Goal: Task Accomplishment & Management: Use online tool/utility

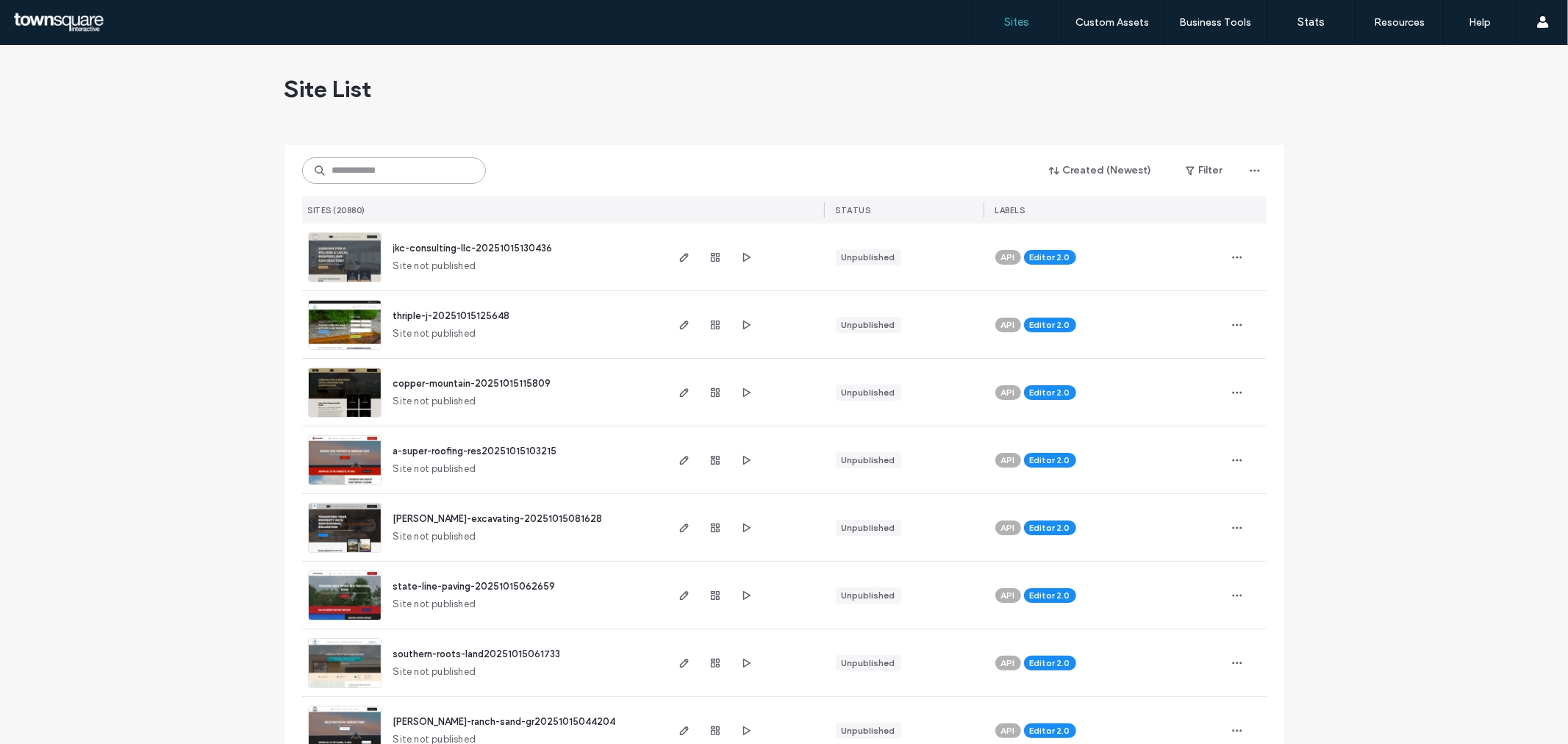
click at [405, 172] on input at bounding box center [394, 170] width 184 height 26
paste input "**********"
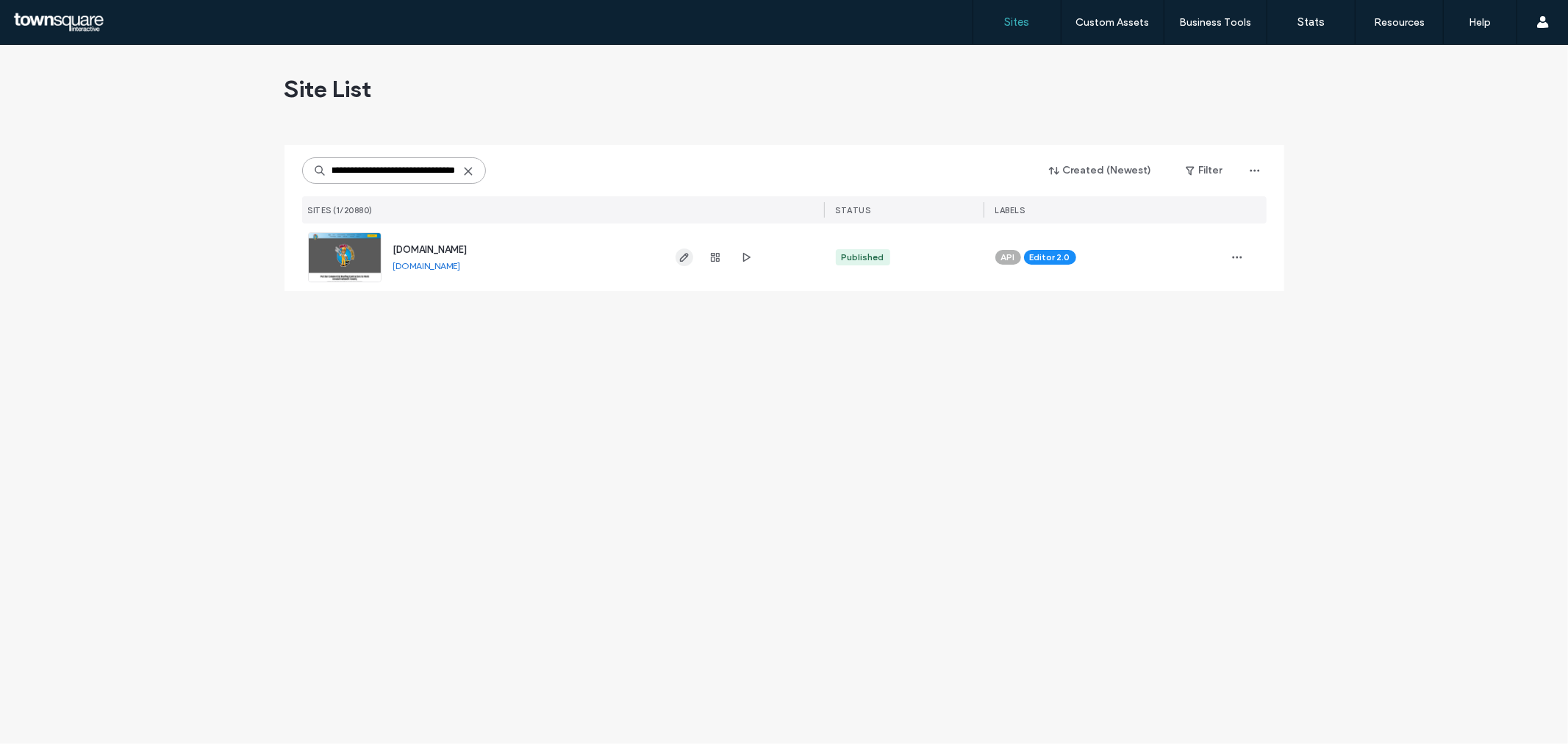
type input "**********"
click at [689, 258] on span "button" at bounding box center [685, 258] width 18 height 18
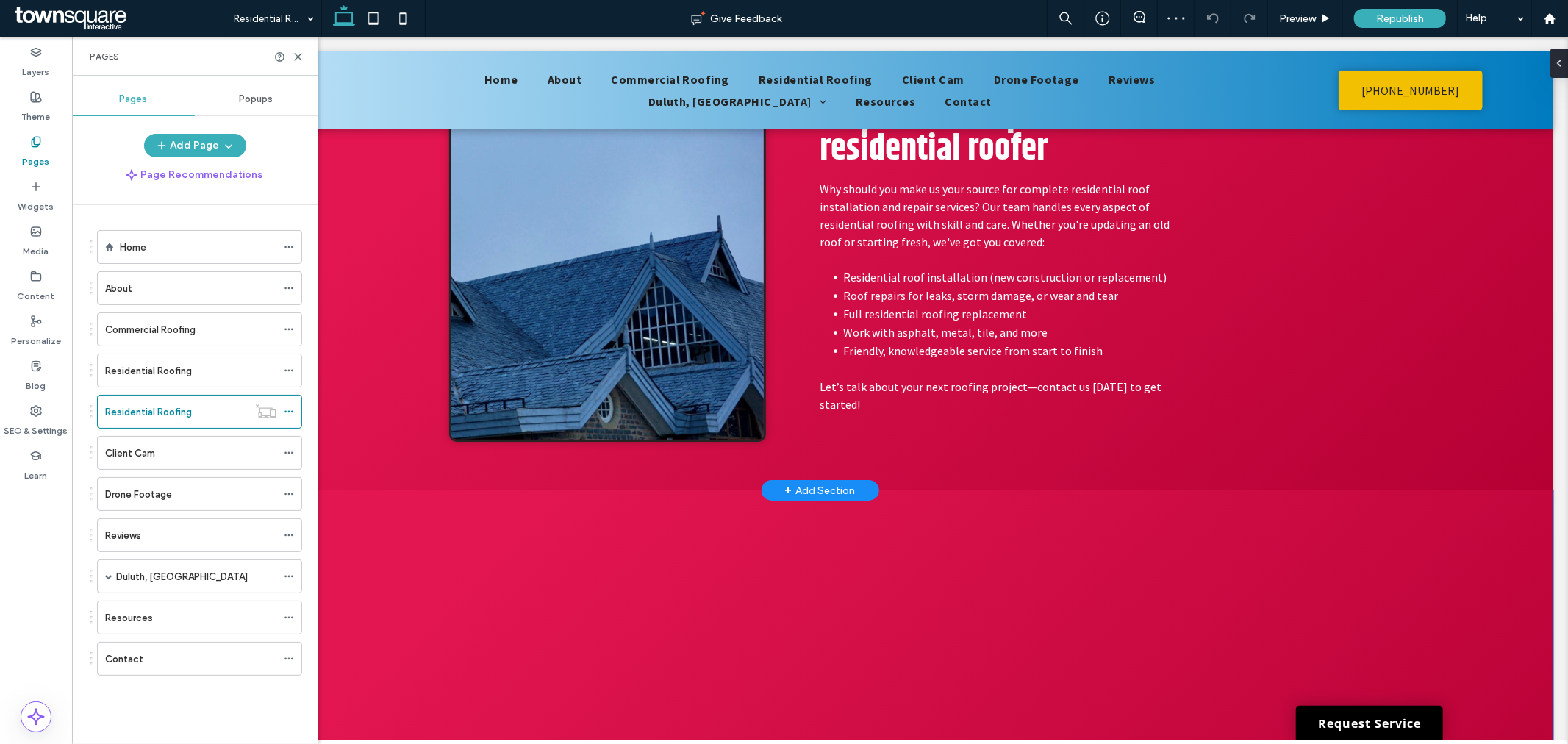
scroll to position [344, 0]
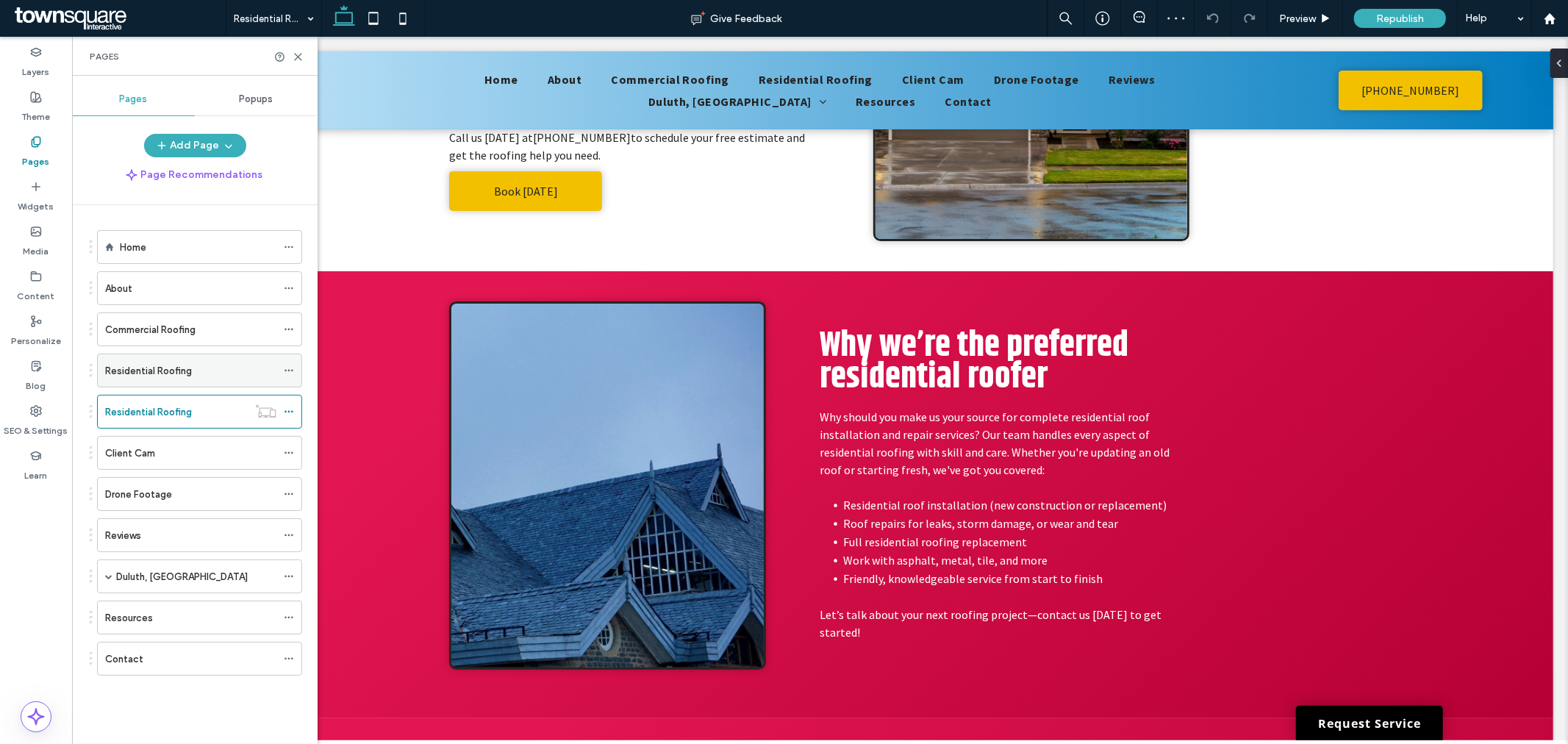
click at [162, 373] on label "Residential Roofing" at bounding box center [149, 371] width 87 height 25
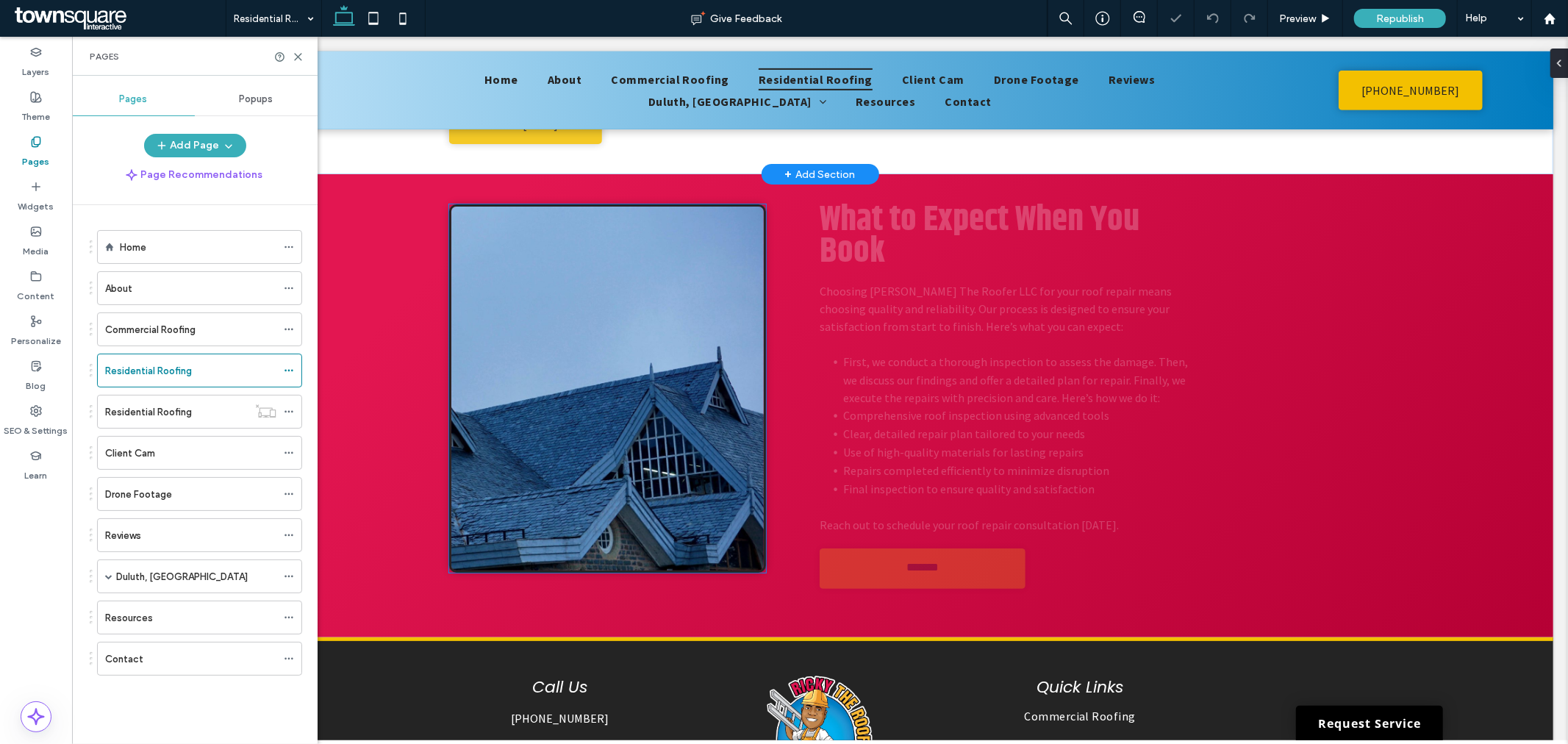
scroll to position [735, 0]
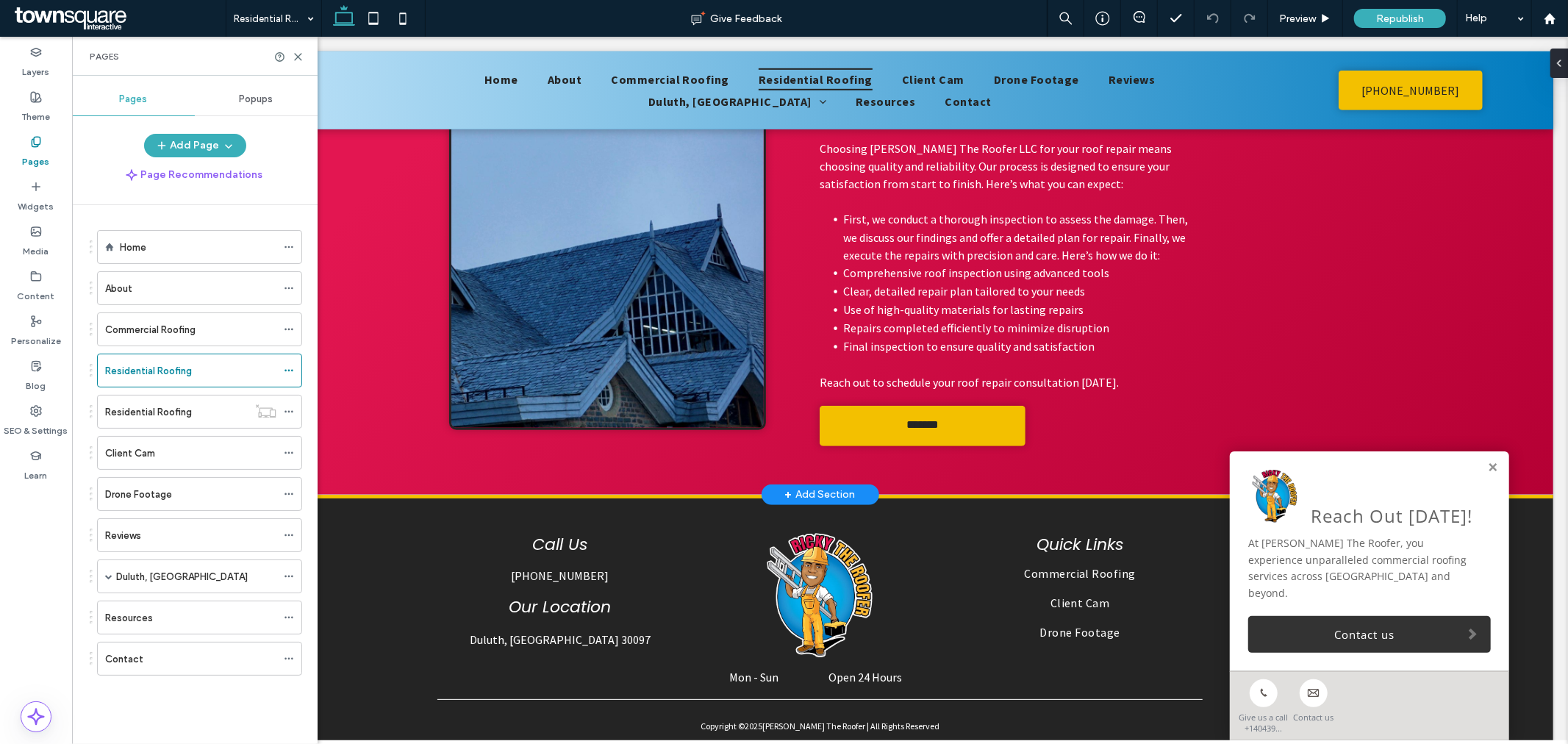
click at [852, 484] on div "+ Add Section" at bounding box center [819, 495] width 117 height 21
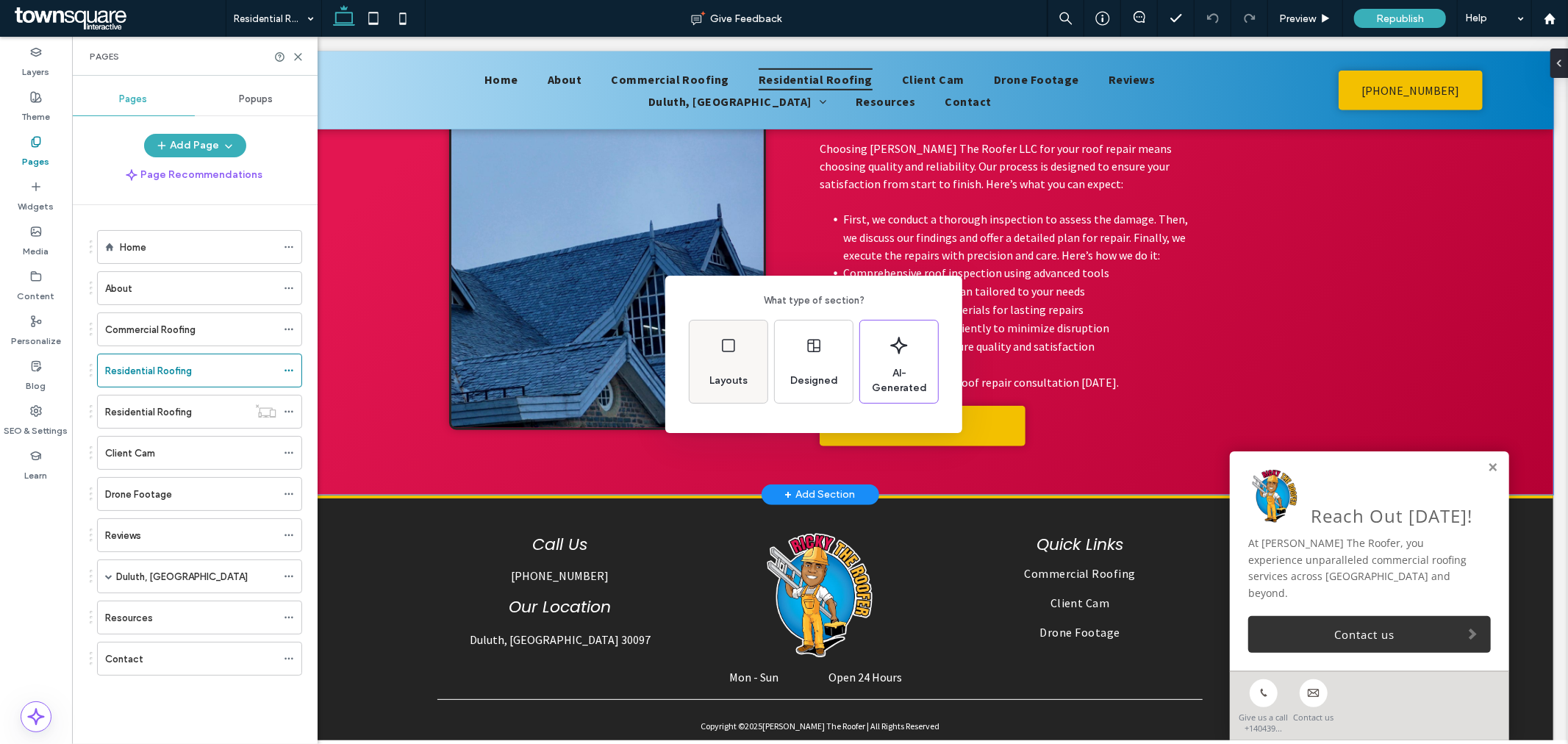
click at [730, 368] on div "Layouts" at bounding box center [728, 380] width 50 height 32
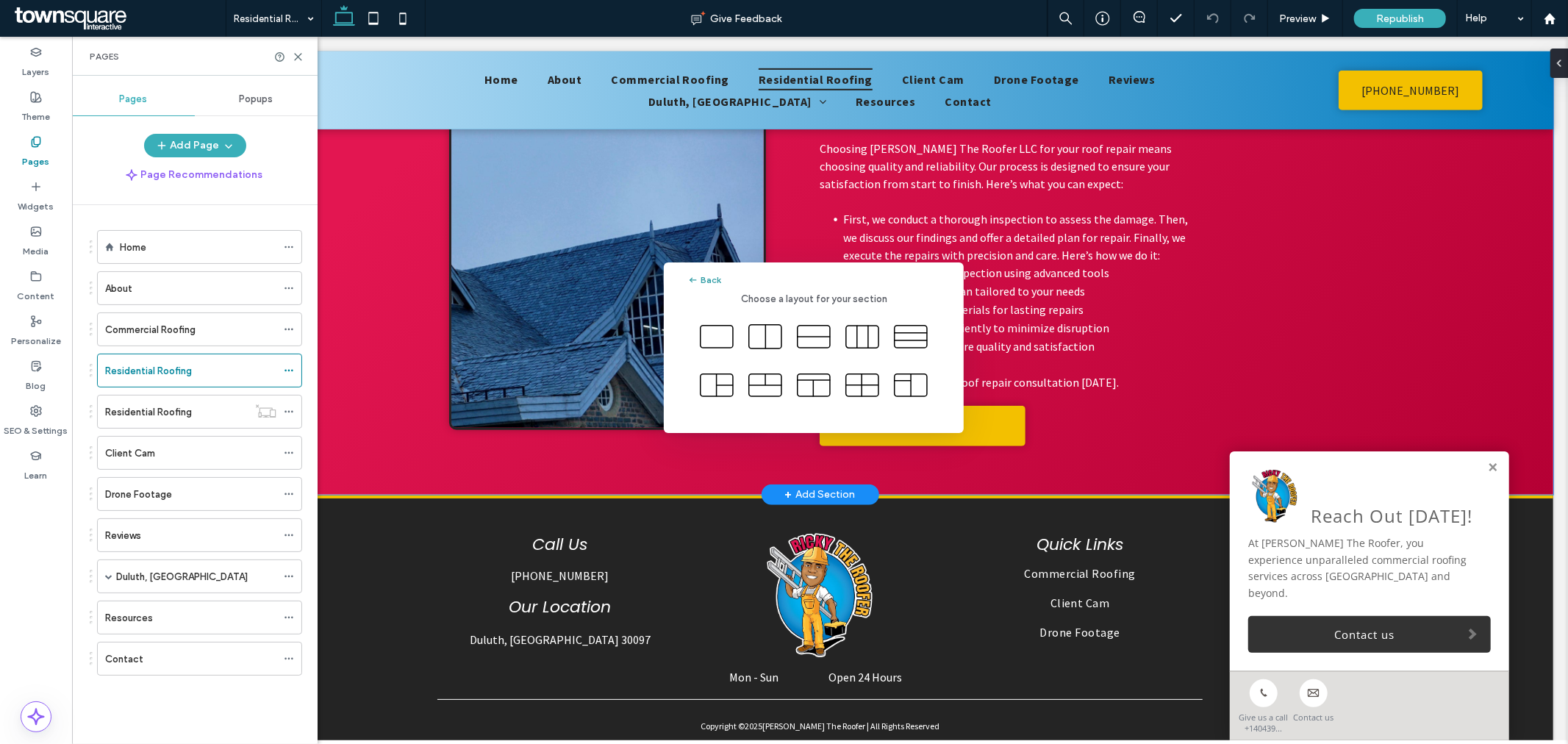
click at [706, 276] on button "Back" at bounding box center [703, 280] width 34 height 18
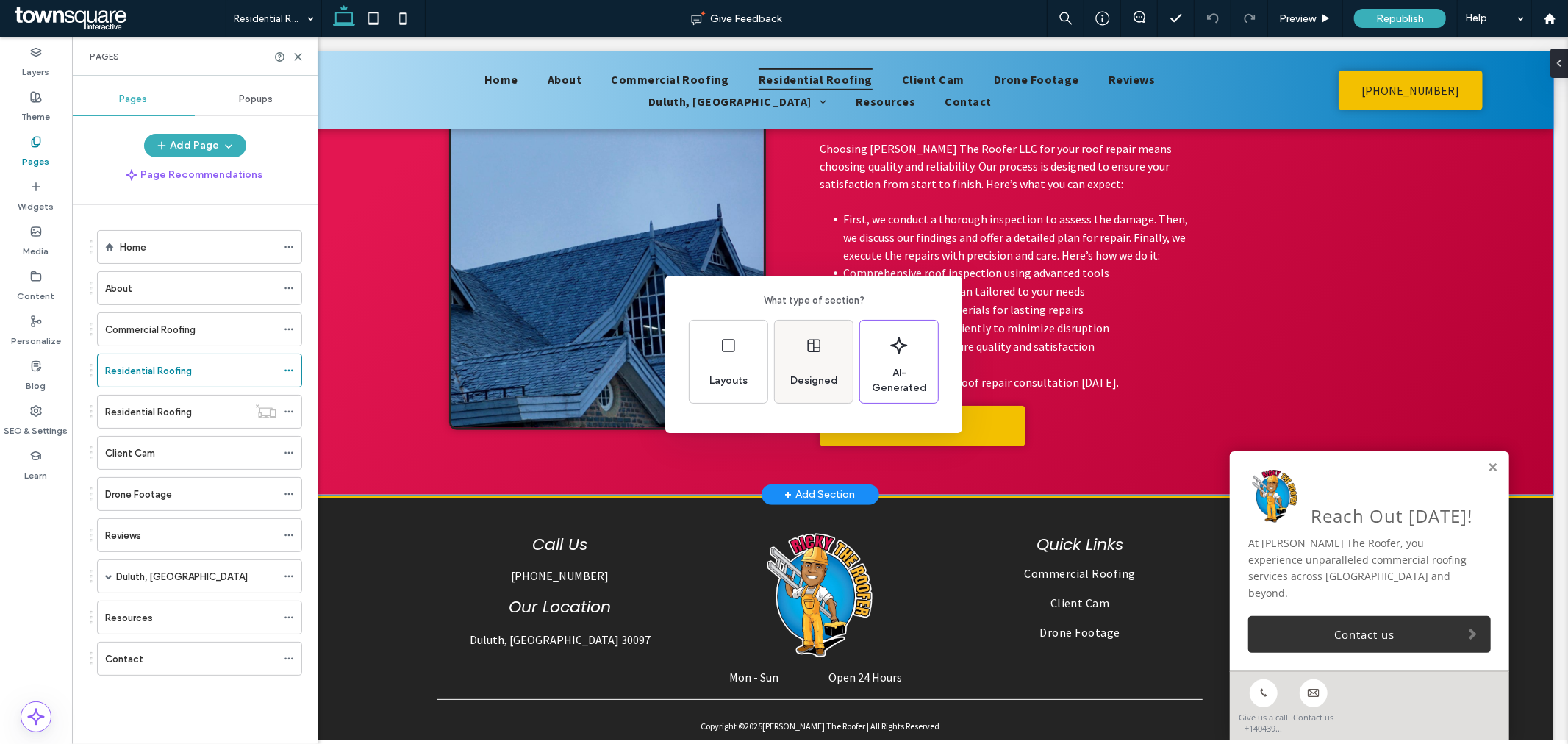
click at [833, 371] on div "Designed" at bounding box center [814, 380] width 60 height 32
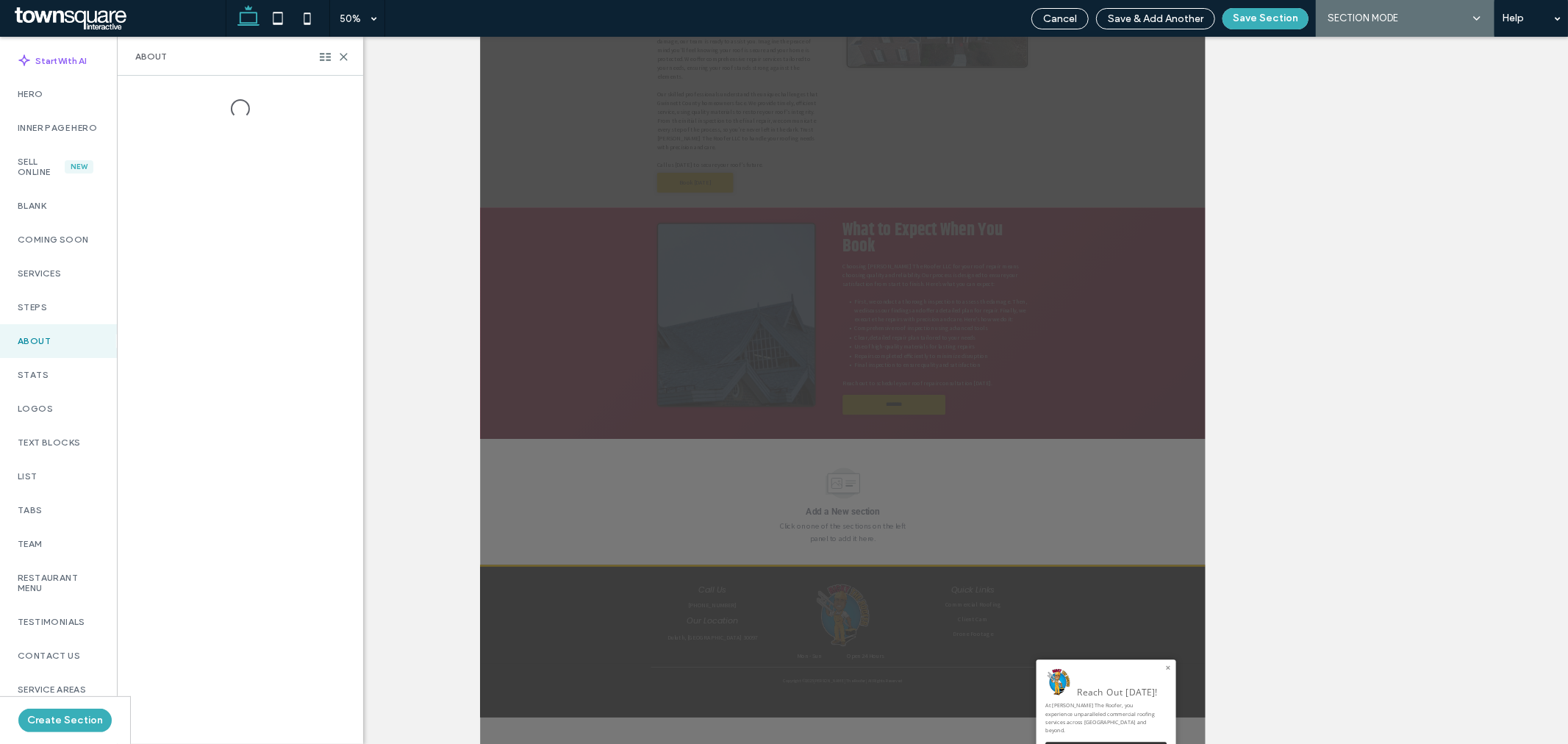
scroll to position [49, 0]
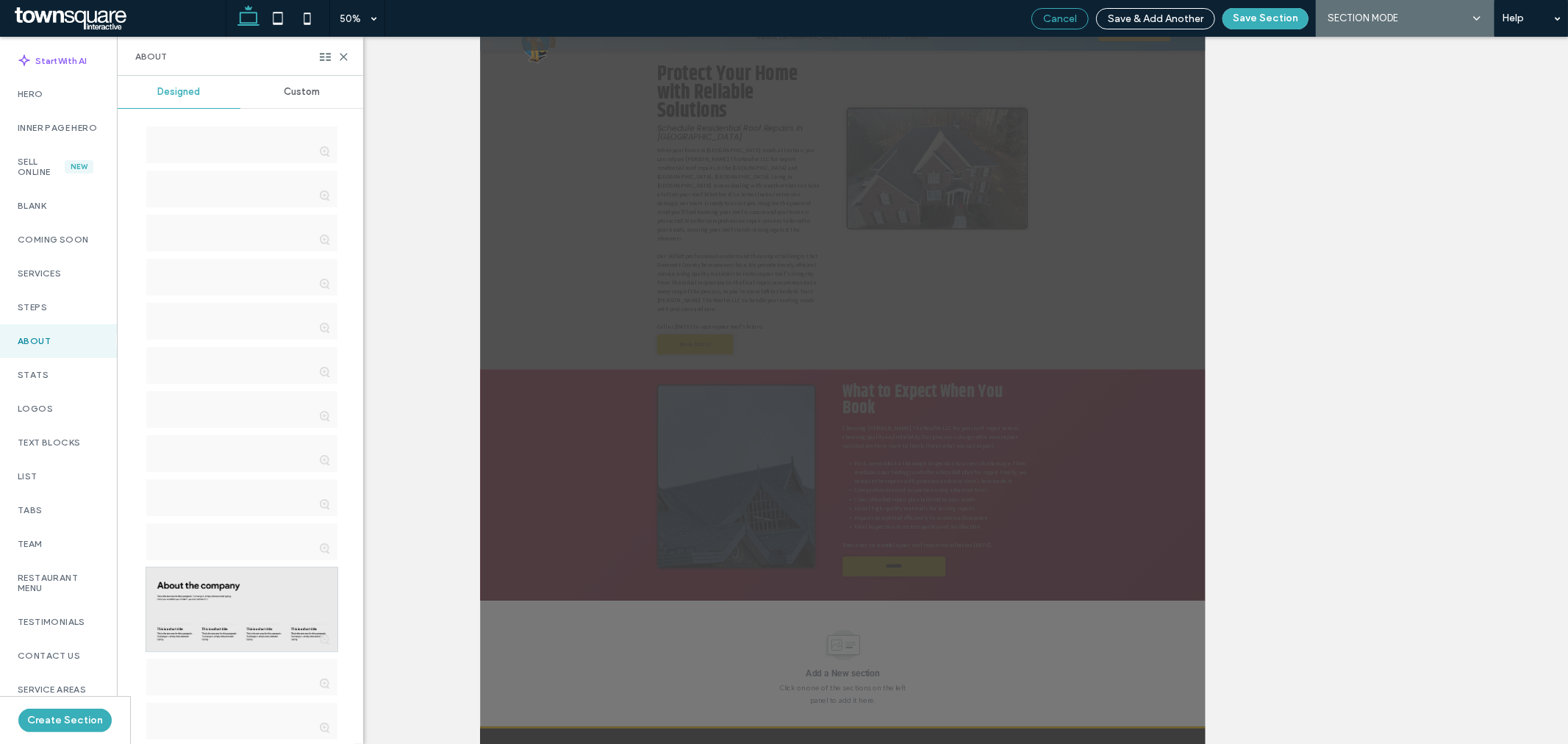
click at [1065, 18] on span "Cancel" at bounding box center [1060, 19] width 34 height 13
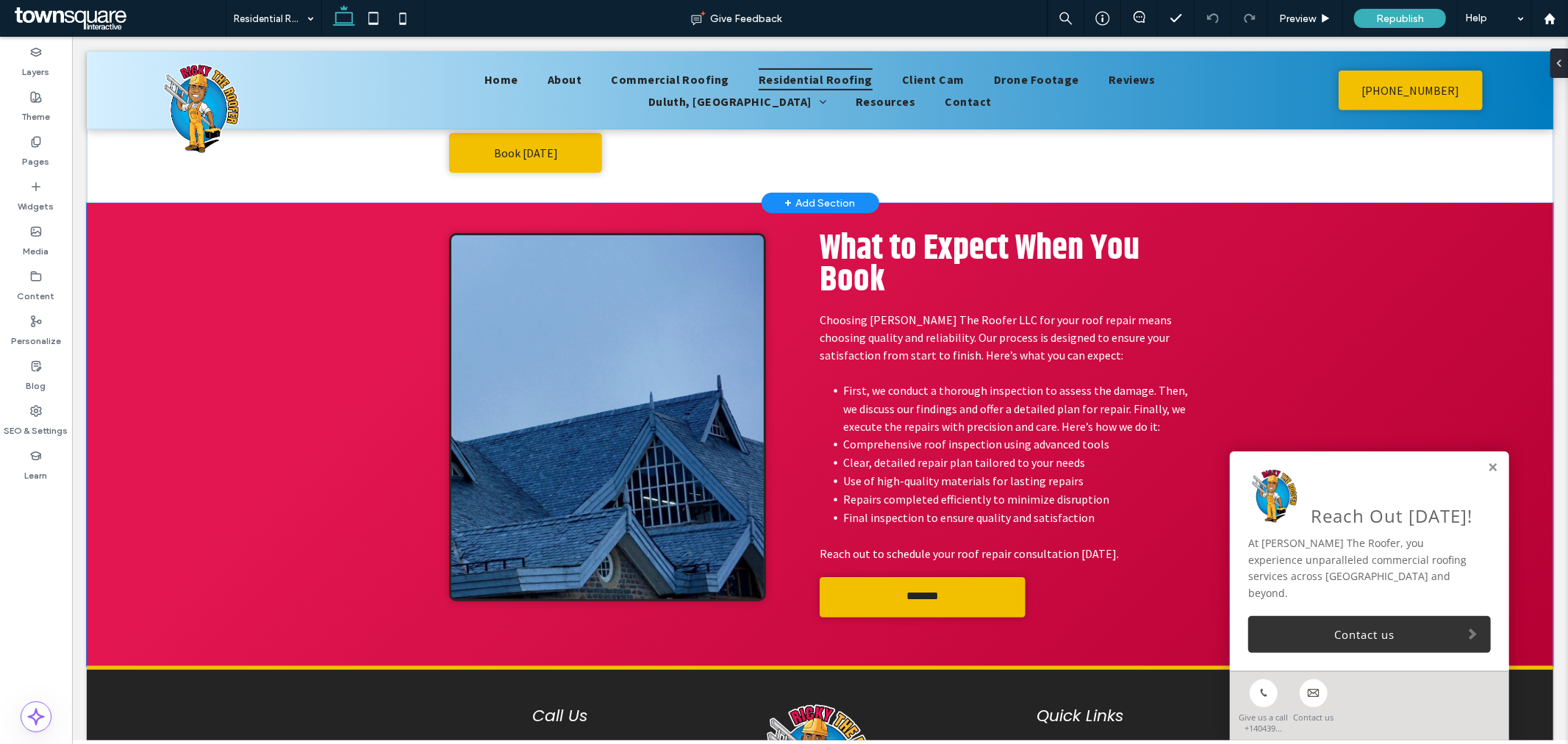
scroll to position [350, 0]
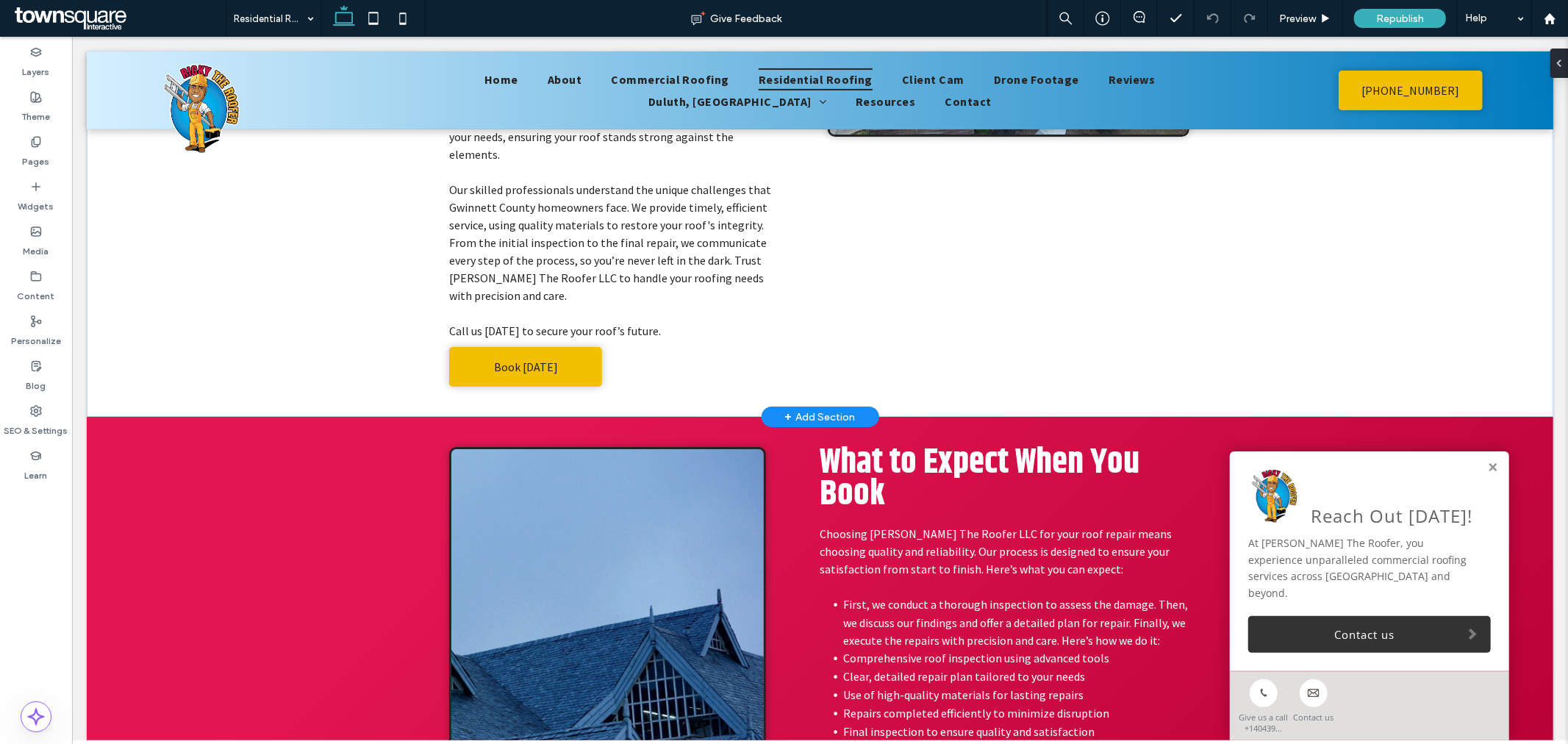
click at [837, 408] on div "+ Add Section" at bounding box center [819, 416] width 70 height 16
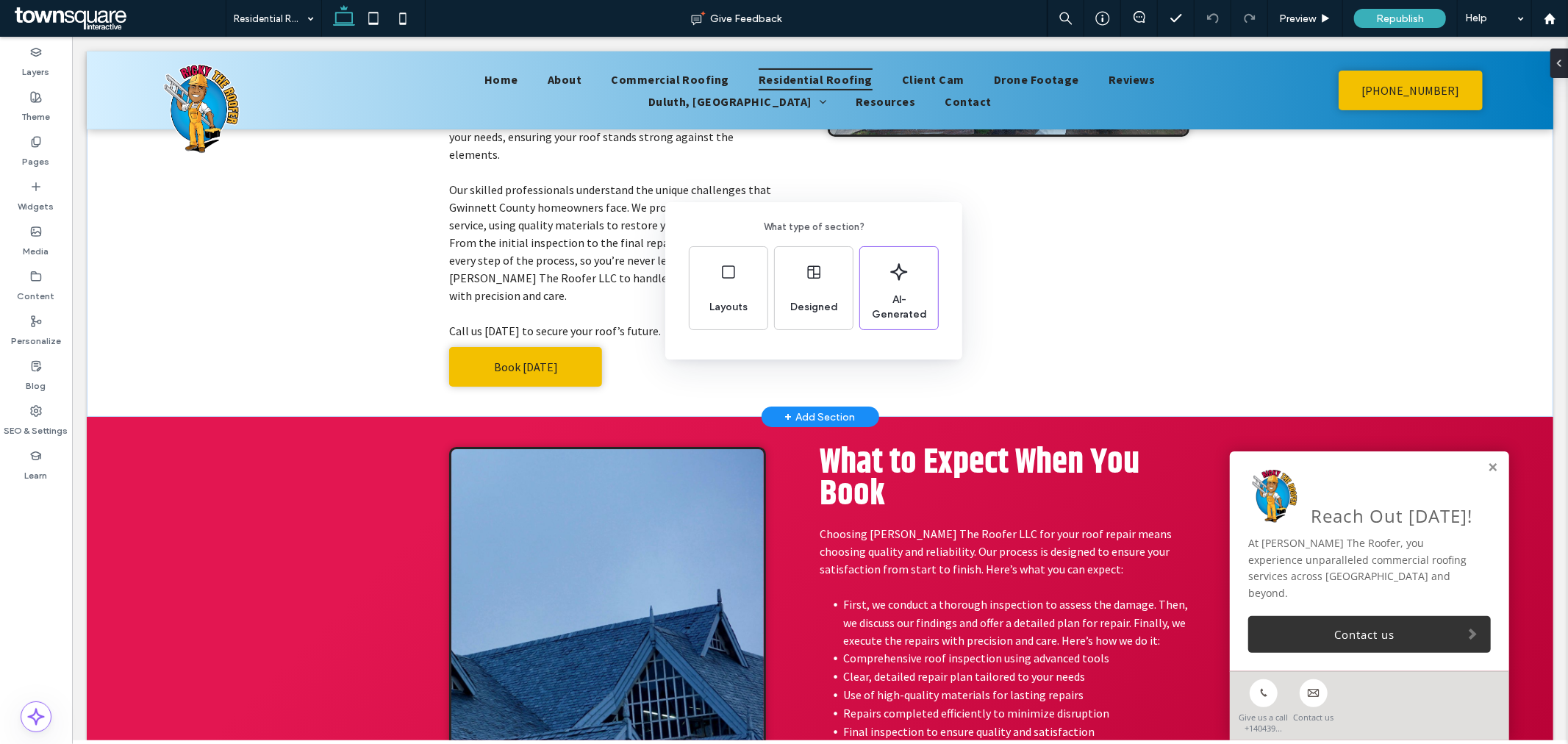
click at [838, 377] on div "What type of section? Layouts Designed AI-Generated" at bounding box center [784, 408] width 1568 height 816
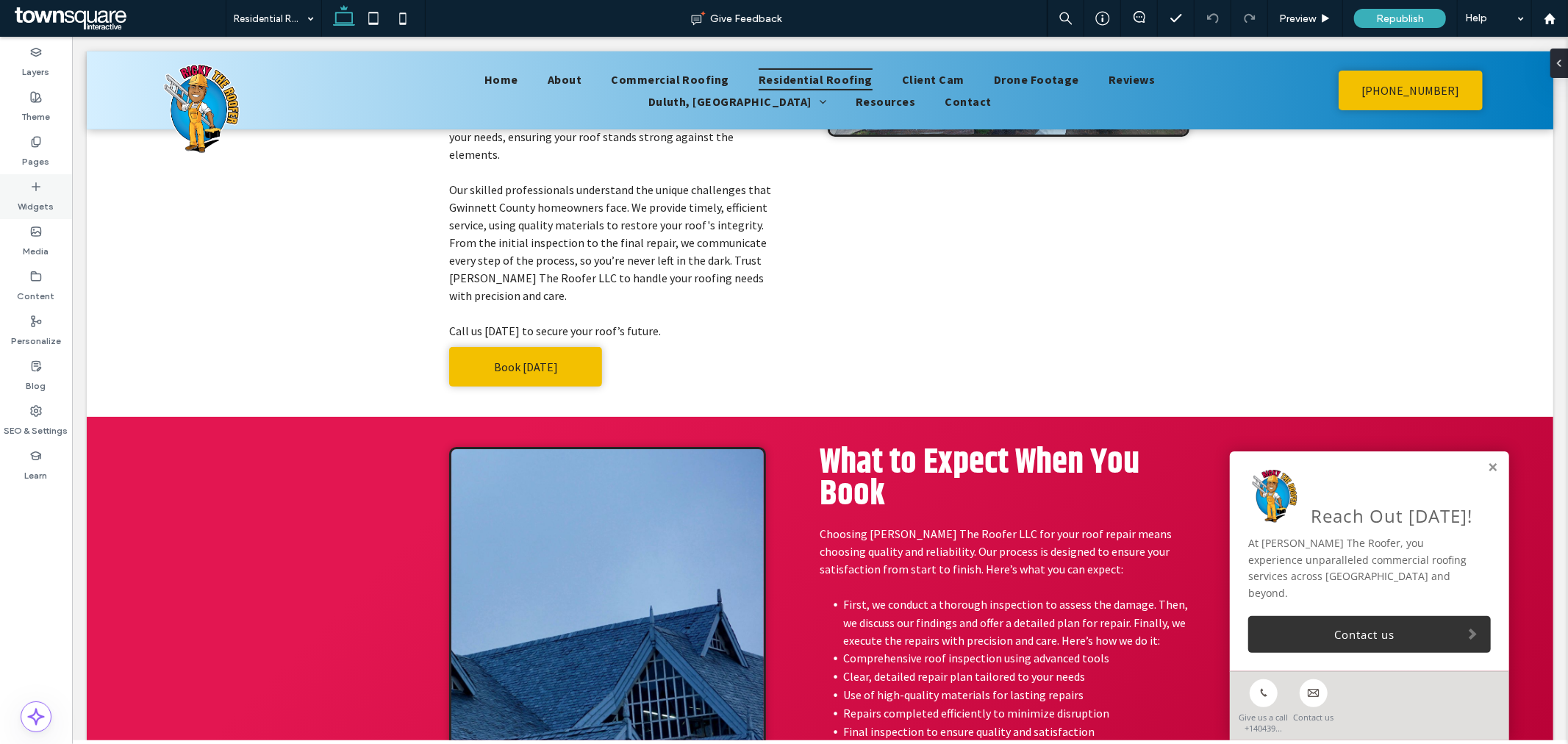
click at [45, 189] on div "Widgets" at bounding box center [36, 196] width 72 height 45
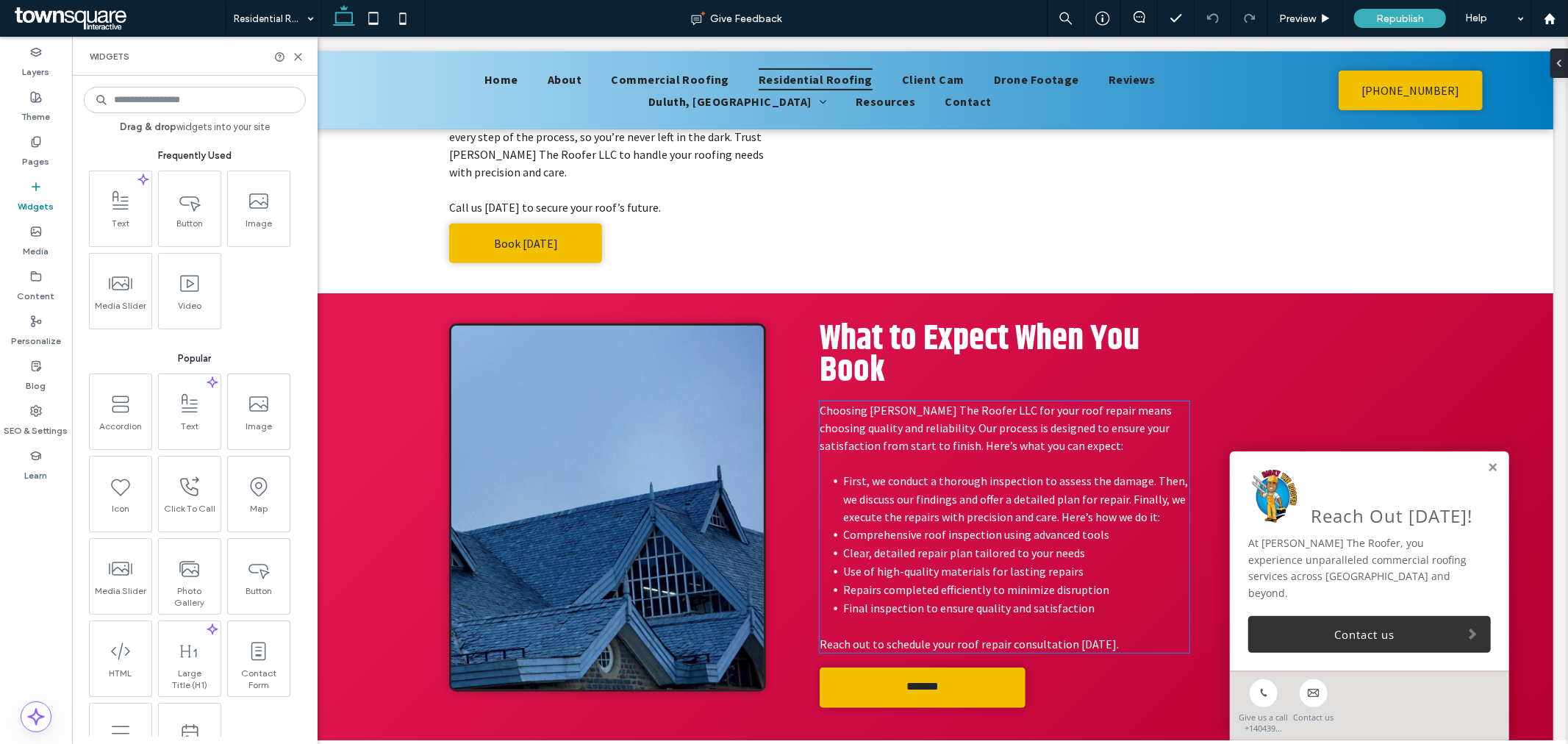
scroll to position [759, 0]
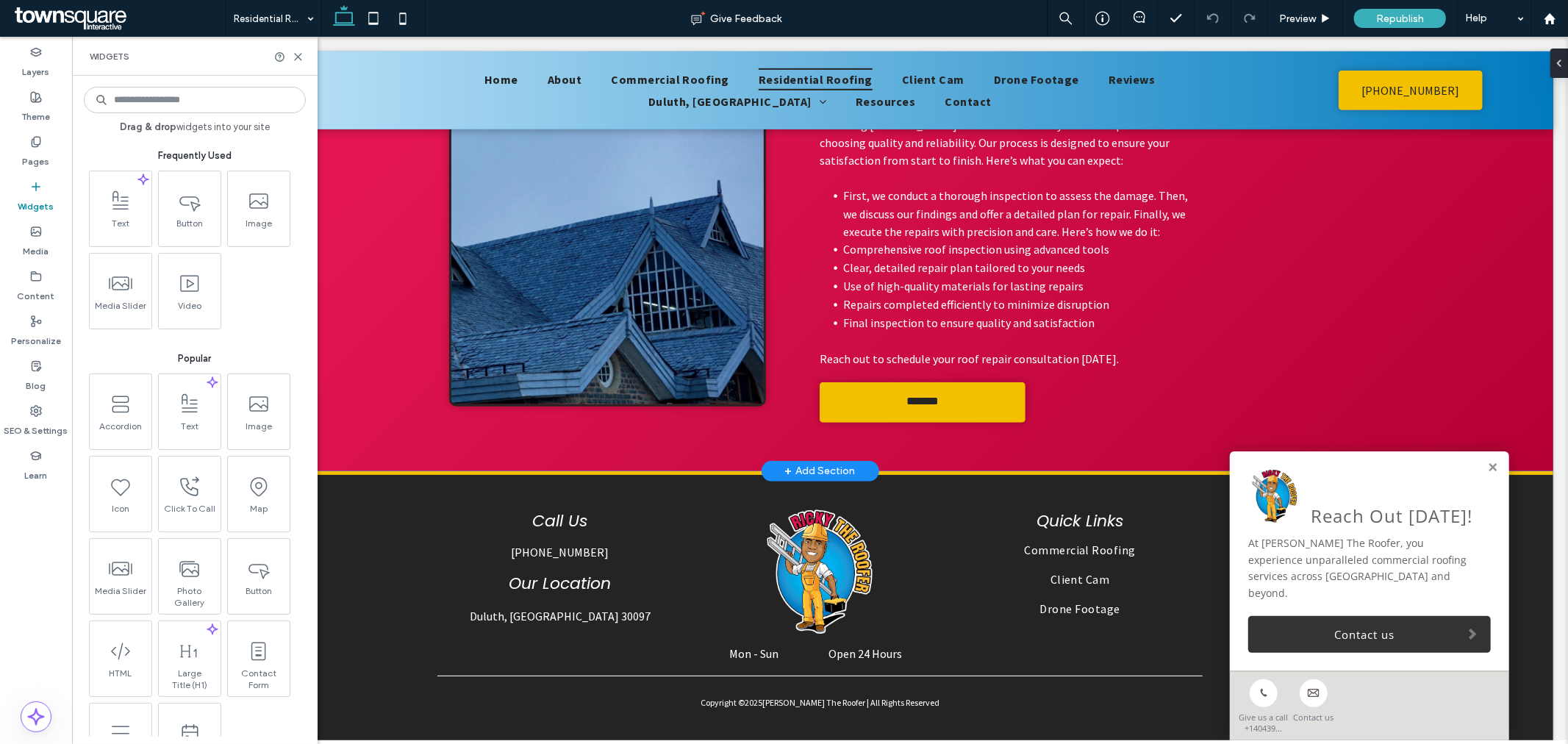
click at [841, 462] on div "+ Add Section" at bounding box center [819, 471] width 70 height 16
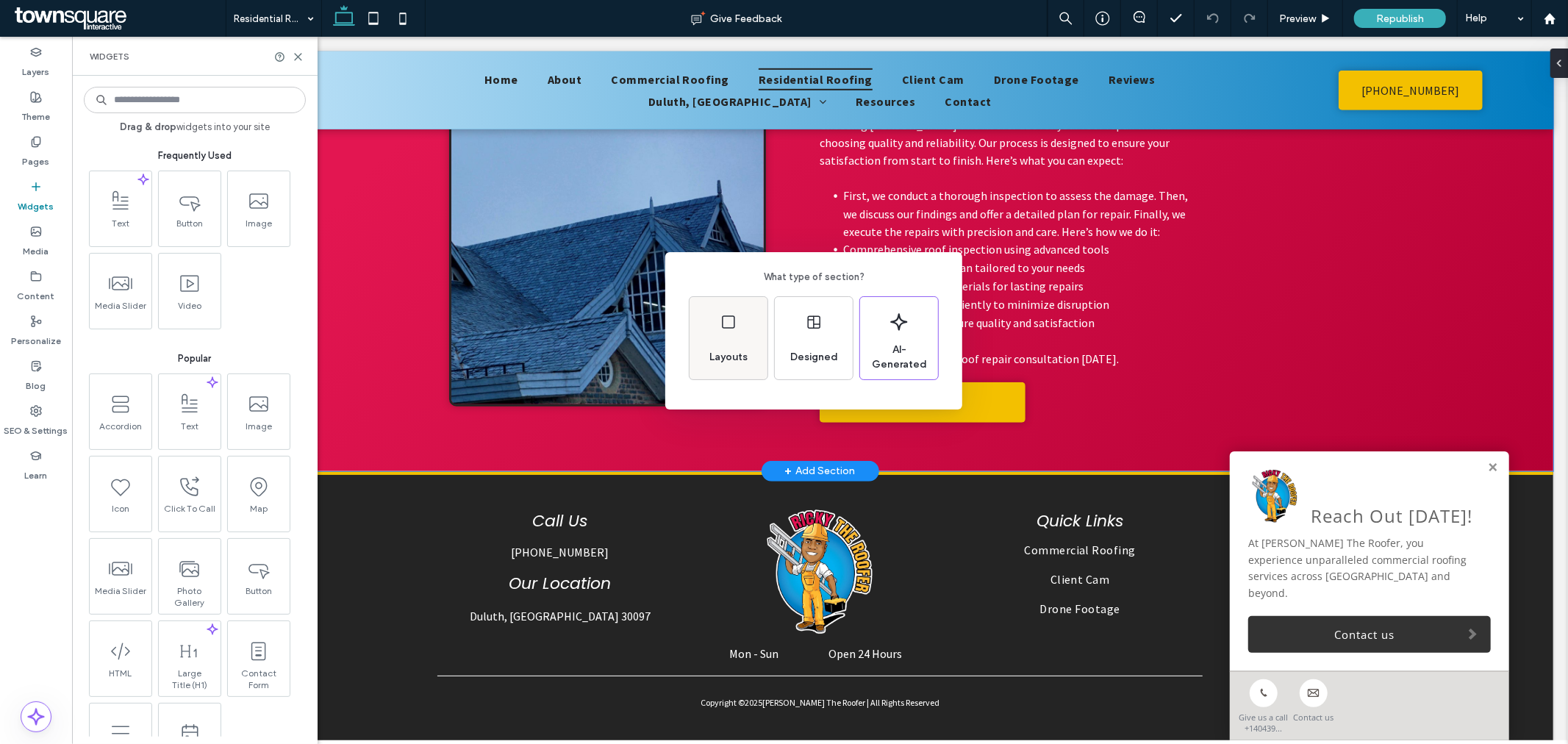
click at [746, 346] on div "Layouts" at bounding box center [728, 357] width 50 height 32
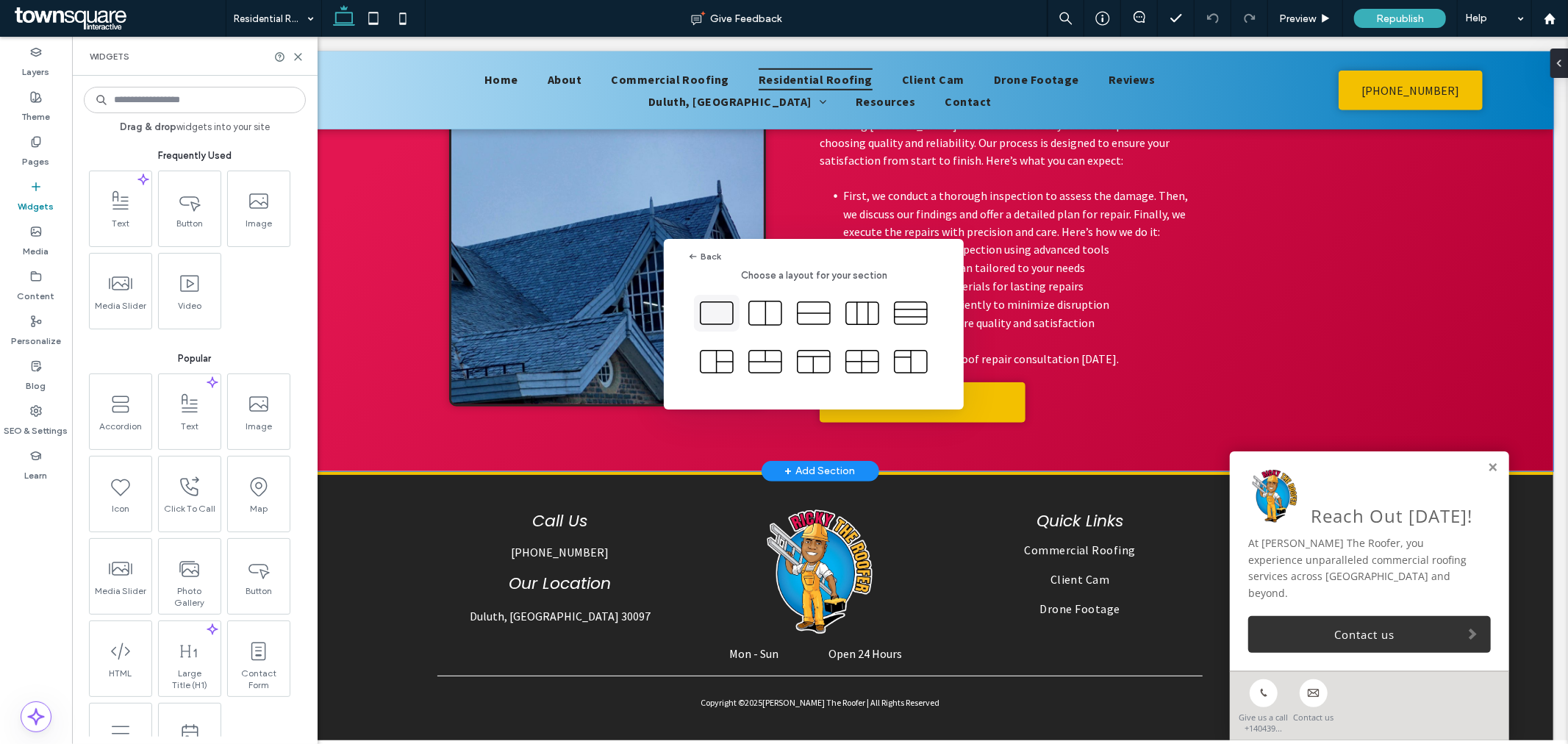
click at [717, 324] on use at bounding box center [716, 314] width 32 height 22
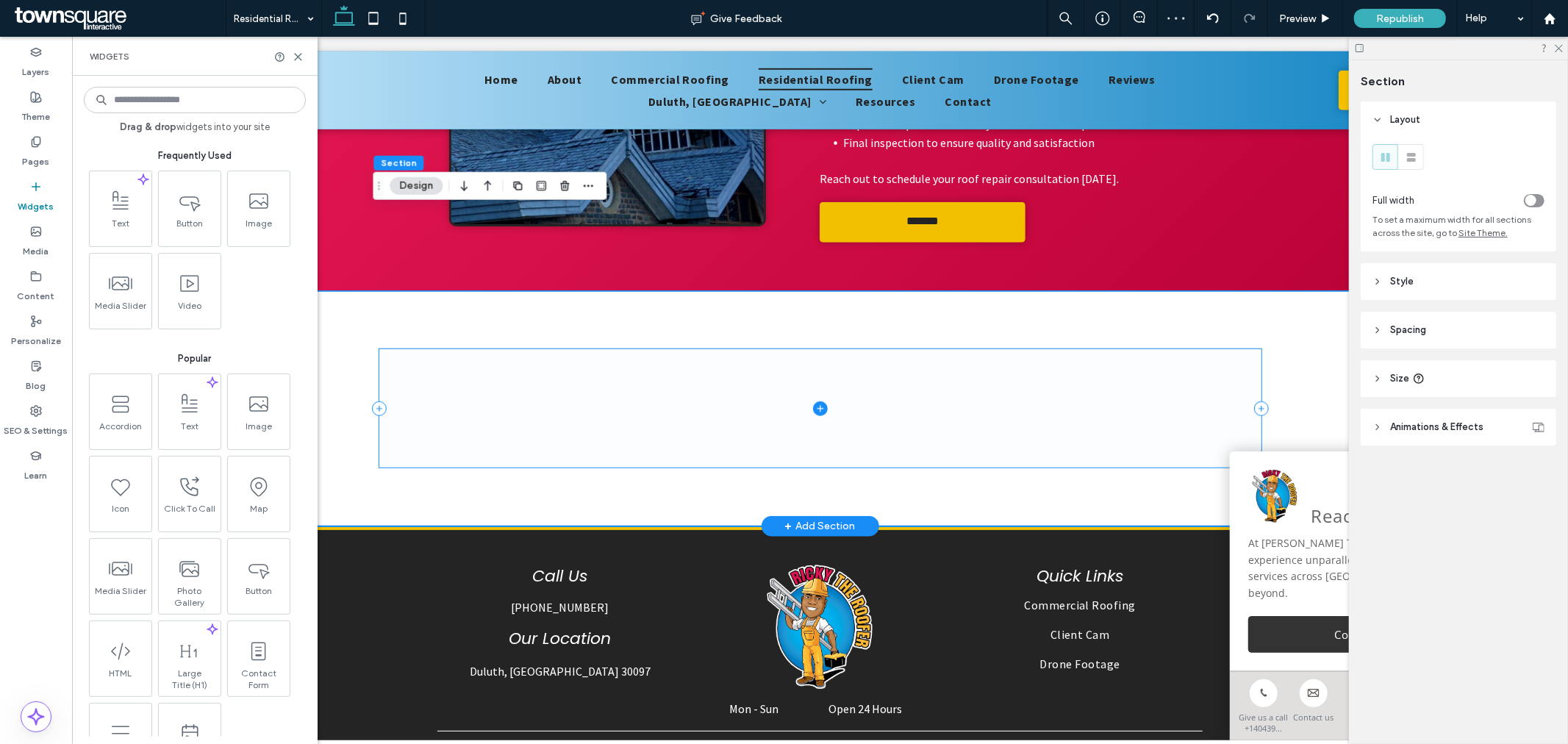
scroll to position [980, 0]
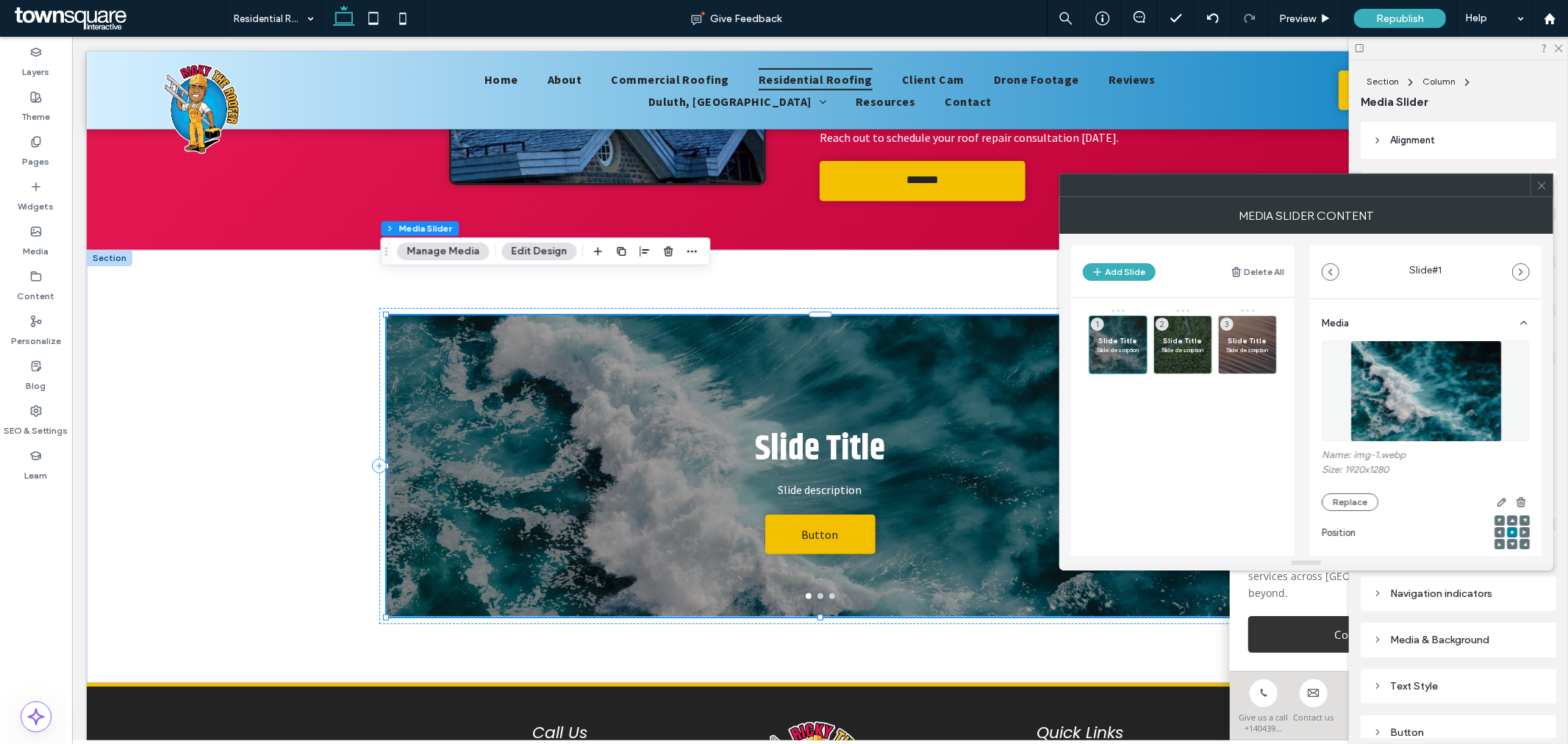
click at [1549, 192] on div at bounding box center [1541, 185] width 22 height 22
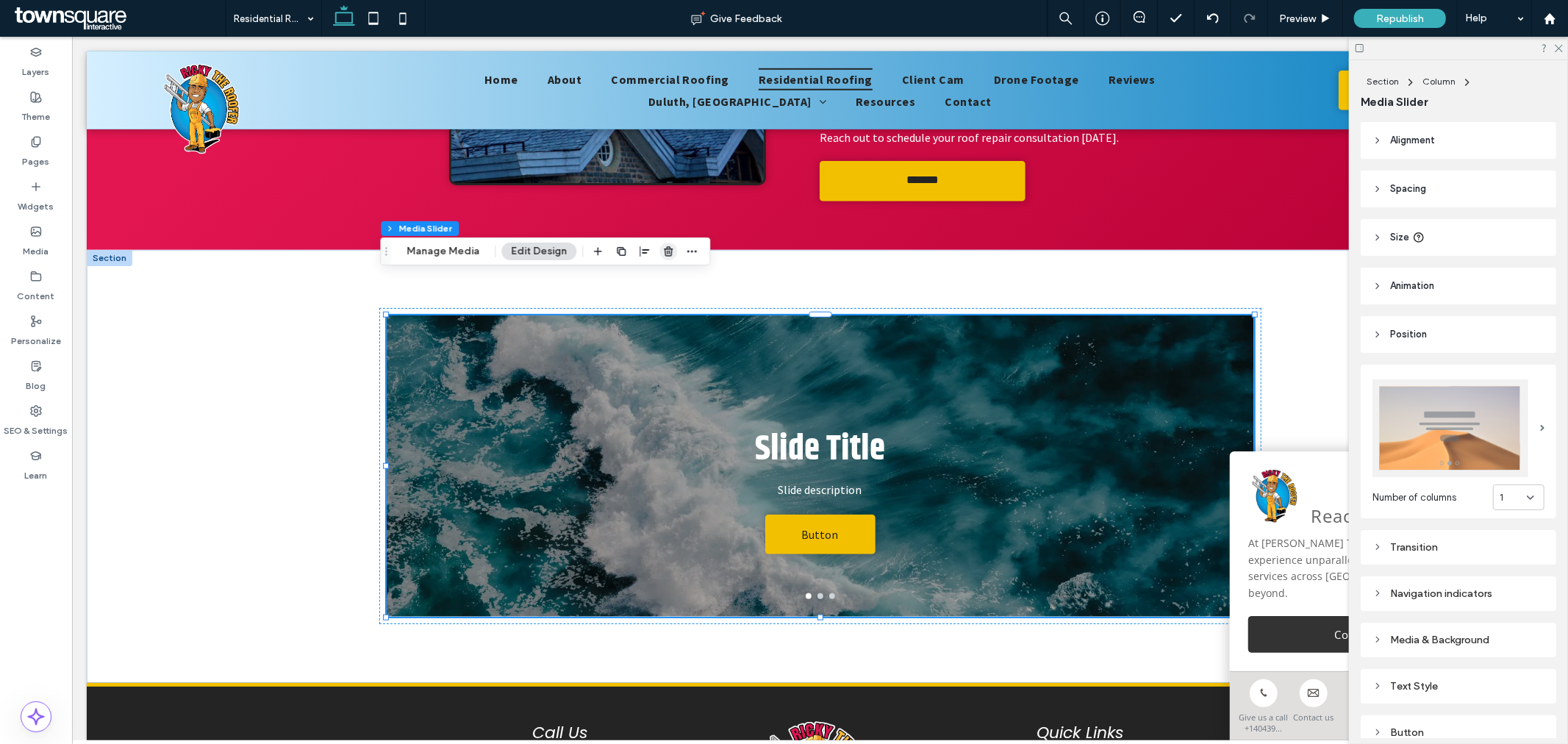
click at [671, 252] on span "button" at bounding box center [668, 252] width 18 height 18
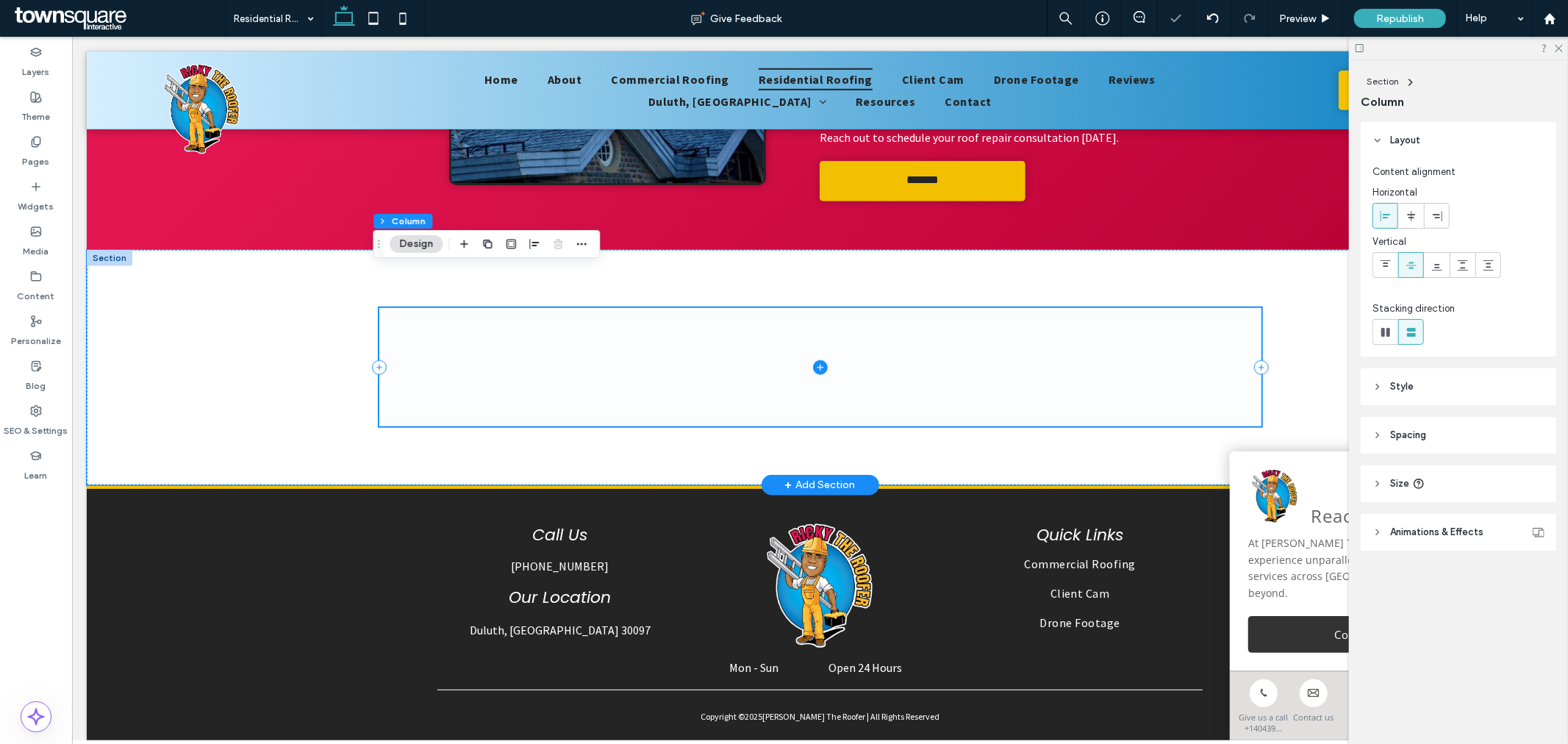
click at [817, 359] on icon at bounding box center [820, 367] width 15 height 15
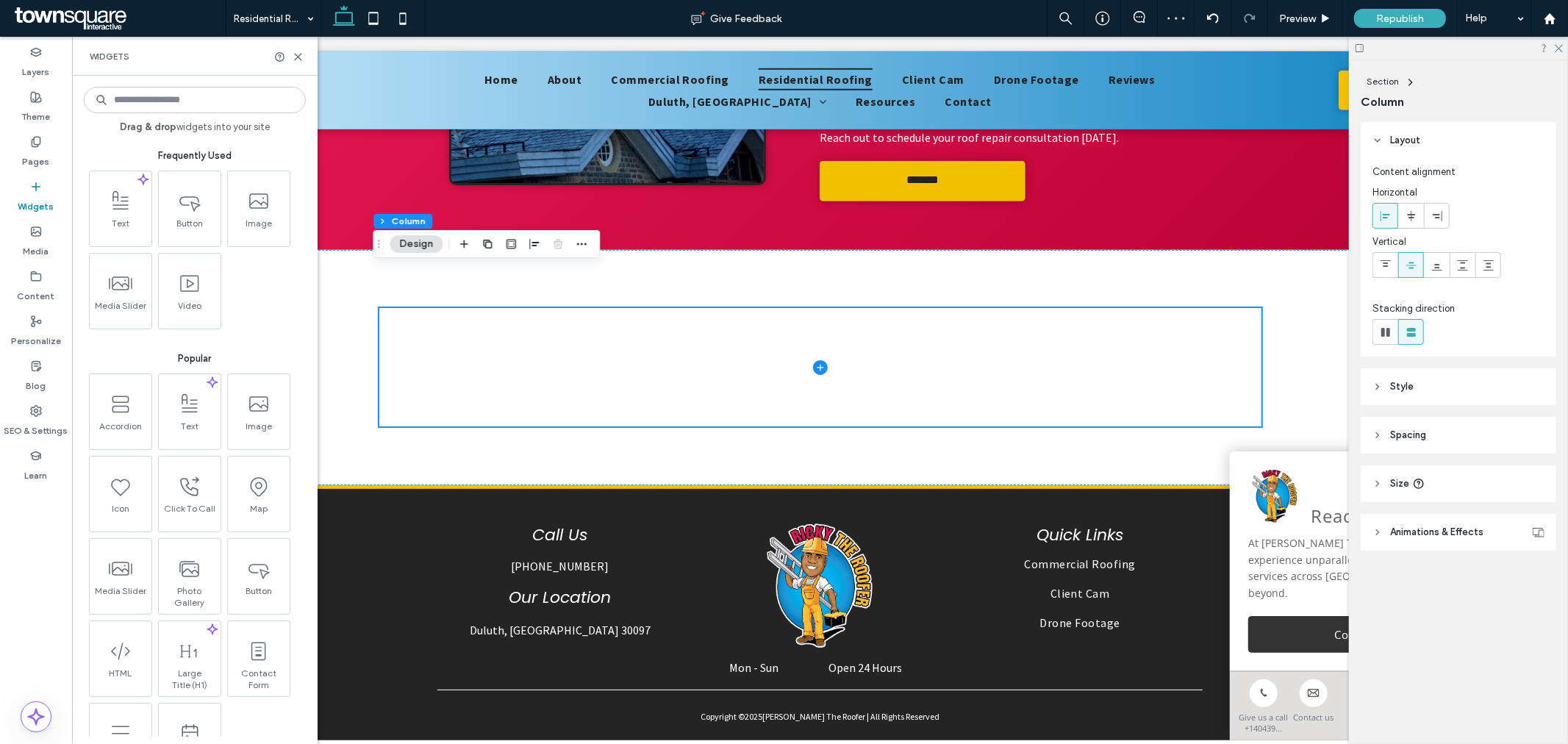
scroll to position [81, 0]
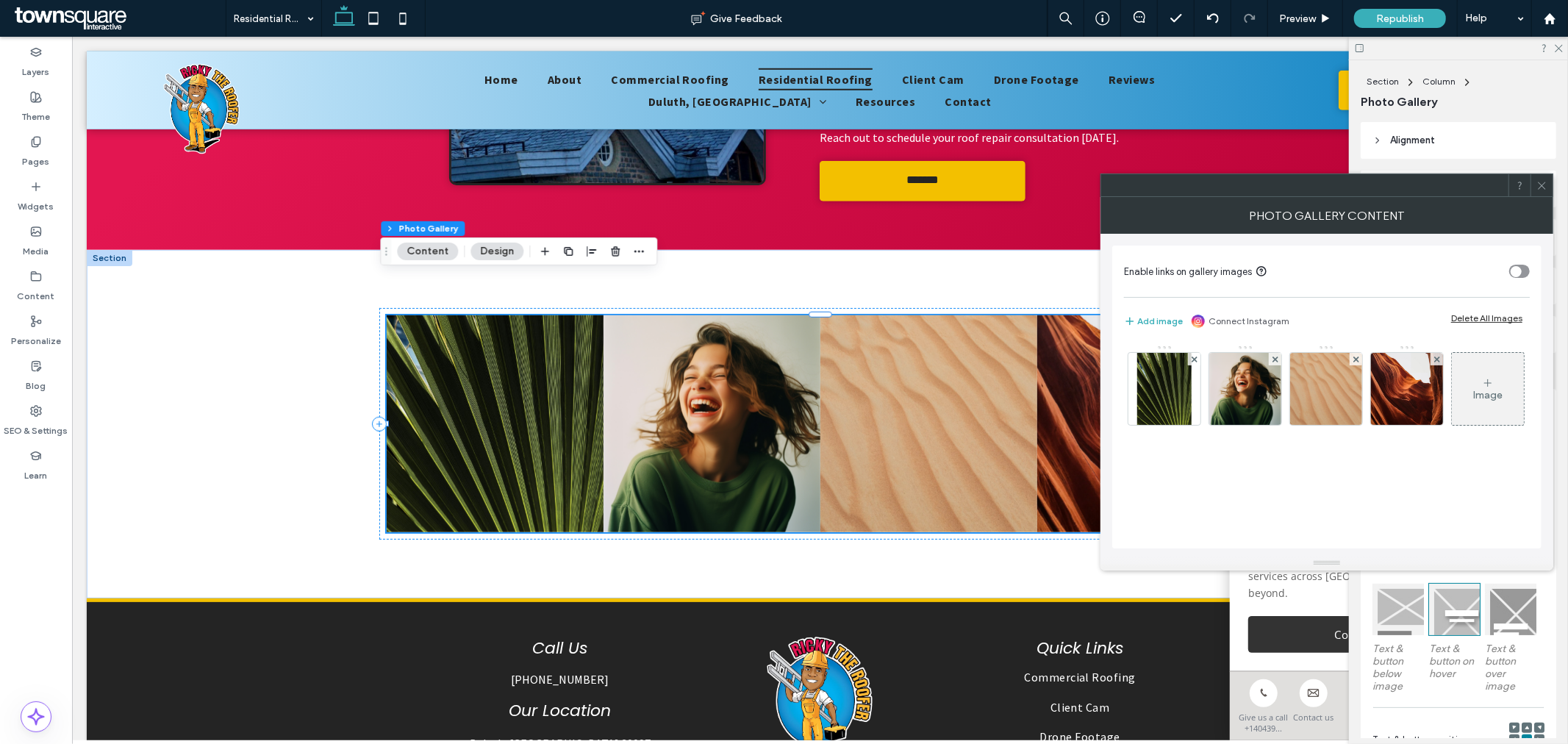
click at [1544, 184] on icon at bounding box center [1541, 185] width 11 height 11
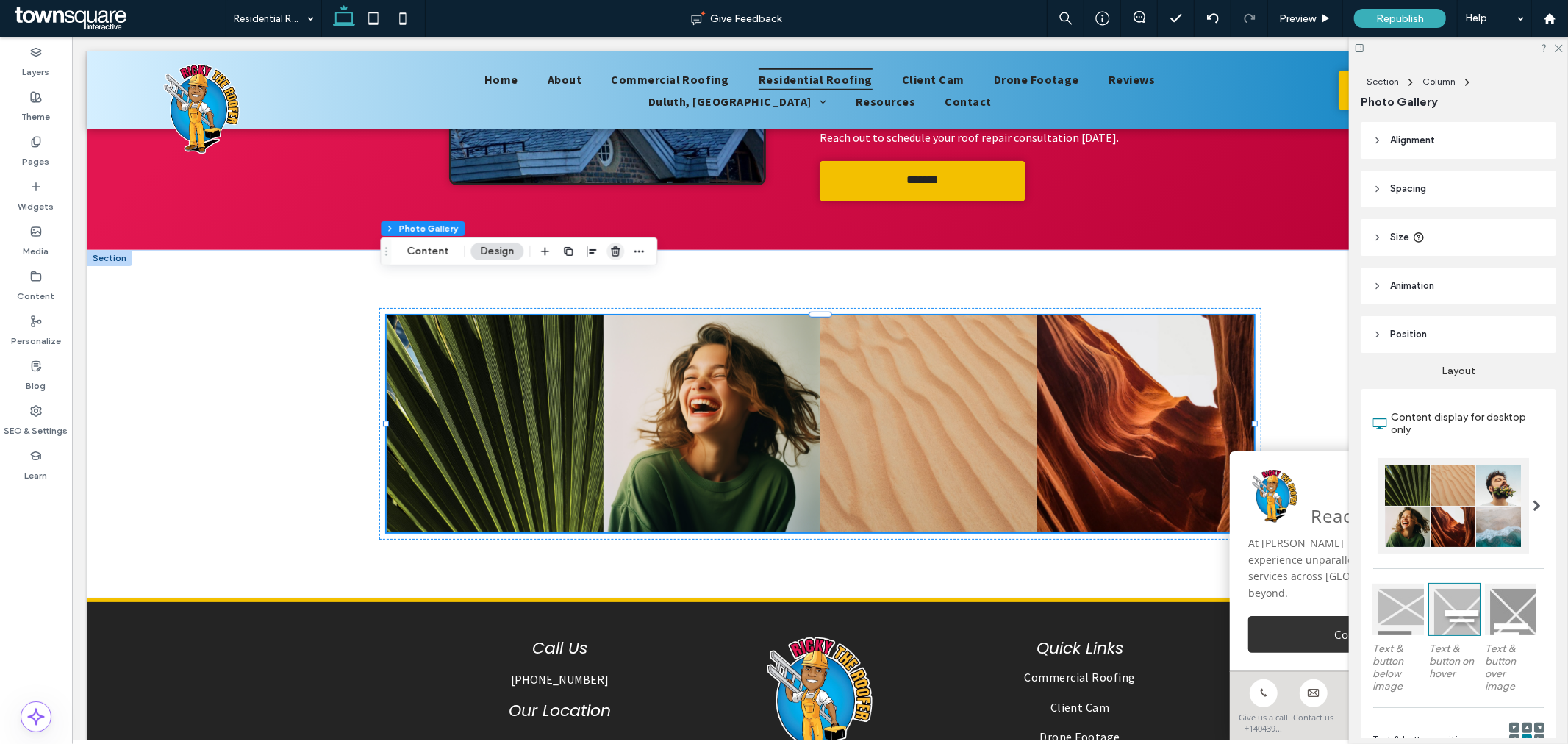
click at [609, 255] on icon "button" at bounding box center [615, 252] width 12 height 12
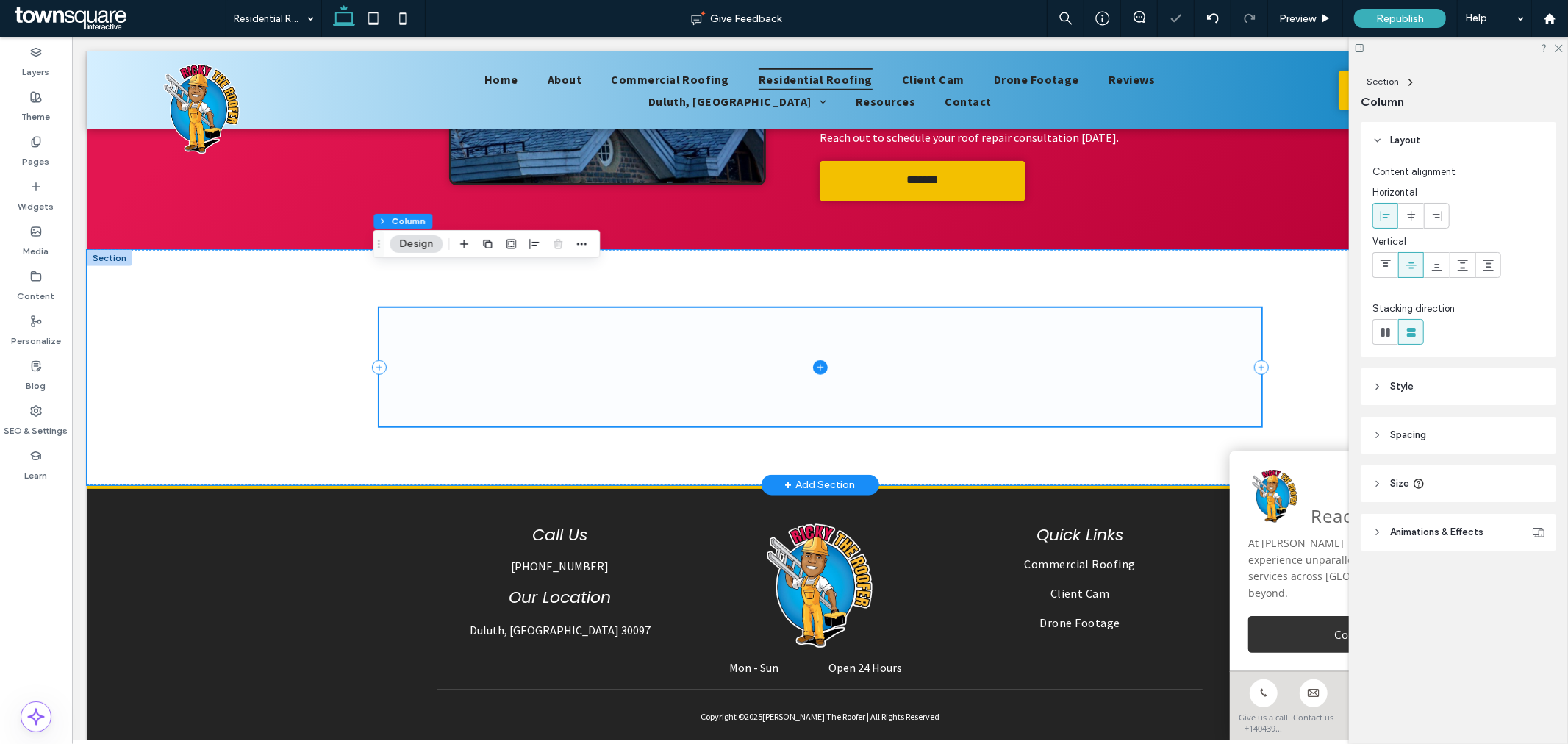
click at [828, 338] on span at bounding box center [819, 365] width 882 height 117
click at [812, 359] on icon at bounding box center [820, 367] width 15 height 15
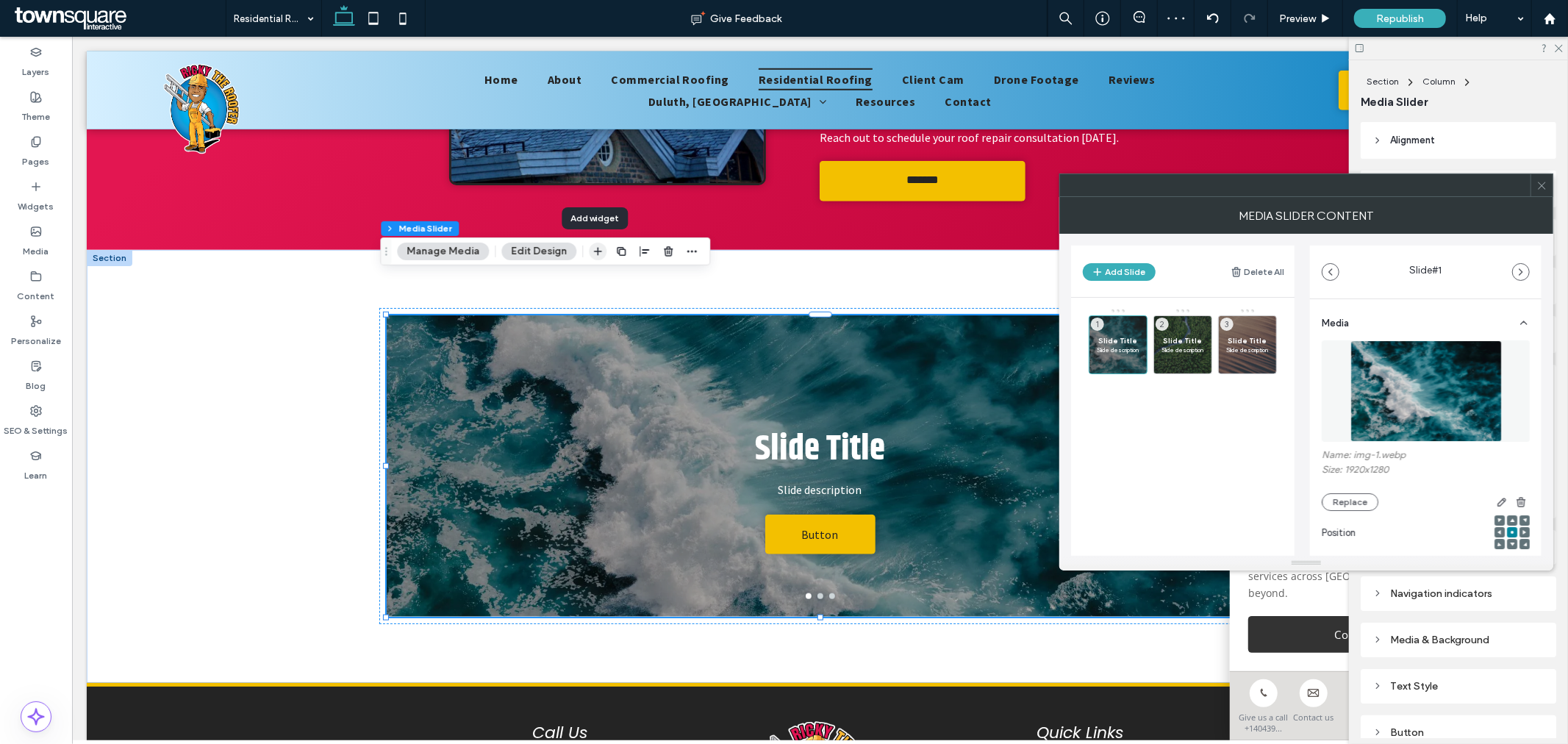
click at [594, 256] on icon "button" at bounding box center [597, 252] width 12 height 12
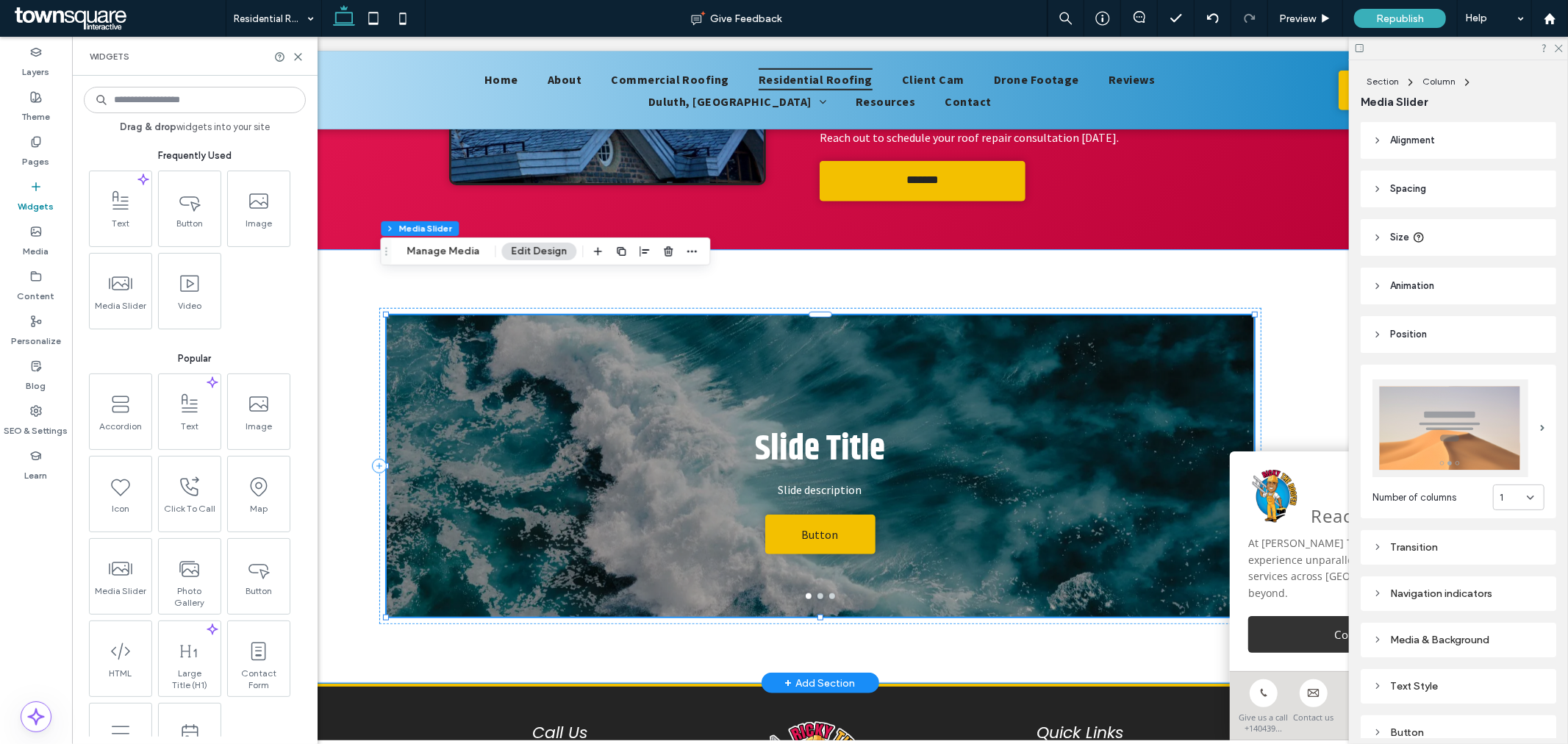
click at [952, 368] on div "Slide Title Slide description Button Button" at bounding box center [820, 474] width 868 height 232
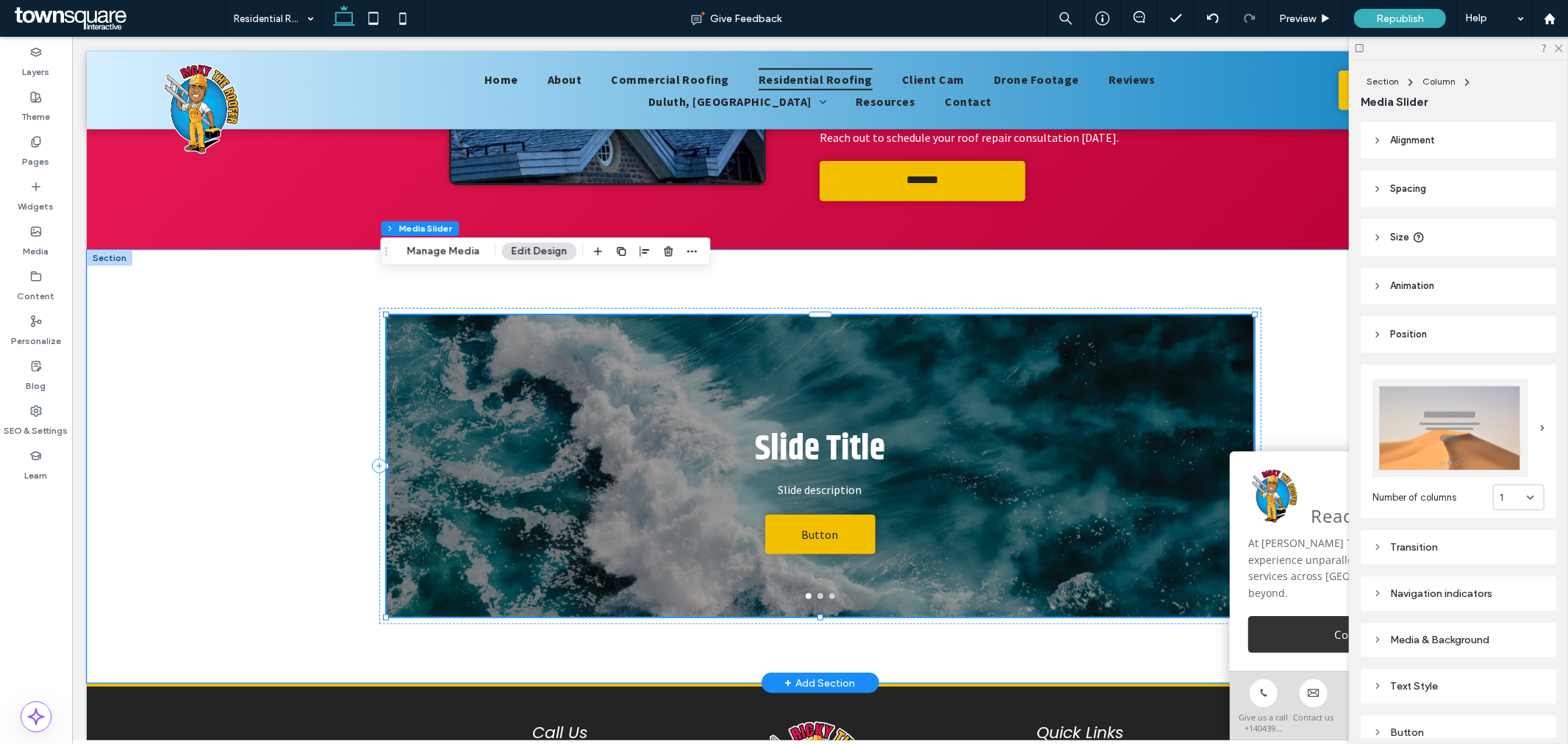
click at [864, 422] on h3 "Slide Title" at bounding box center [819, 449] width 130 height 54
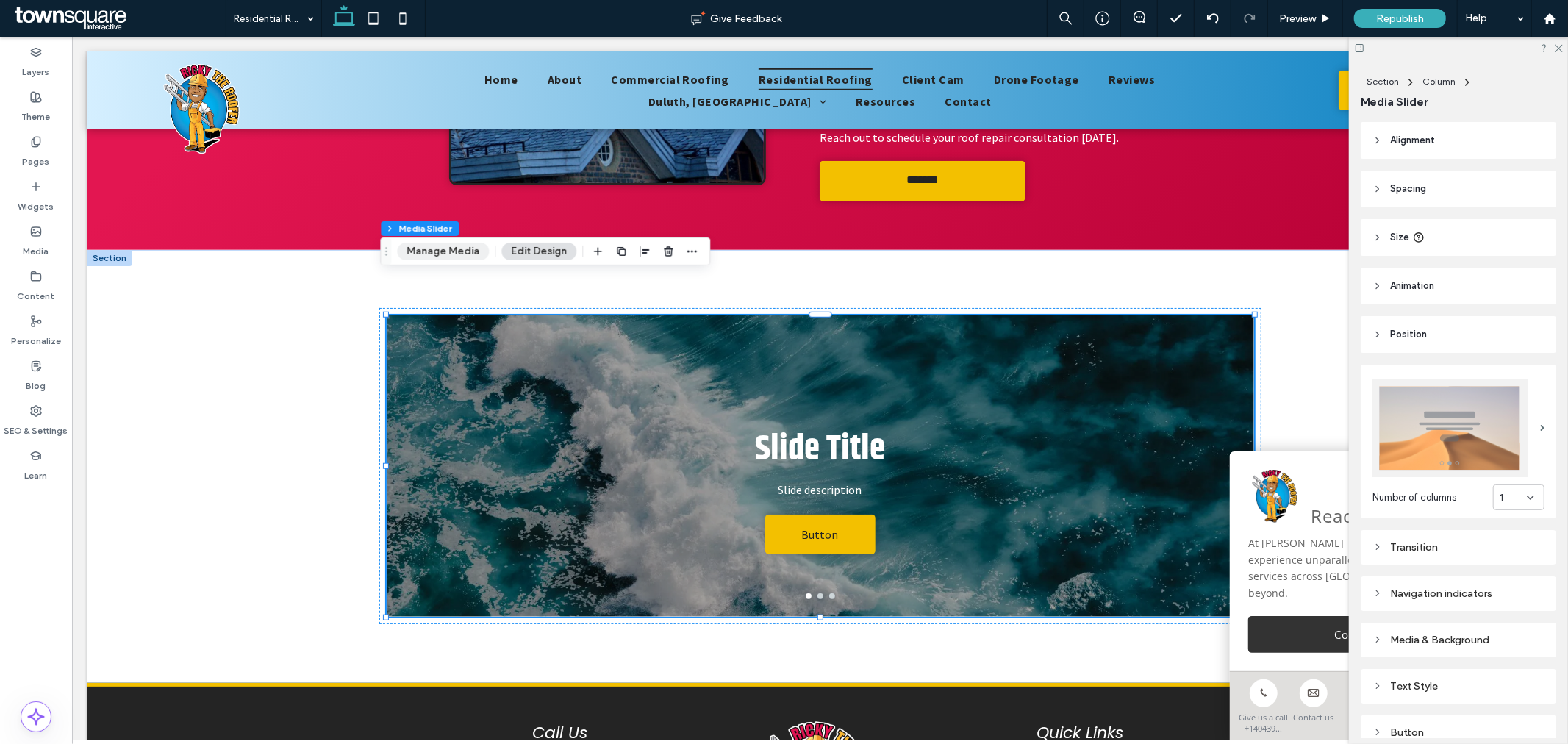
click at [467, 255] on button "Manage Media" at bounding box center [443, 252] width 92 height 18
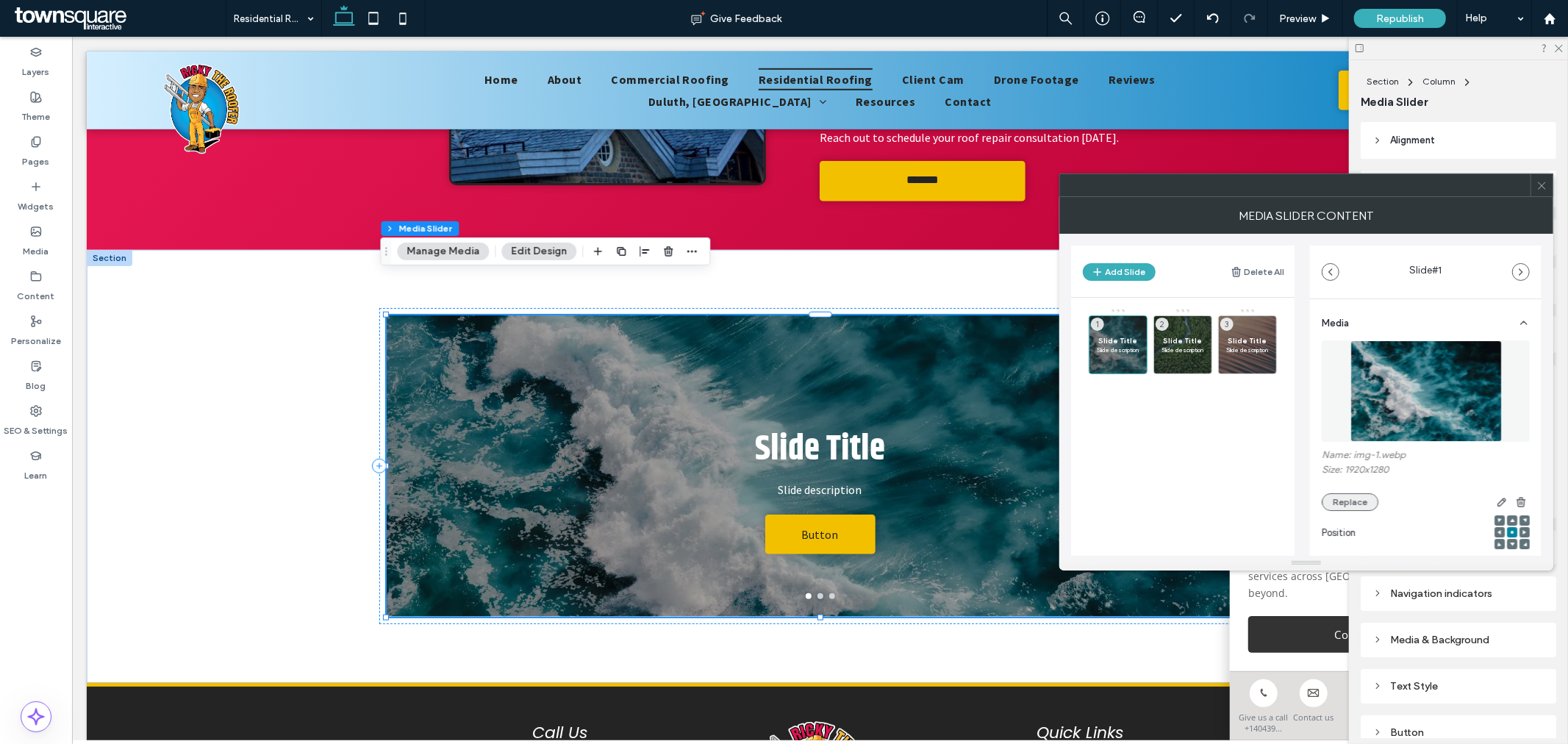
click at [1363, 502] on button "Replace" at bounding box center [1350, 502] width 57 height 18
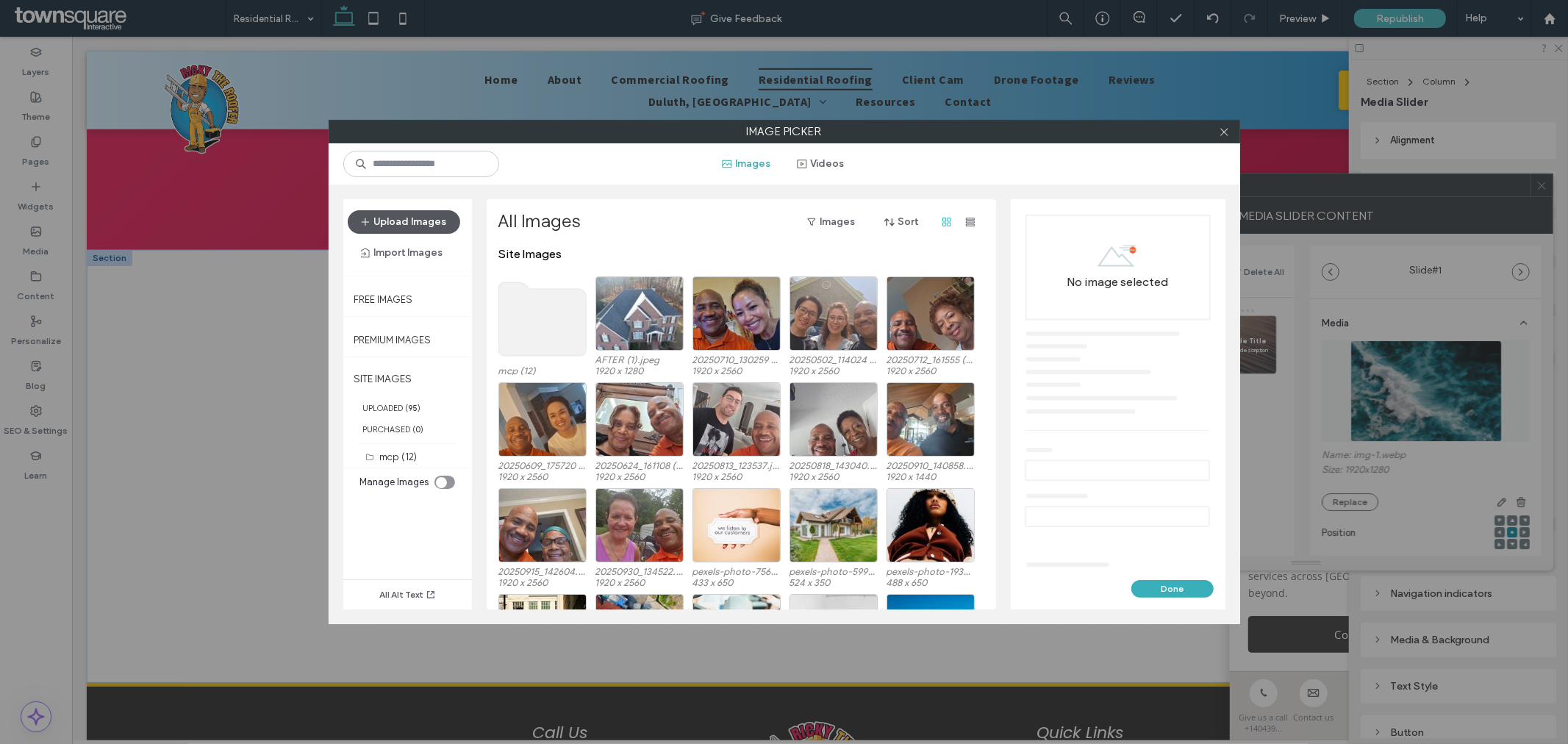
click at [397, 223] on button "Upload Images" at bounding box center [404, 222] width 113 height 23
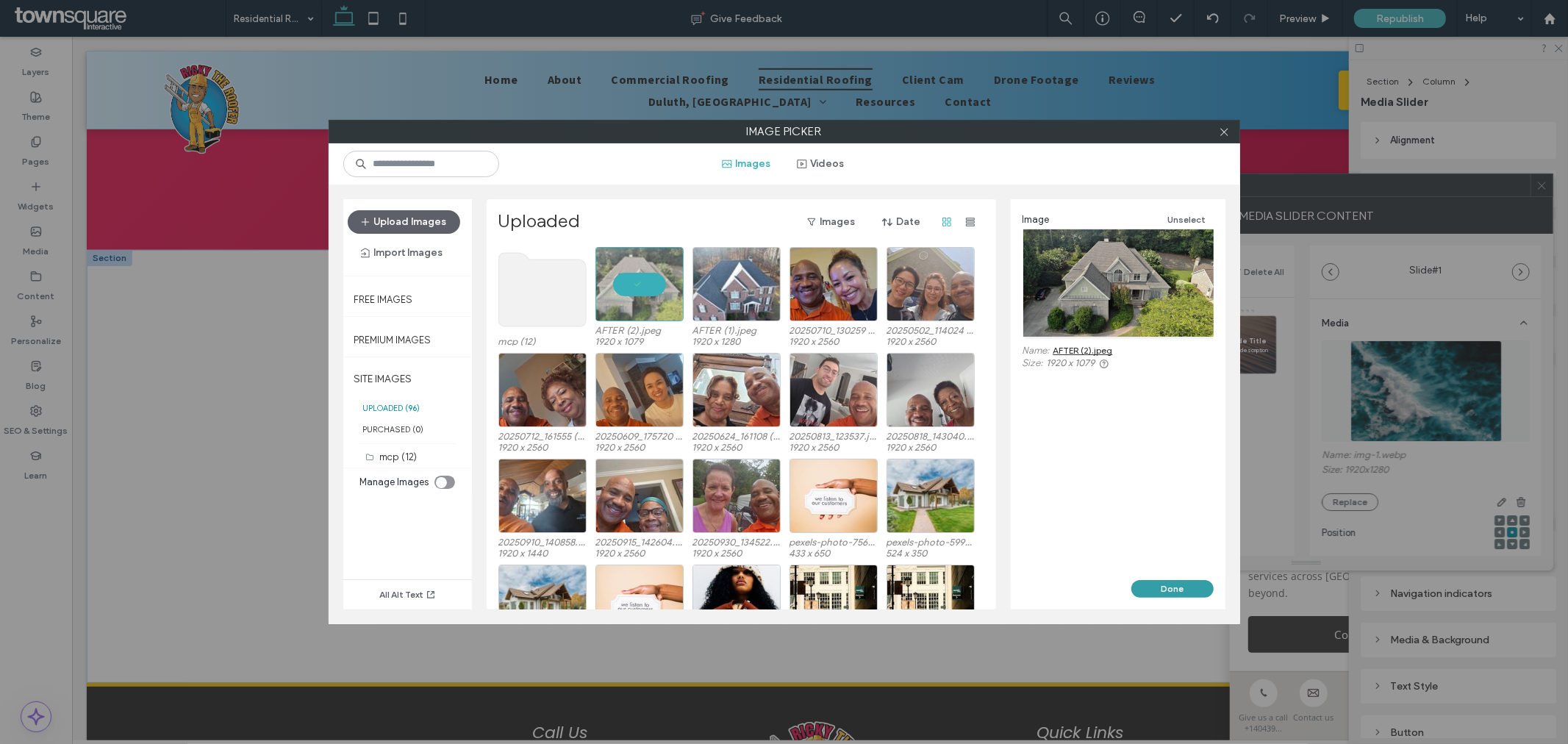
click at [1186, 587] on button "Done" at bounding box center [1172, 589] width 82 height 18
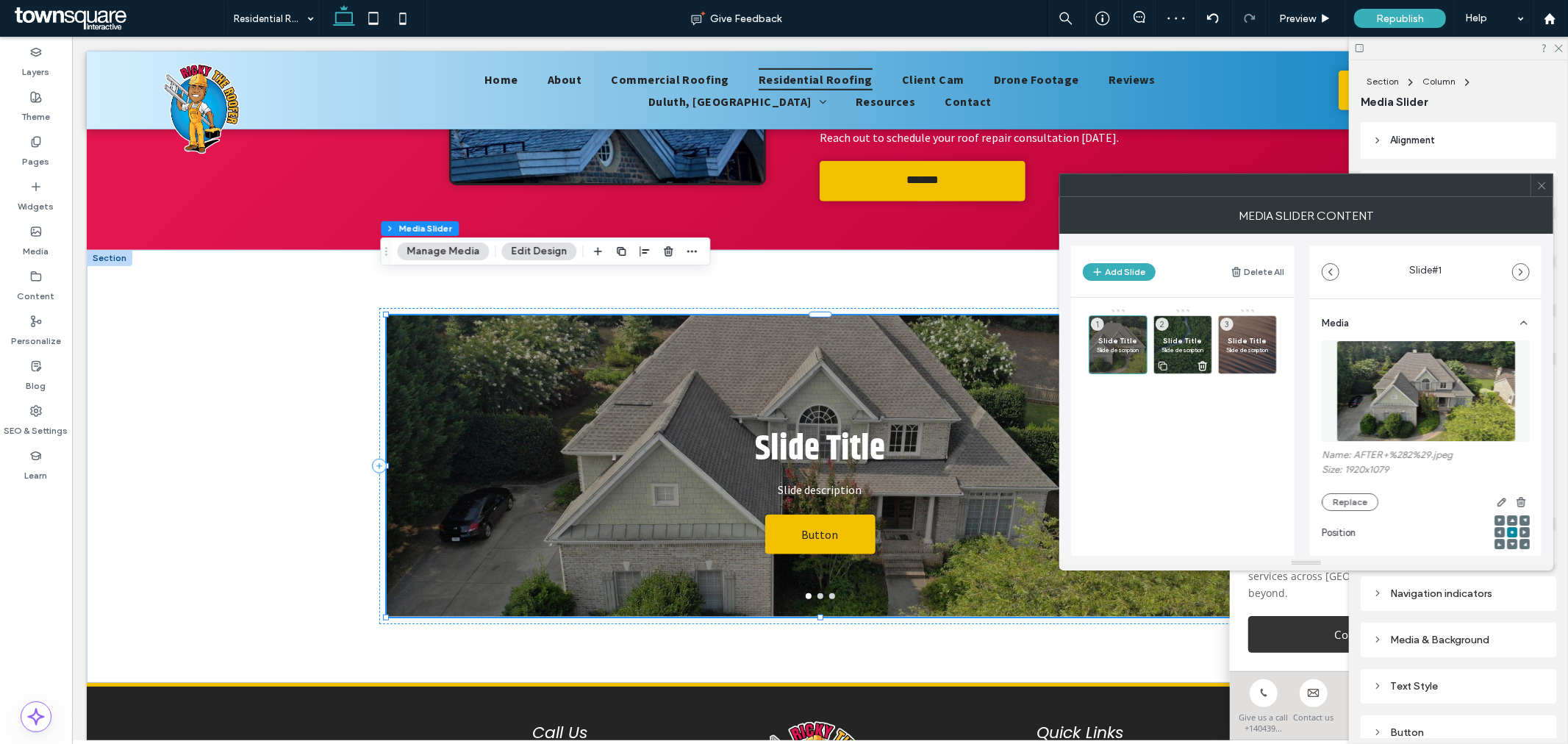
click at [1185, 354] on div "Slide Title Slide description 2" at bounding box center [1182, 344] width 59 height 59
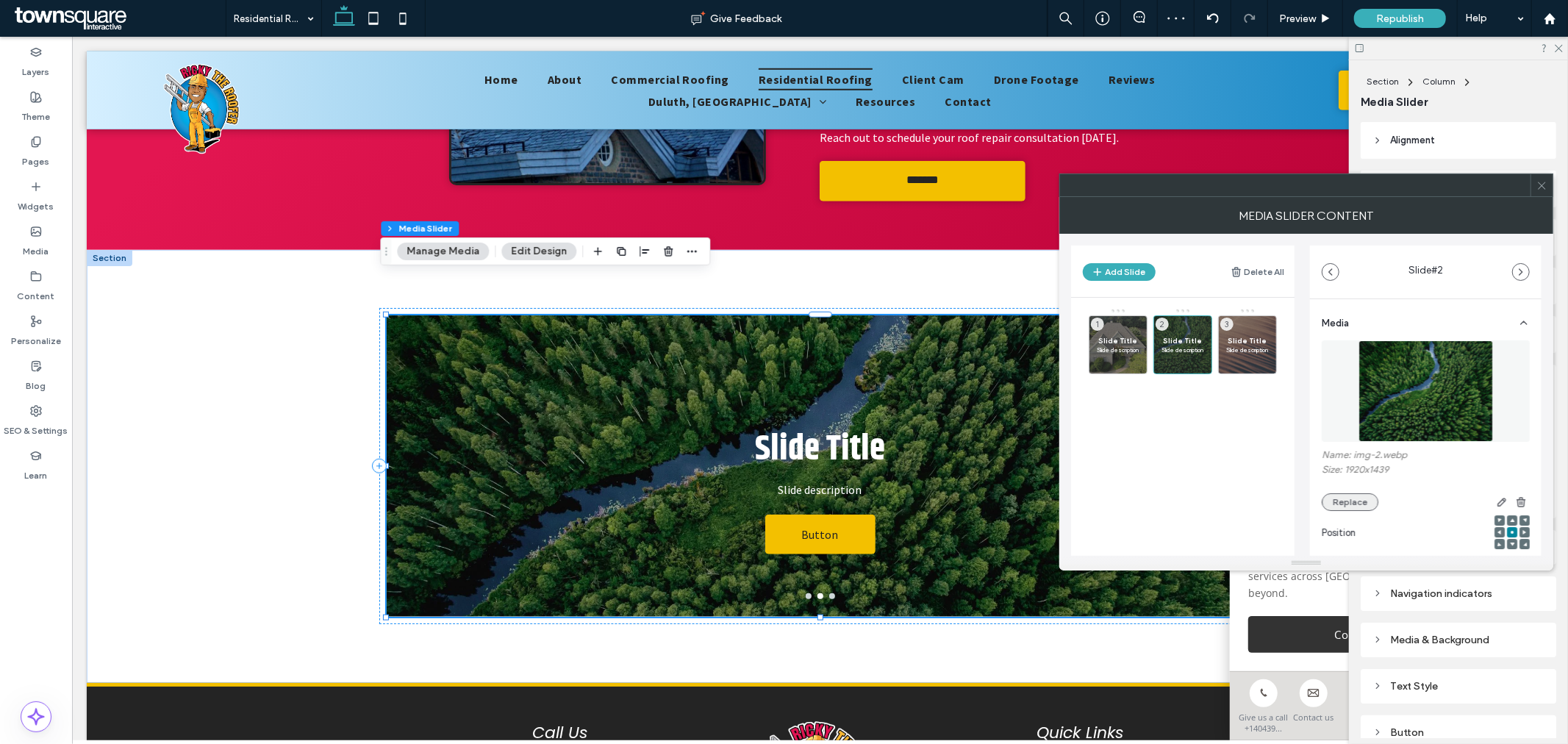
click at [1367, 502] on button "Replace" at bounding box center [1350, 502] width 57 height 18
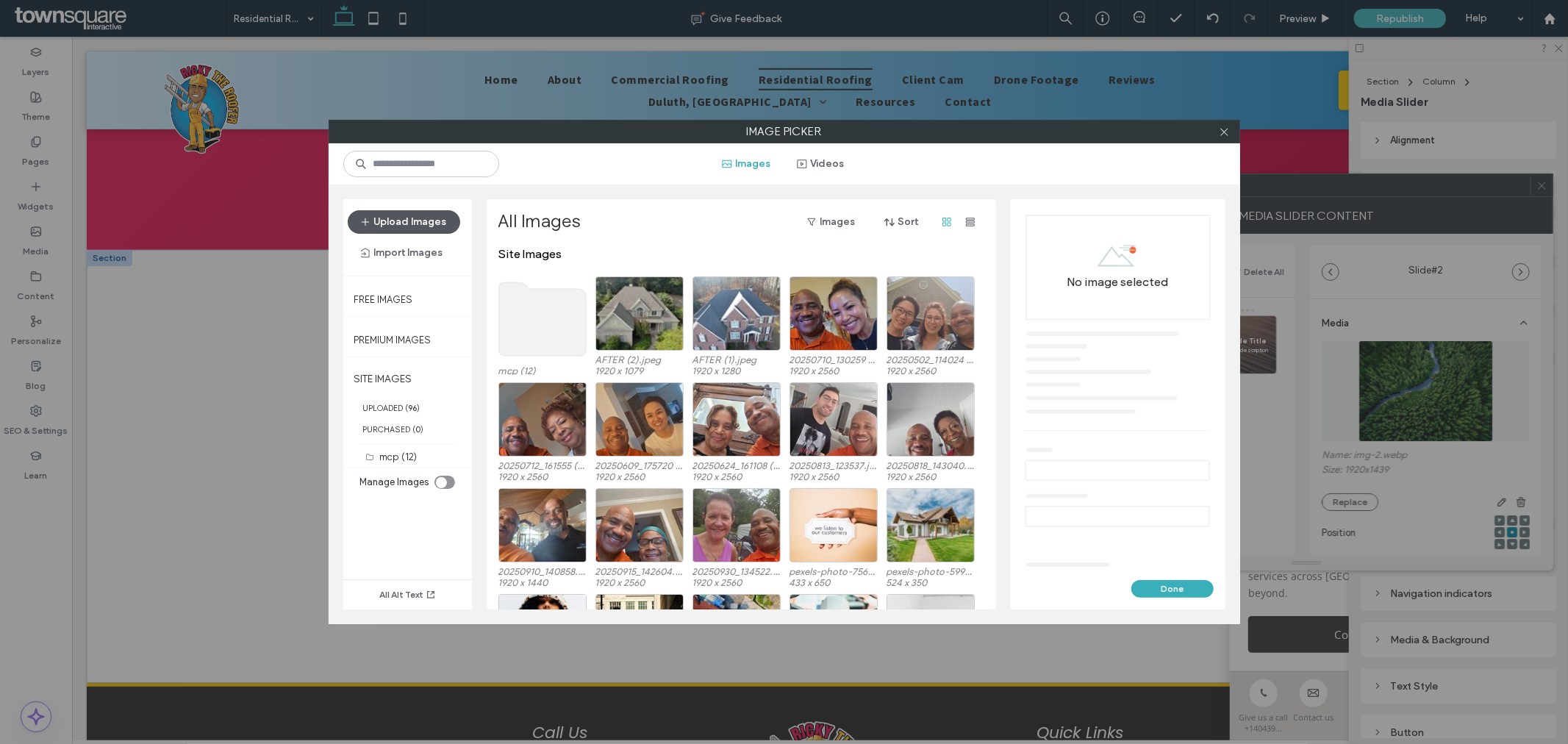
click at [416, 221] on button "Upload Images" at bounding box center [404, 222] width 113 height 23
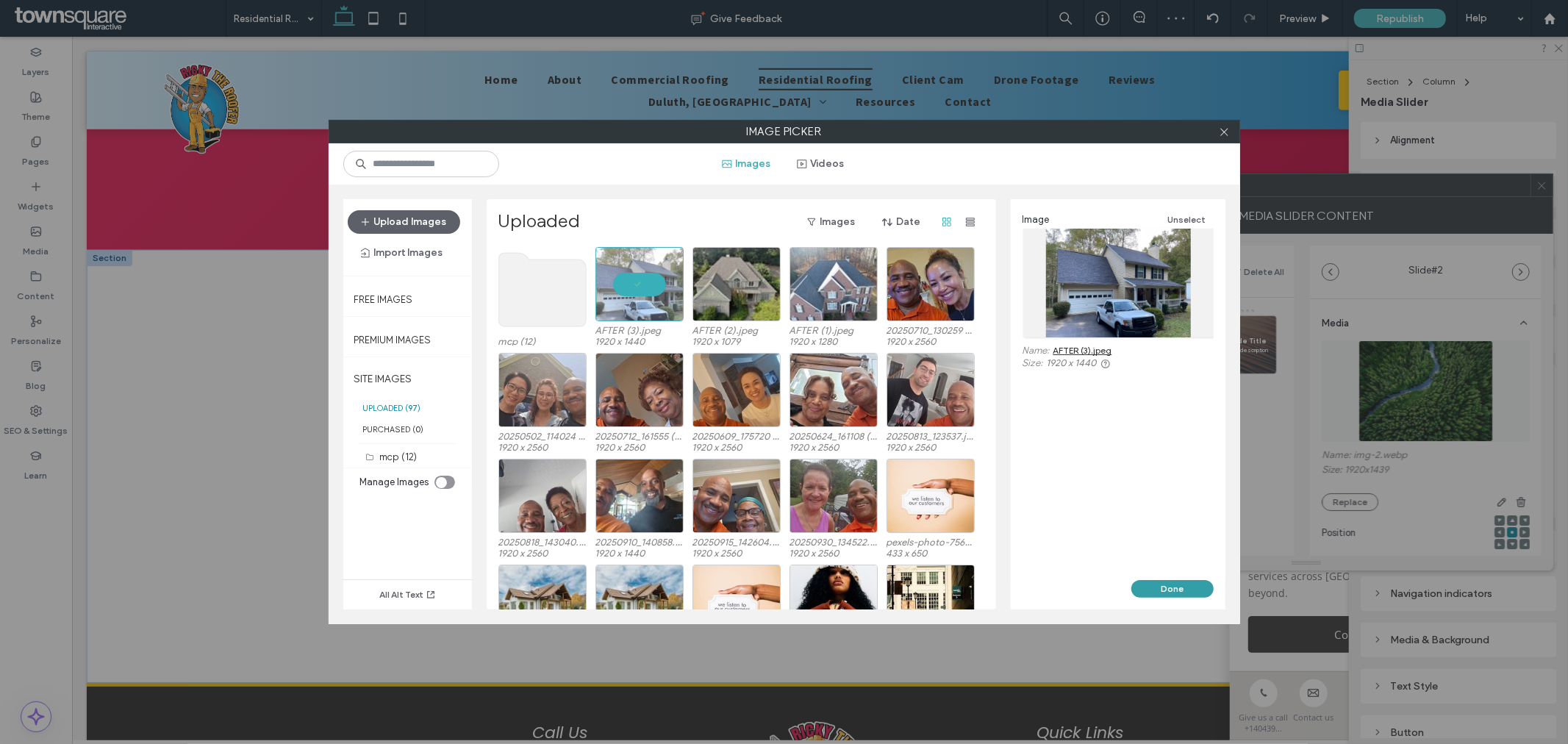
click at [1156, 589] on button "Done" at bounding box center [1172, 589] width 82 height 18
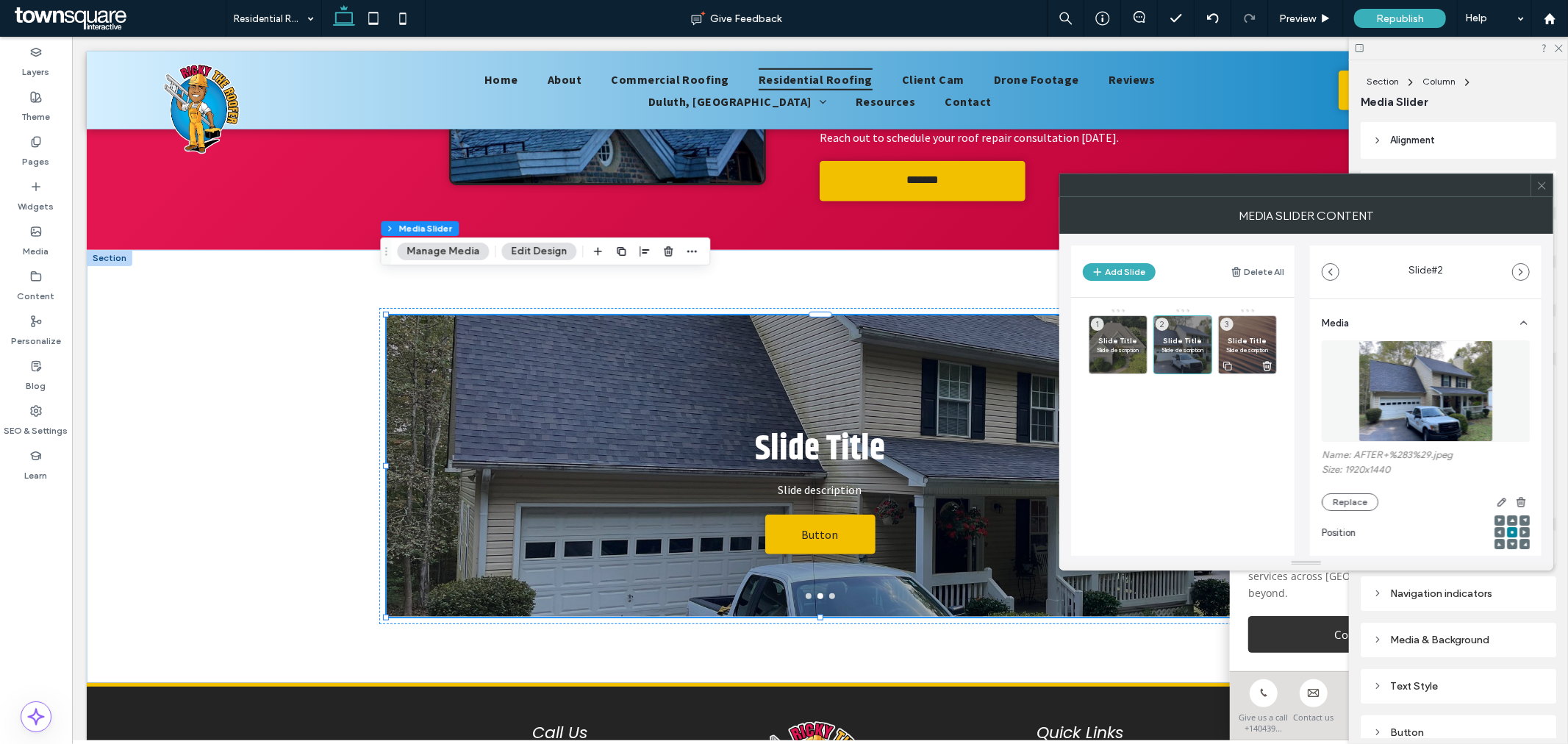
click at [1239, 340] on span "Slide Title" at bounding box center [1247, 341] width 43 height 10
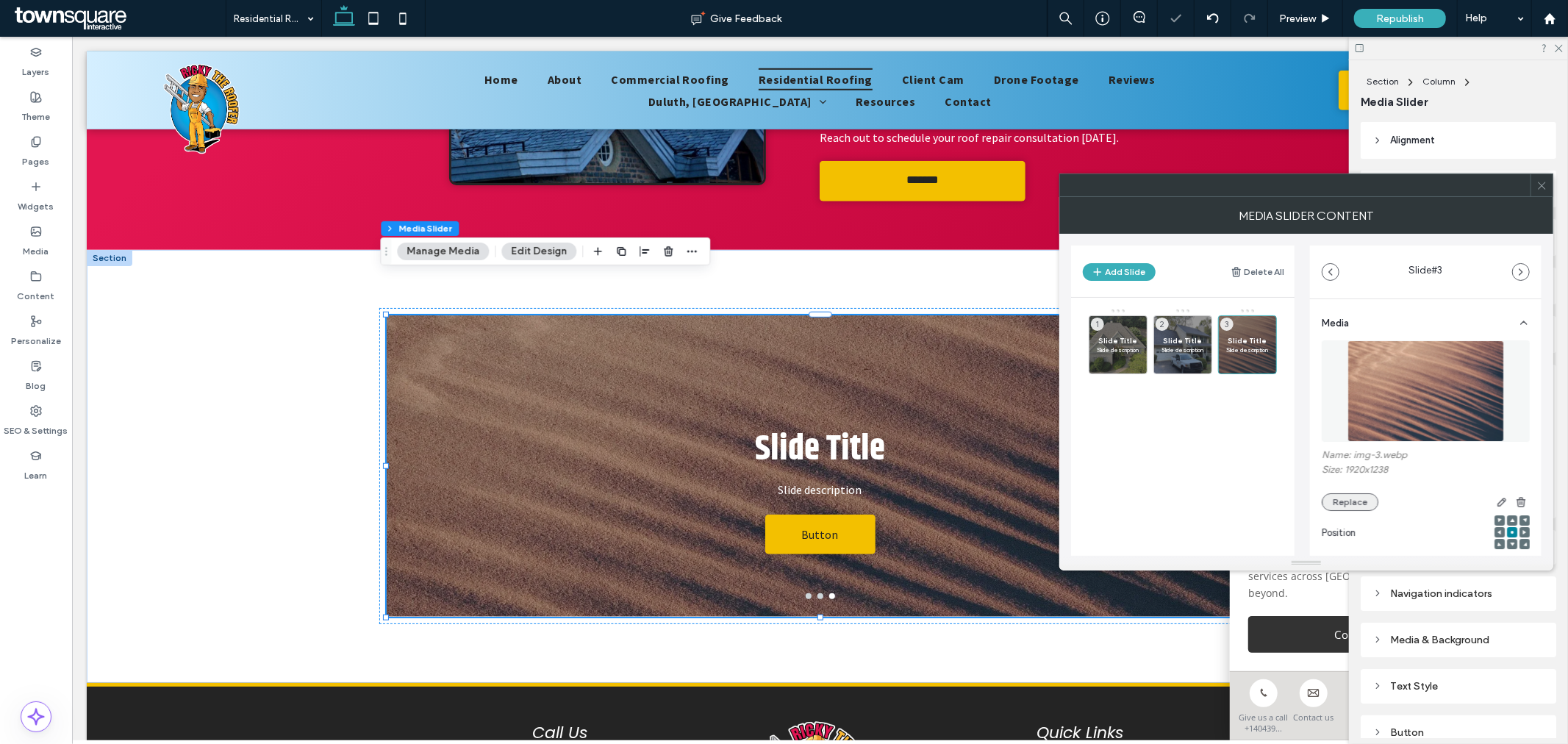
click at [1362, 501] on button "Replace" at bounding box center [1350, 502] width 57 height 18
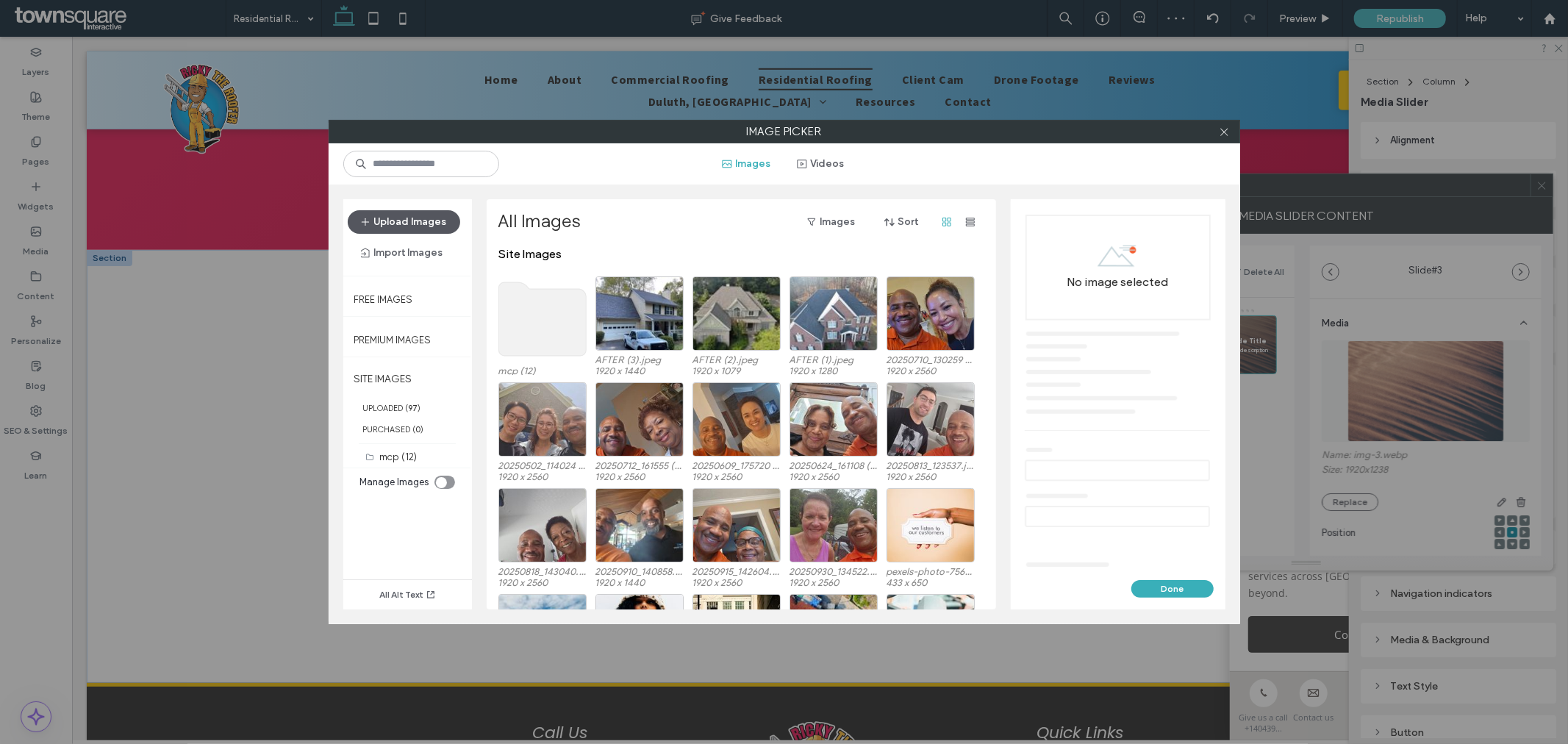
click at [428, 220] on button "Upload Images" at bounding box center [404, 222] width 113 height 23
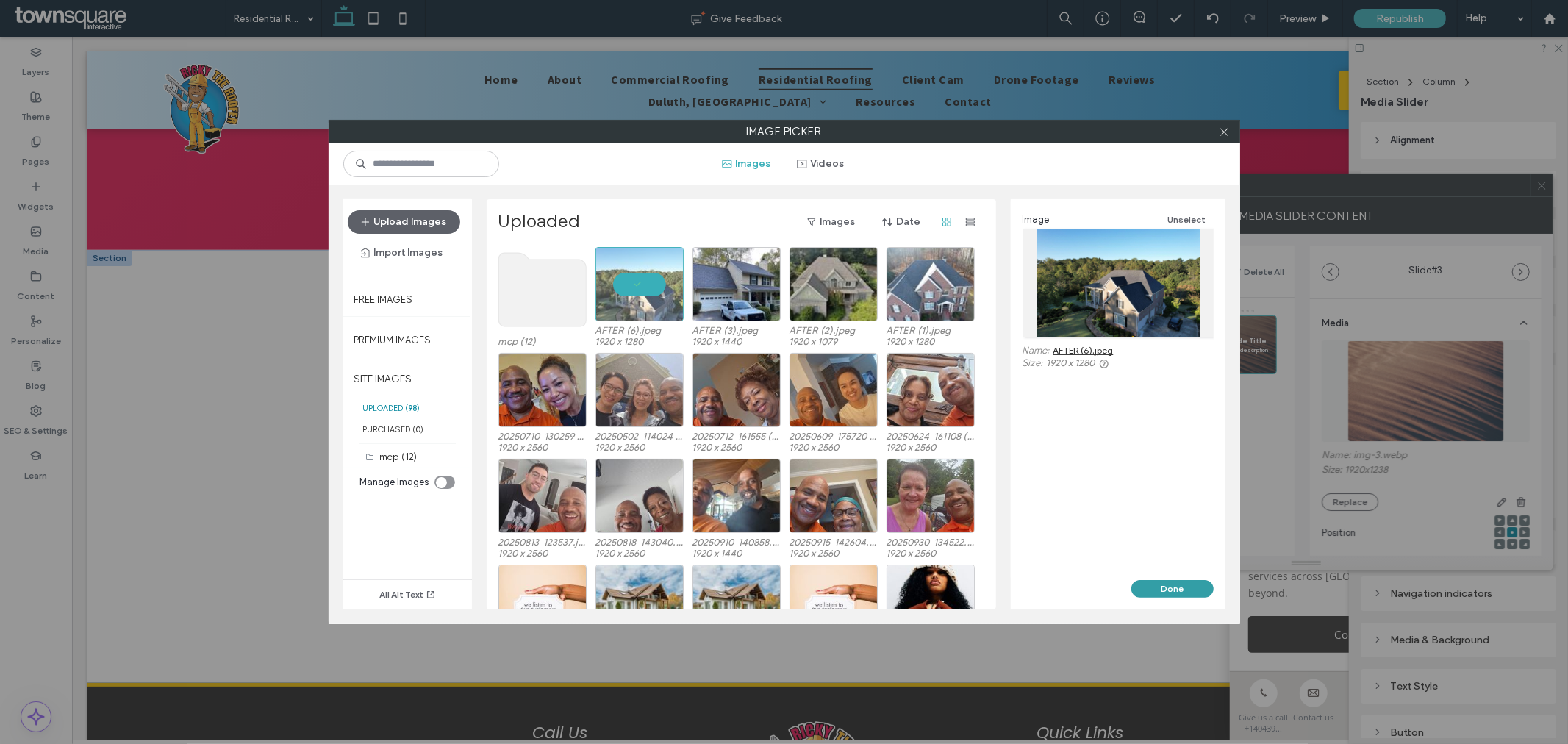
click at [1158, 580] on button "Done" at bounding box center [1172, 589] width 82 height 18
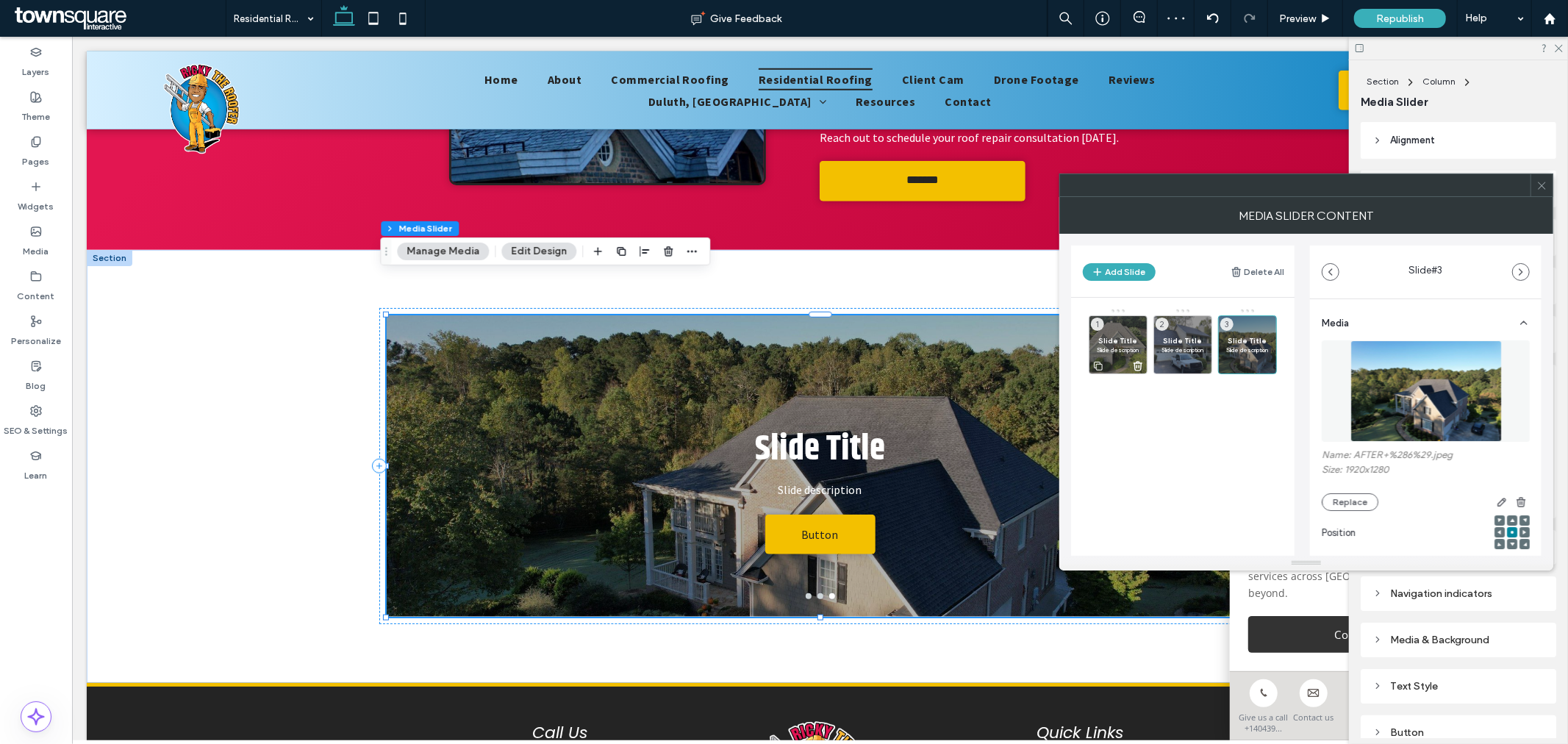
click at [1113, 331] on div "Slide Title Slide description 1" at bounding box center [1118, 344] width 59 height 59
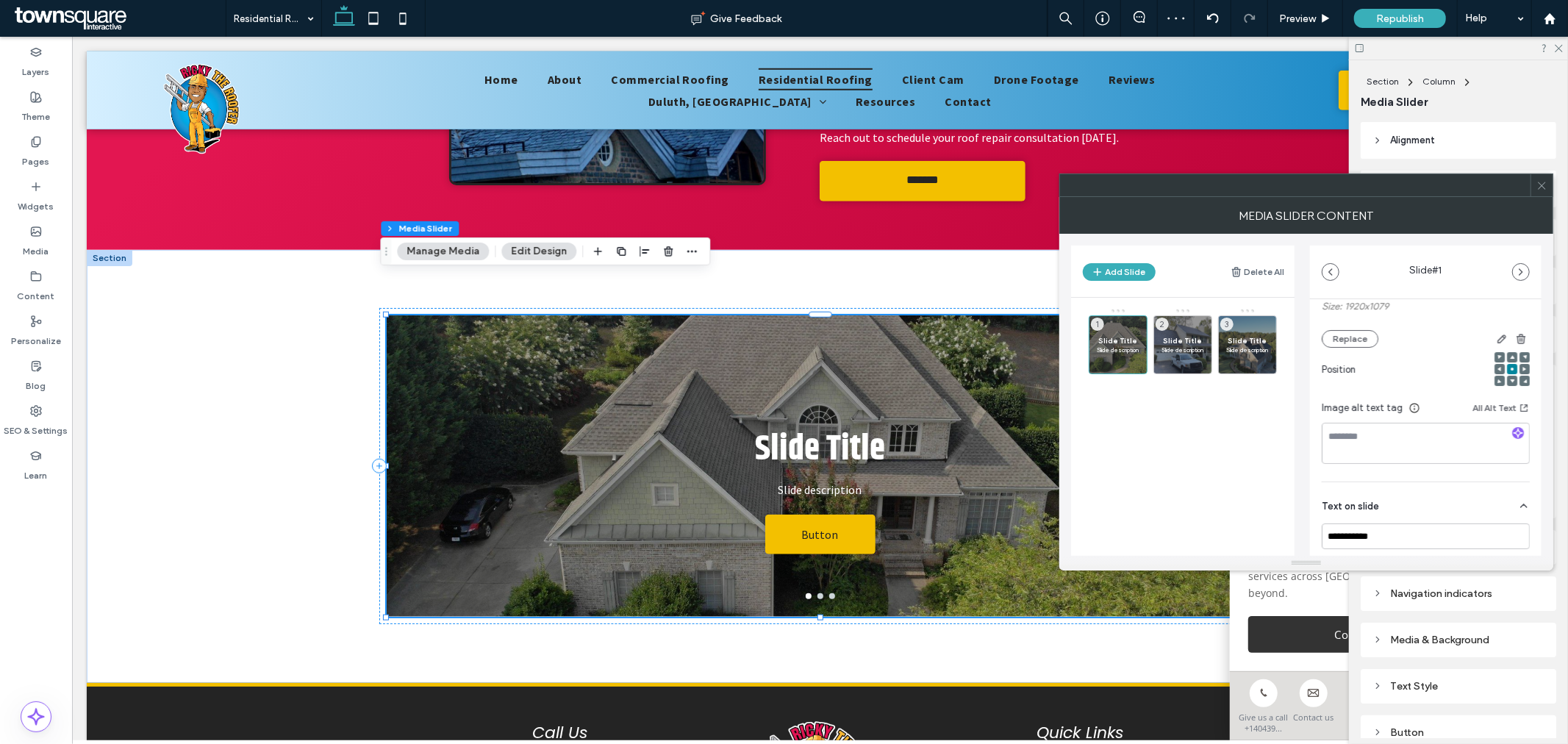
scroll to position [245, 0]
click at [1489, 458] on input "**********" at bounding box center [1425, 455] width 208 height 25
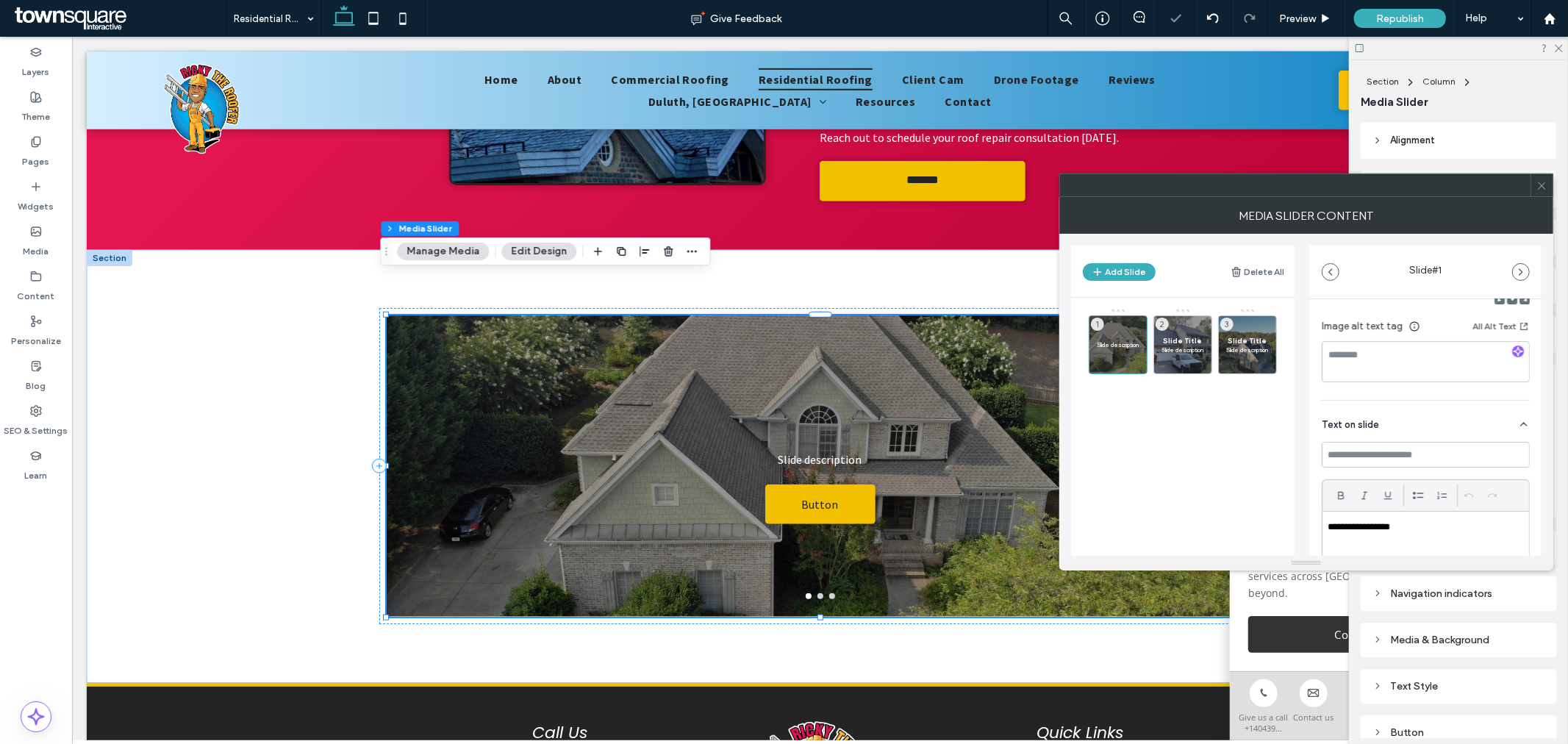
click at [1451, 537] on div "**********" at bounding box center [1425, 554] width 207 height 84
click at [1446, 533] on p "**********" at bounding box center [1422, 527] width 189 height 13
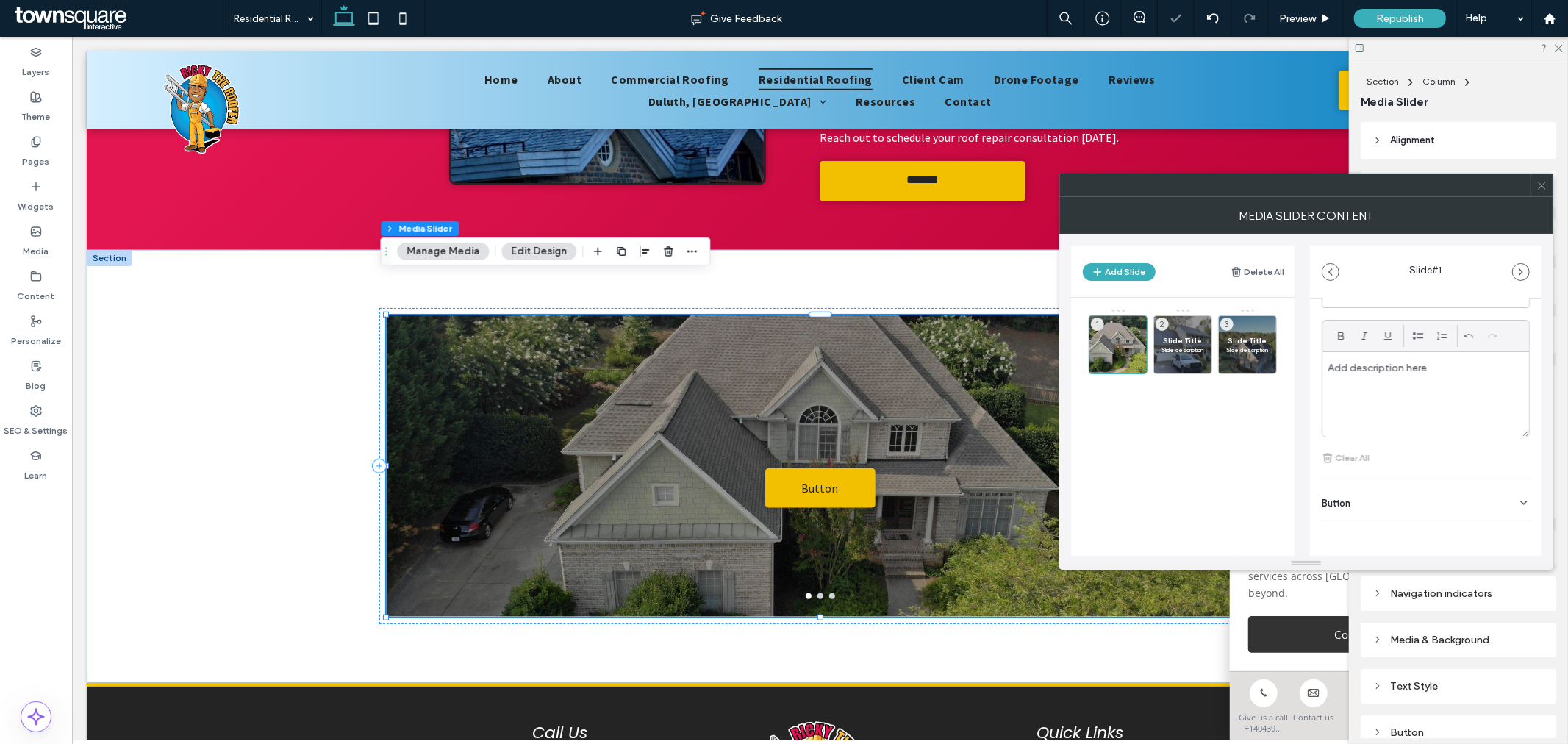
click at [1404, 502] on div "Button" at bounding box center [1425, 500] width 208 height 41
click at [1509, 450] on div "Button" at bounding box center [1425, 430] width 208 height 41
click at [1520, 494] on div "Button" at bounding box center [1425, 500] width 208 height 41
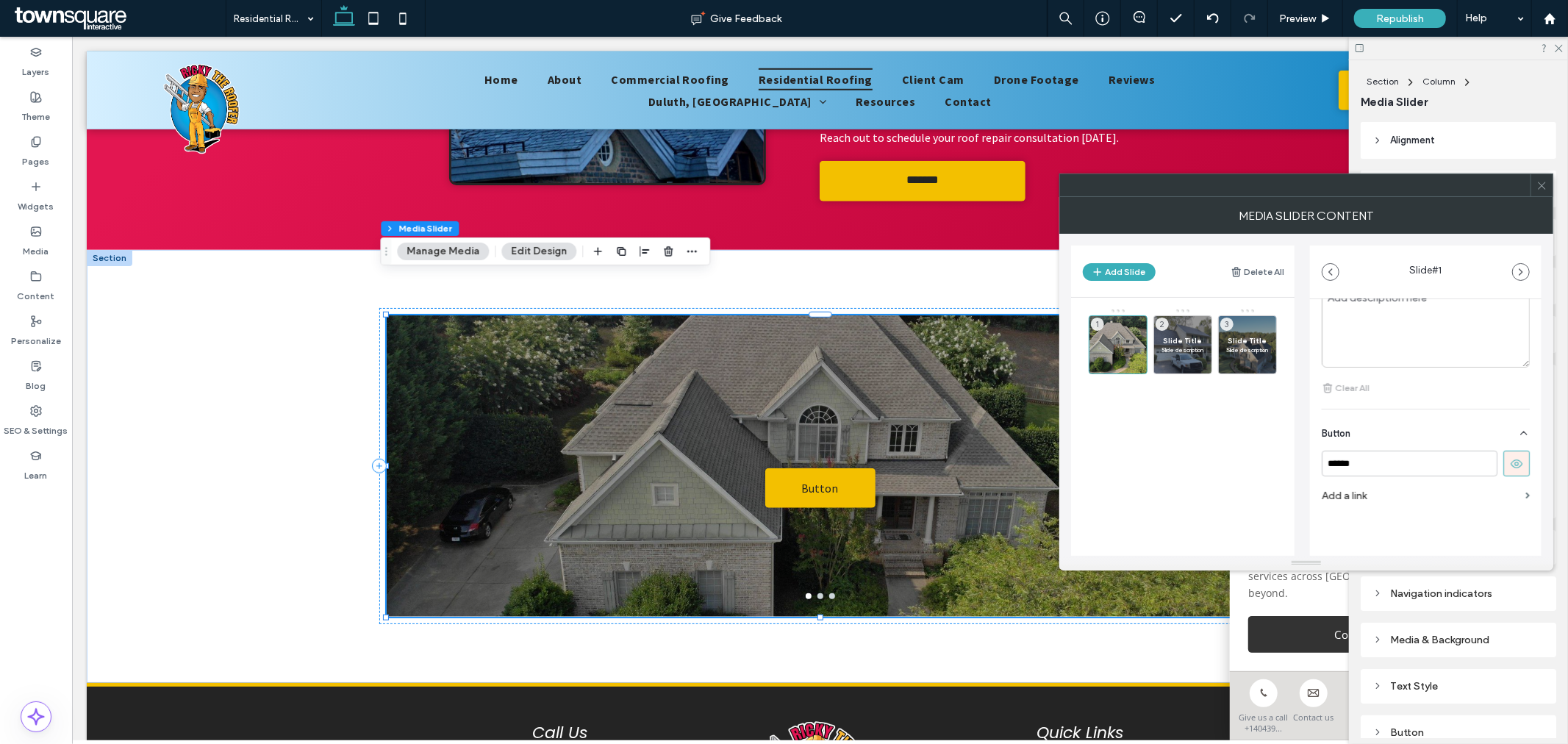
click at [1511, 466] on use at bounding box center [1516, 464] width 12 height 9
click at [1169, 350] on p "Slide description" at bounding box center [1182, 350] width 43 height 9
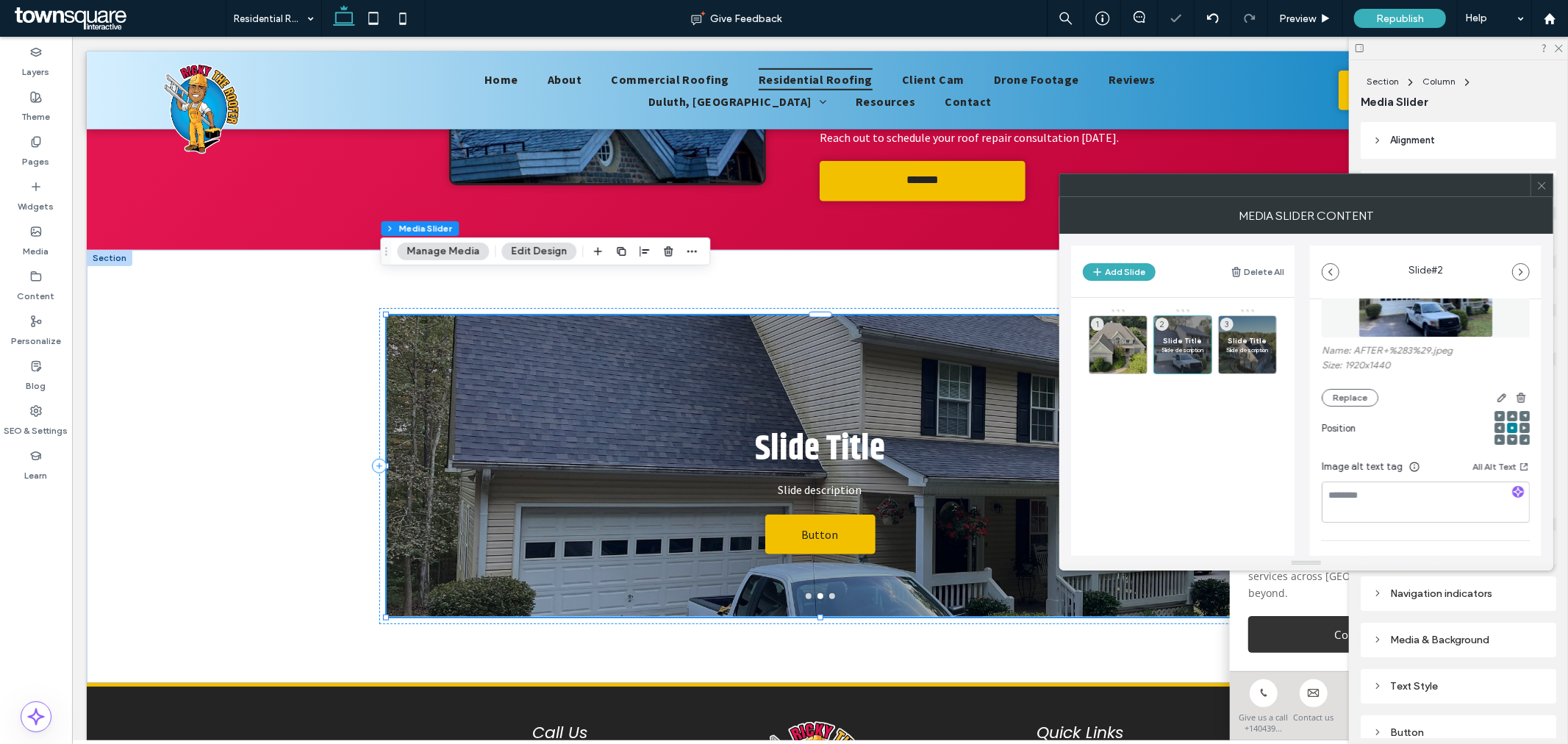
scroll to position [326, 0]
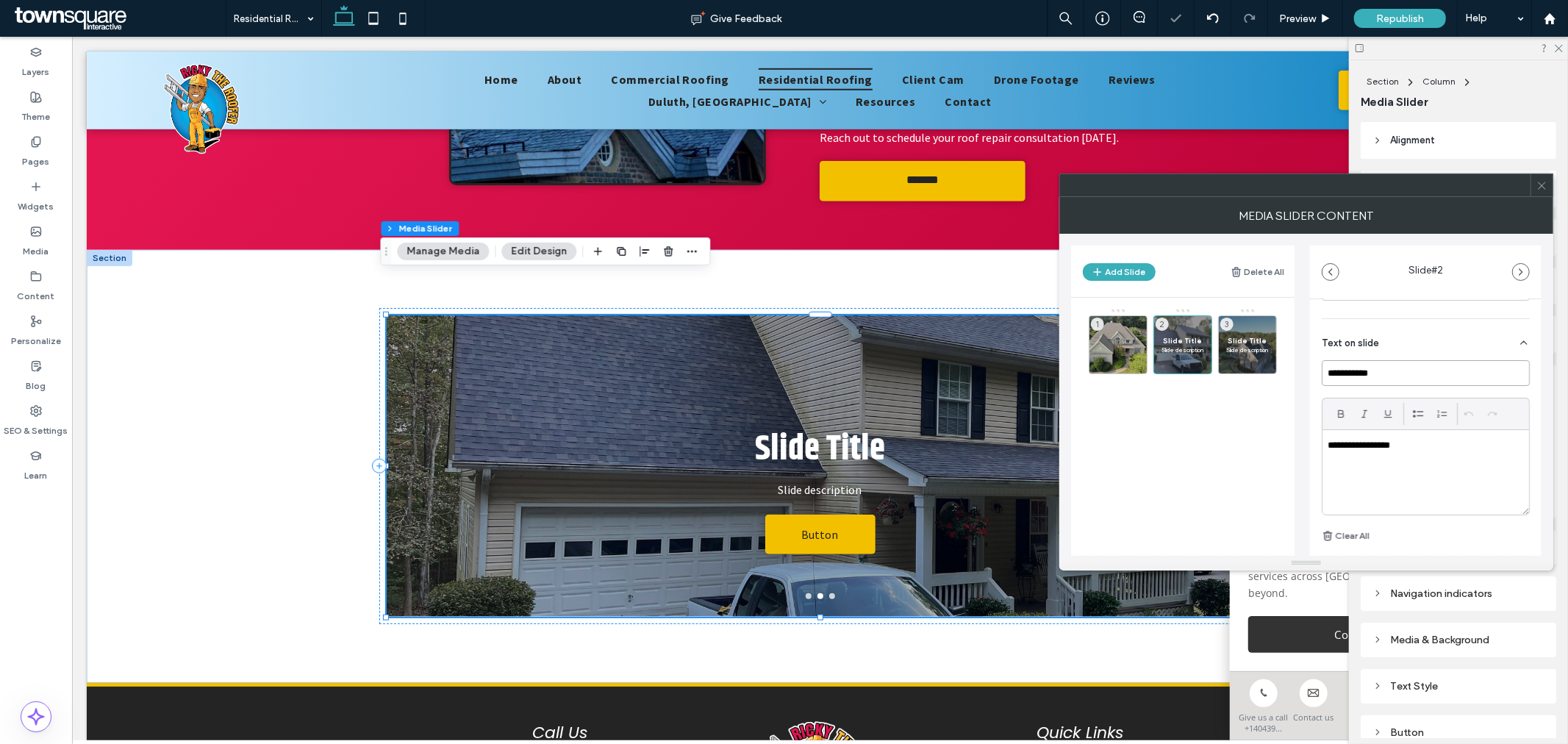
click at [1383, 380] on input "**********" at bounding box center [1425, 373] width 208 height 25
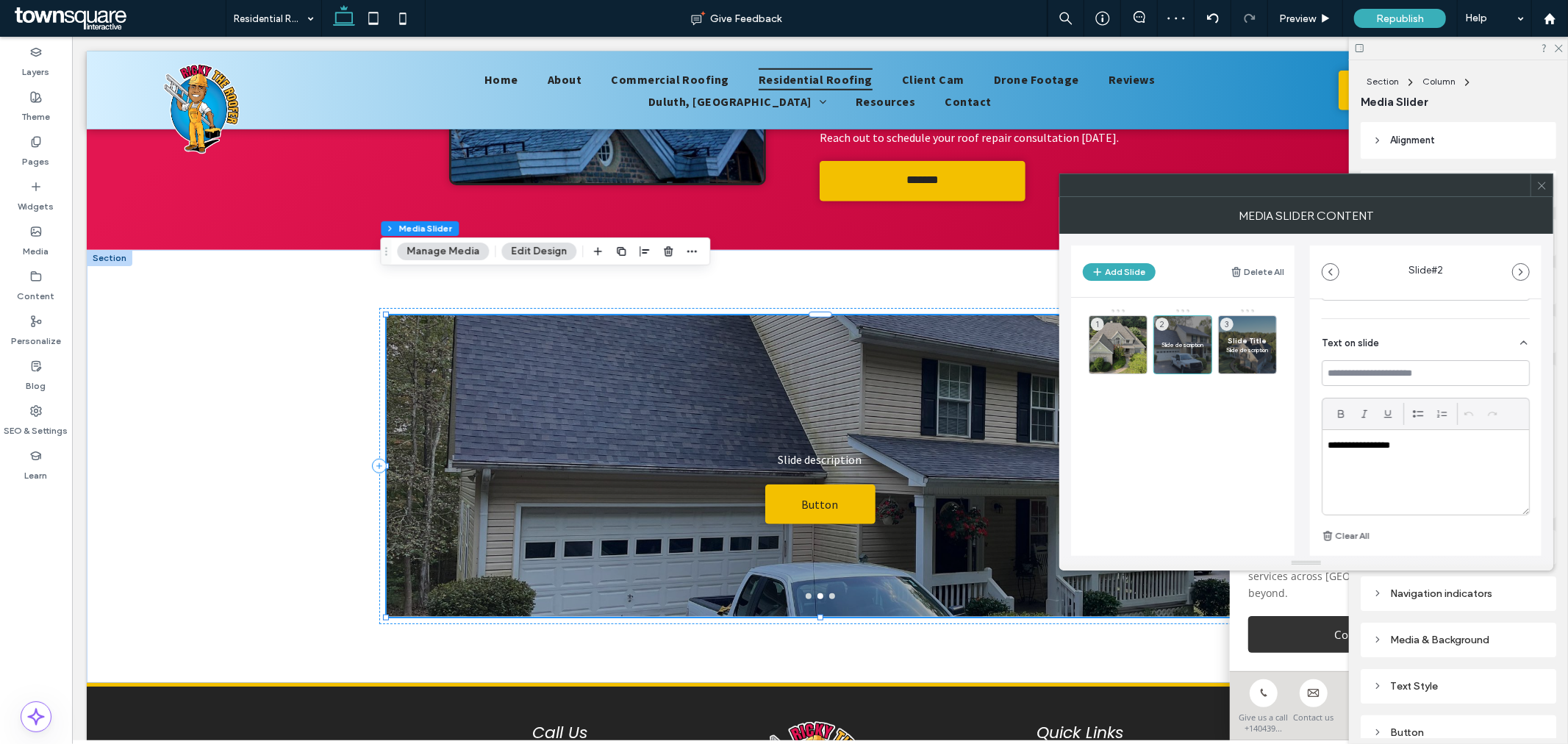
click at [1419, 450] on p "**********" at bounding box center [1422, 446] width 189 height 13
click at [1417, 450] on p "**********" at bounding box center [1422, 446] width 189 height 13
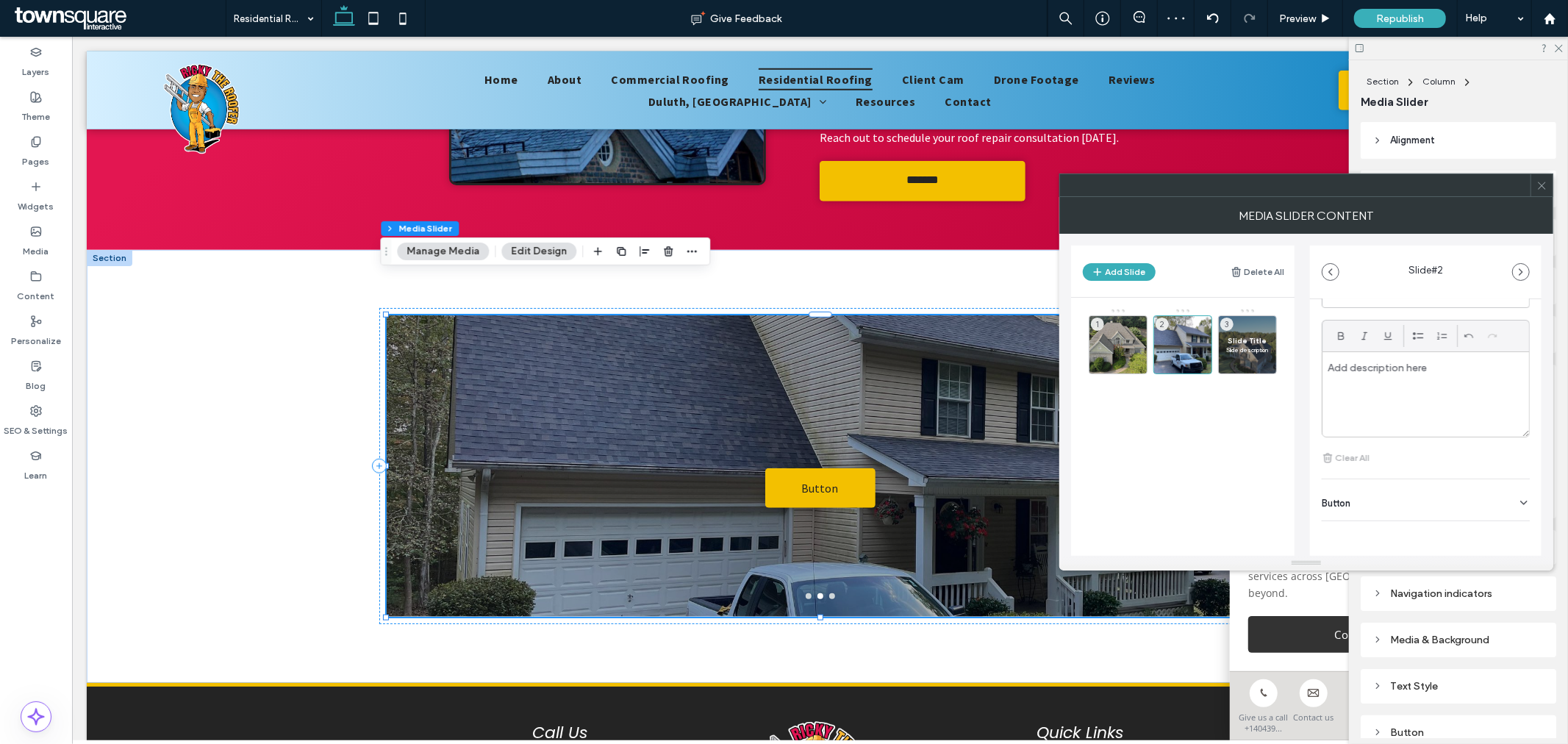
click at [1507, 509] on div "Button" at bounding box center [1425, 500] width 208 height 41
click at [1511, 464] on use at bounding box center [1516, 464] width 12 height 9
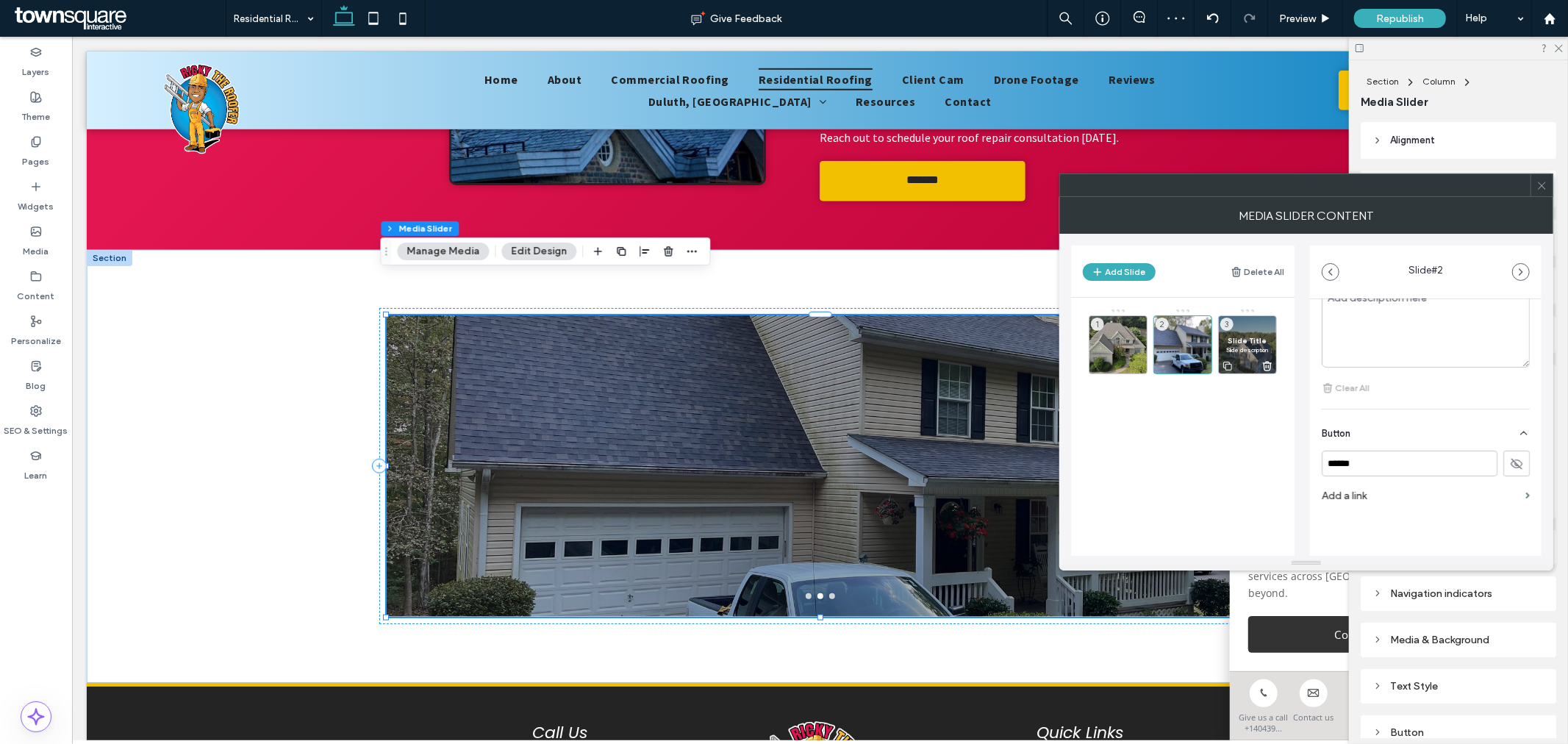
click at [1247, 340] on span "Slide Title" at bounding box center [1247, 341] width 43 height 10
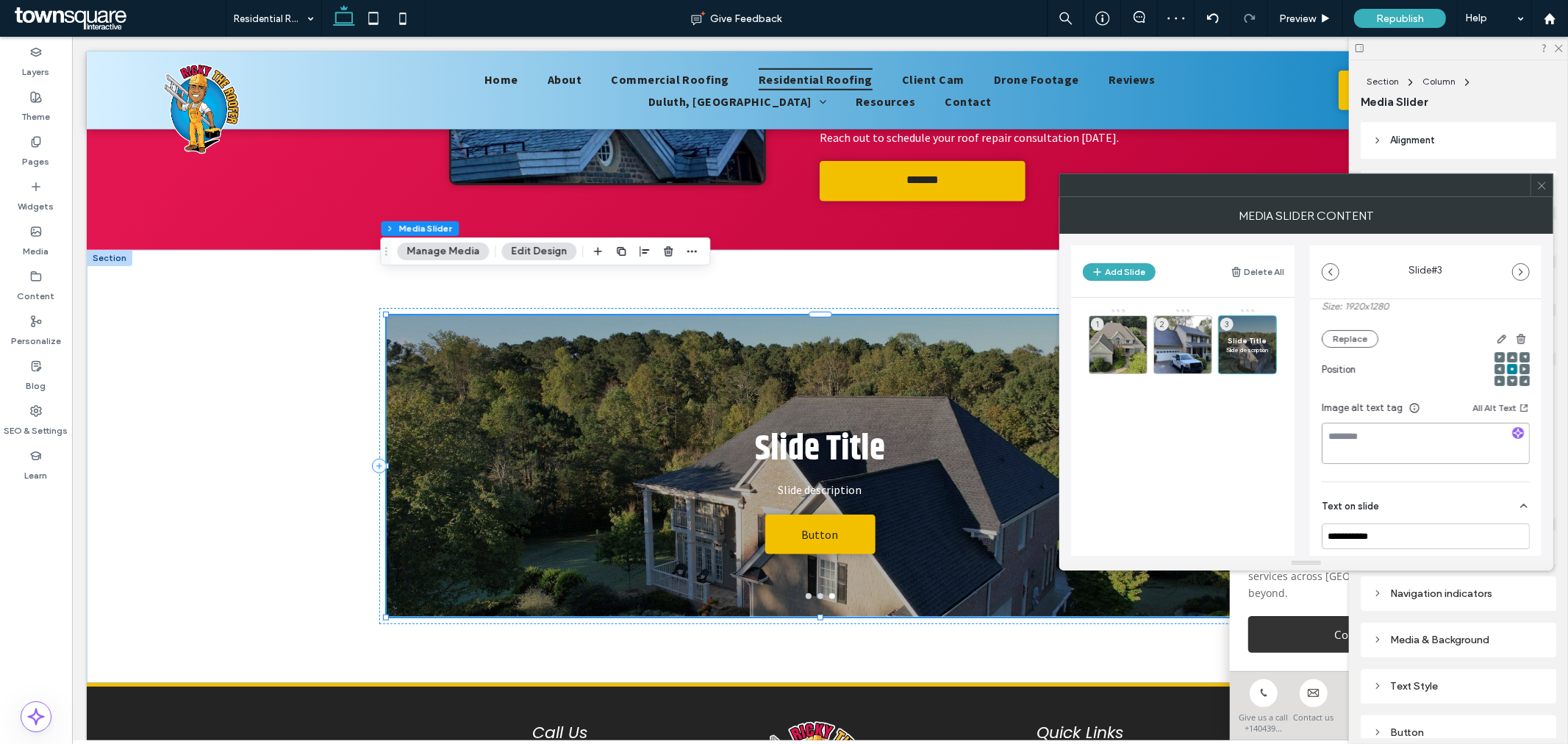
click at [1402, 460] on textarea at bounding box center [1425, 443] width 208 height 41
click at [1400, 444] on p "**********" at bounding box center [1422, 446] width 189 height 13
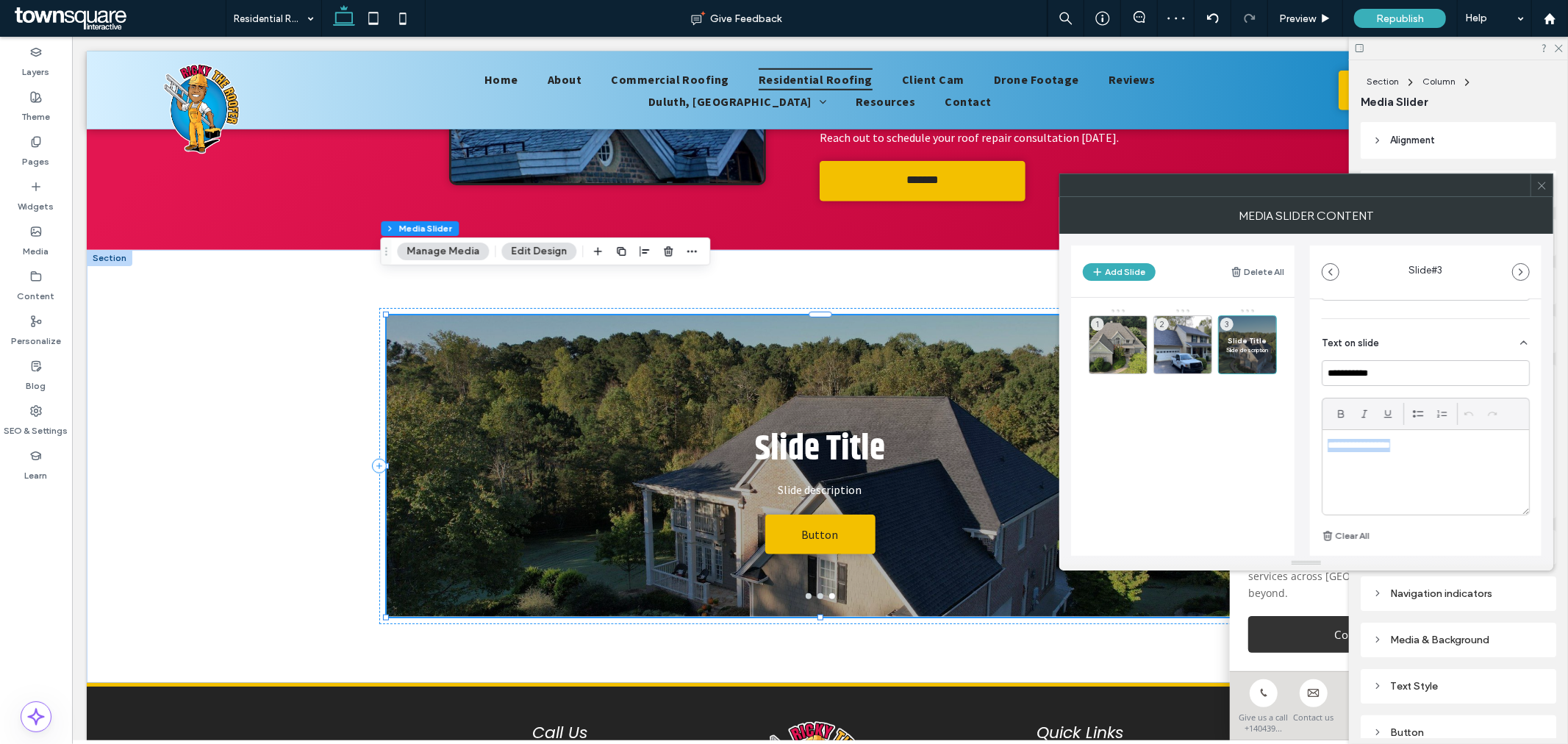
click at [1400, 444] on p "**********" at bounding box center [1422, 446] width 189 height 13
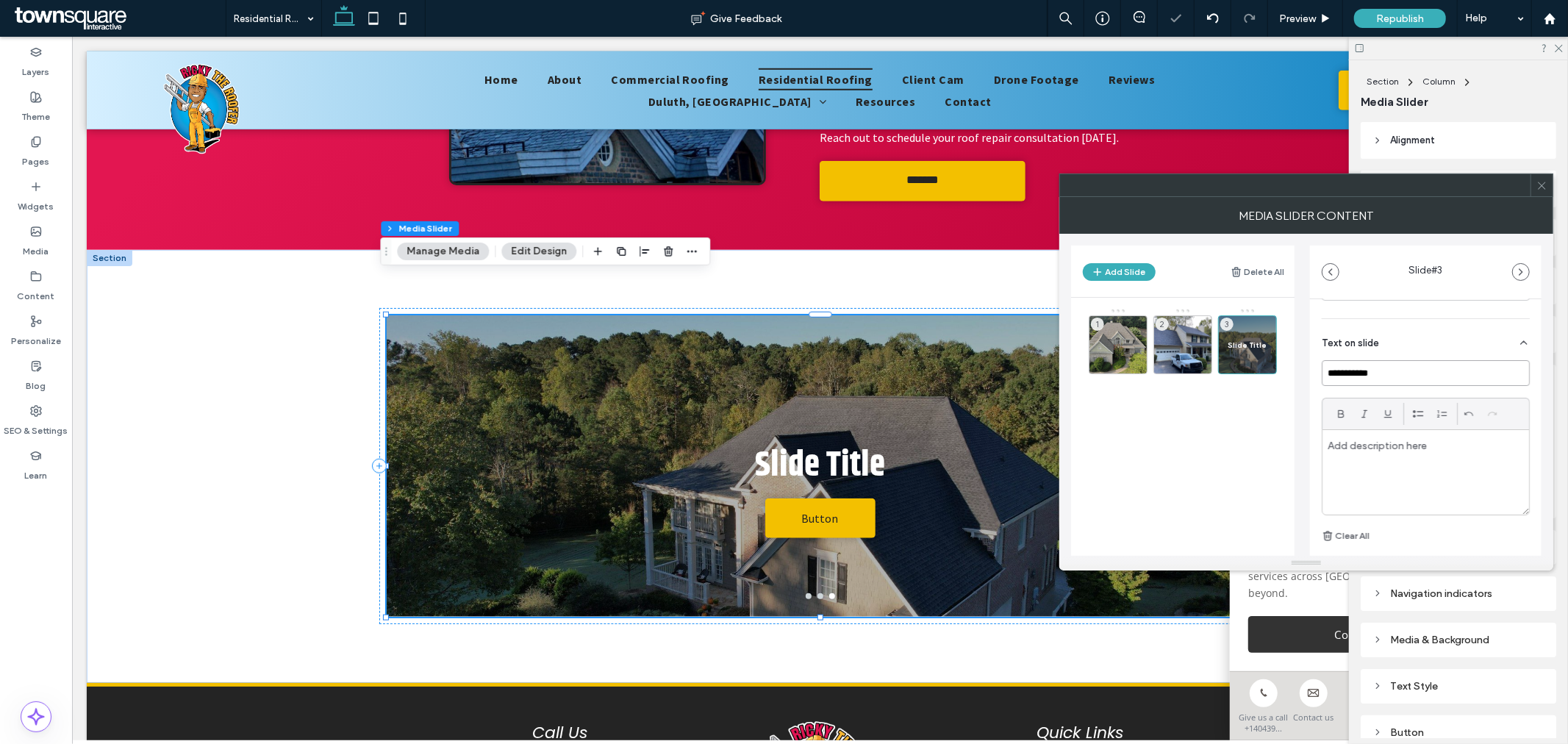
click at [1354, 373] on input "**********" at bounding box center [1425, 373] width 208 height 25
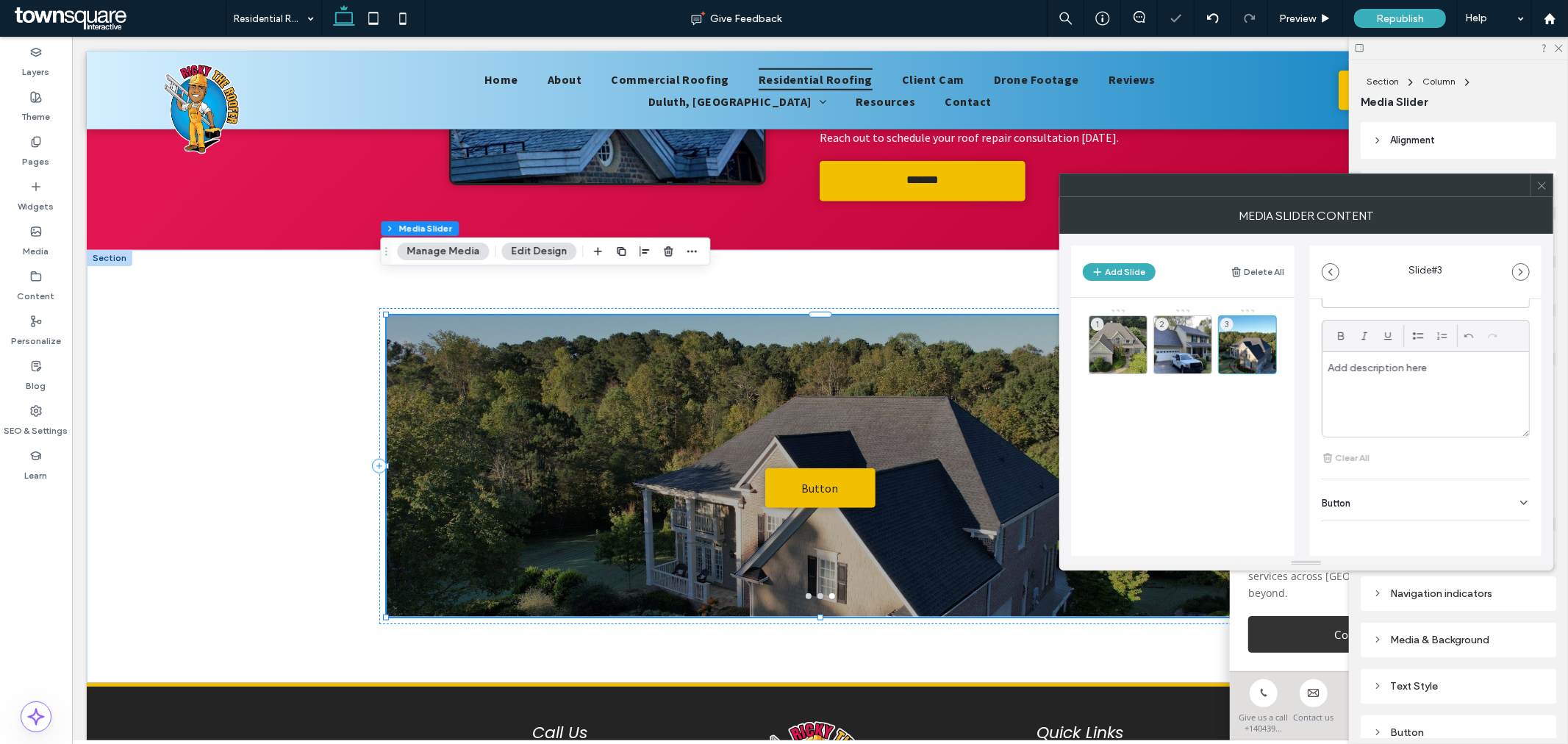
click at [1518, 497] on icon at bounding box center [1524, 503] width 12 height 12
click at [1510, 474] on button at bounding box center [1516, 463] width 26 height 25
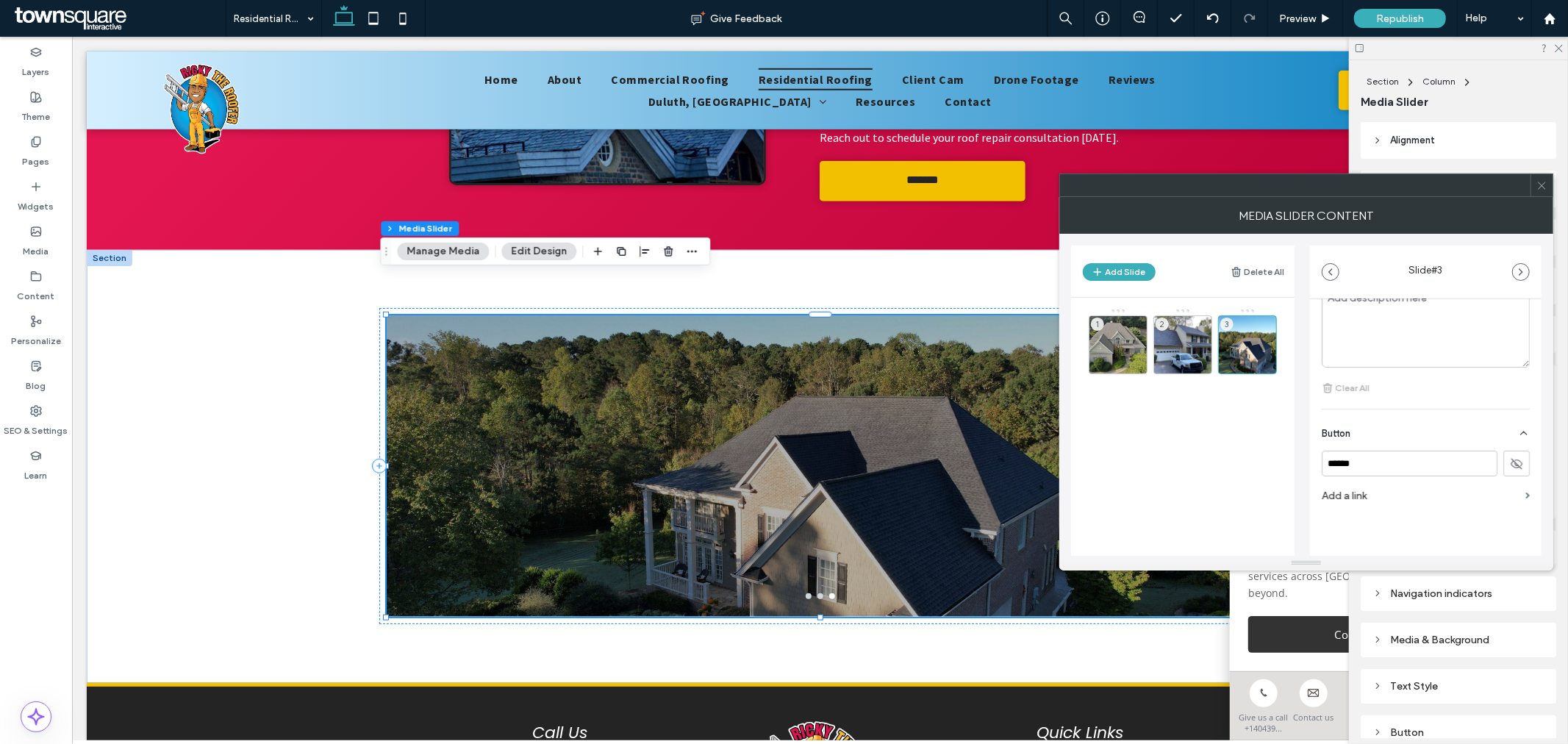
click at [1547, 185] on div at bounding box center [1541, 185] width 22 height 22
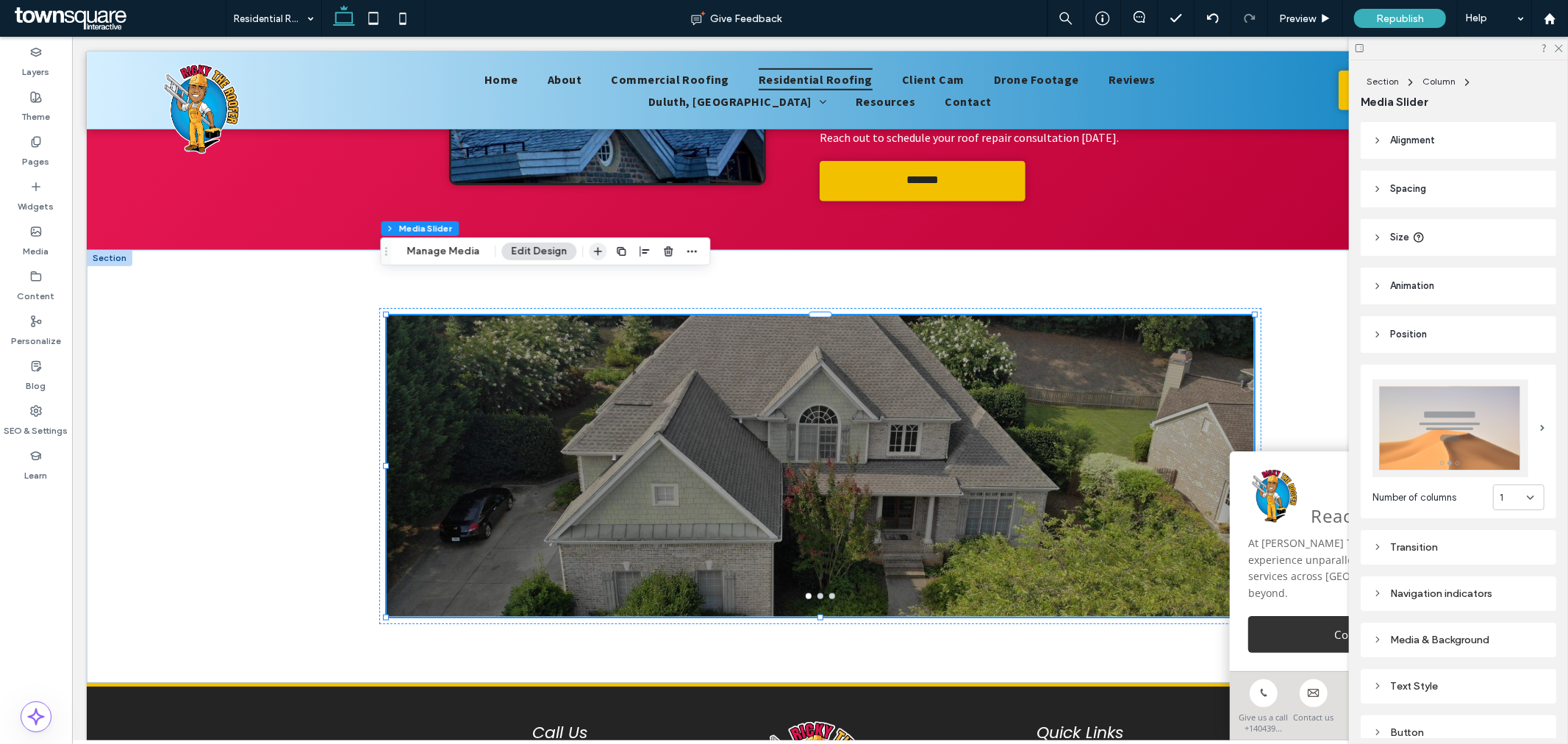
click at [591, 252] on icon "button" at bounding box center [597, 252] width 12 height 12
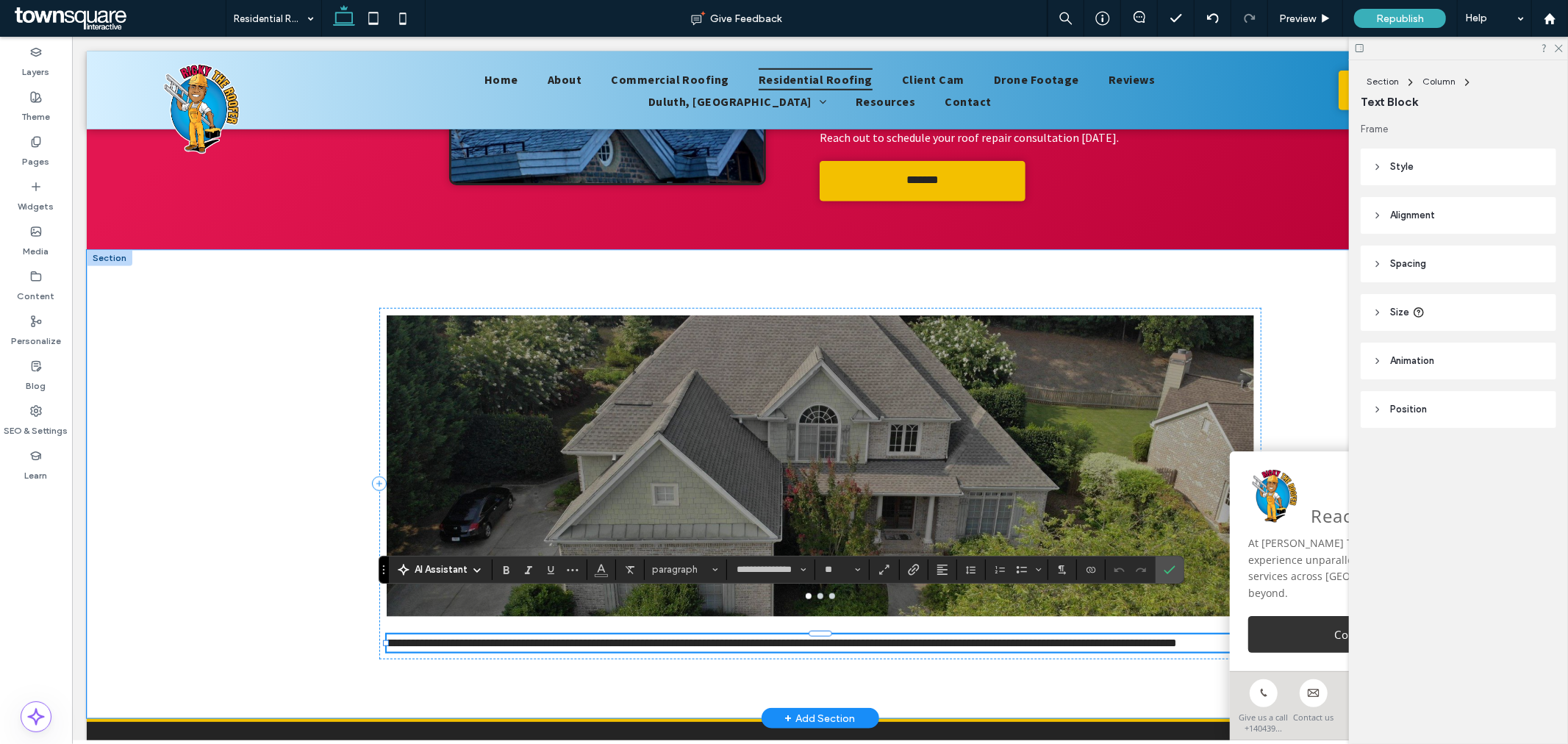
click at [927, 639] on div "**********" at bounding box center [819, 484] width 882 height 469
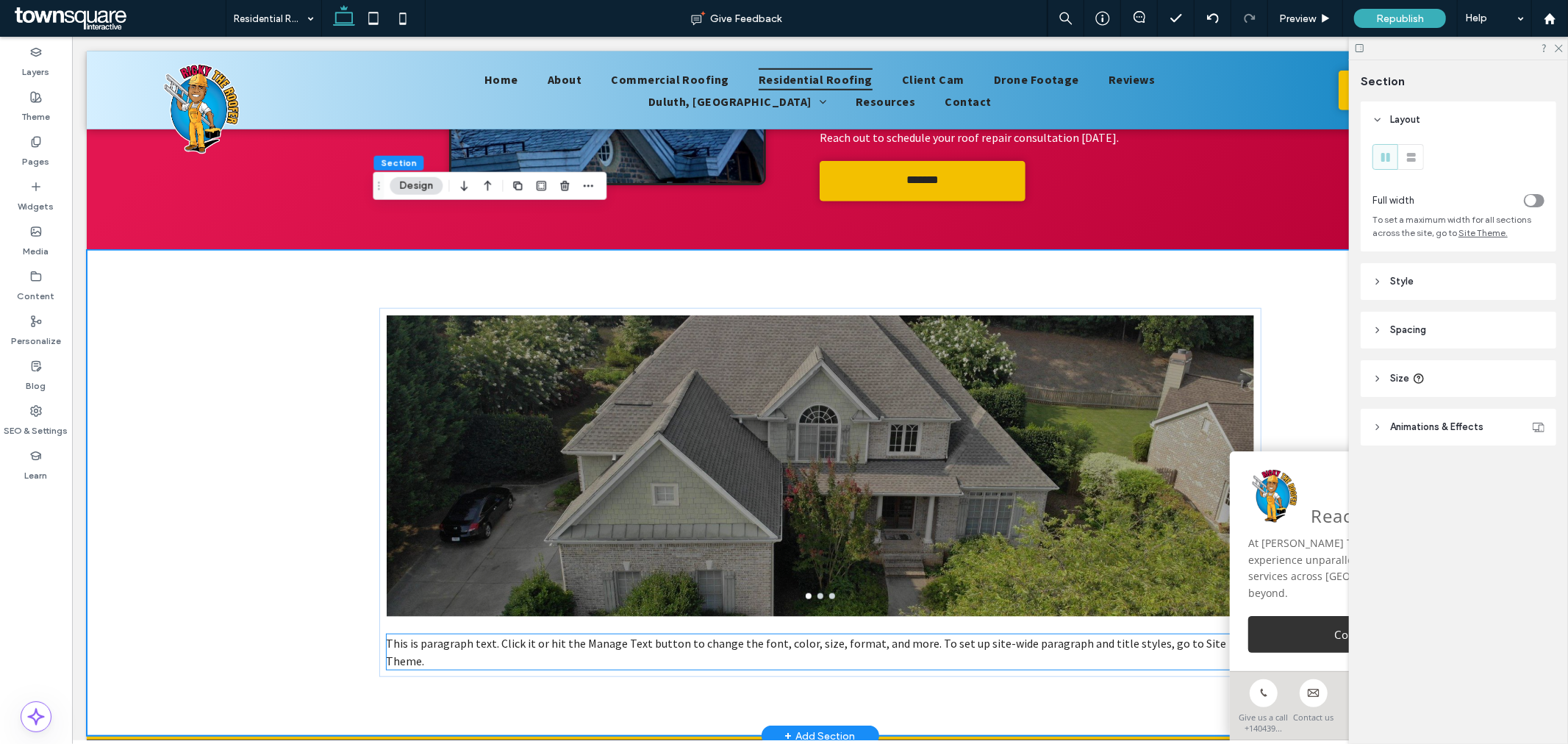
click at [843, 635] on span "This is paragraph text. Click it or hit the Manage Text button to change the fo…" at bounding box center [806, 651] width 840 height 32
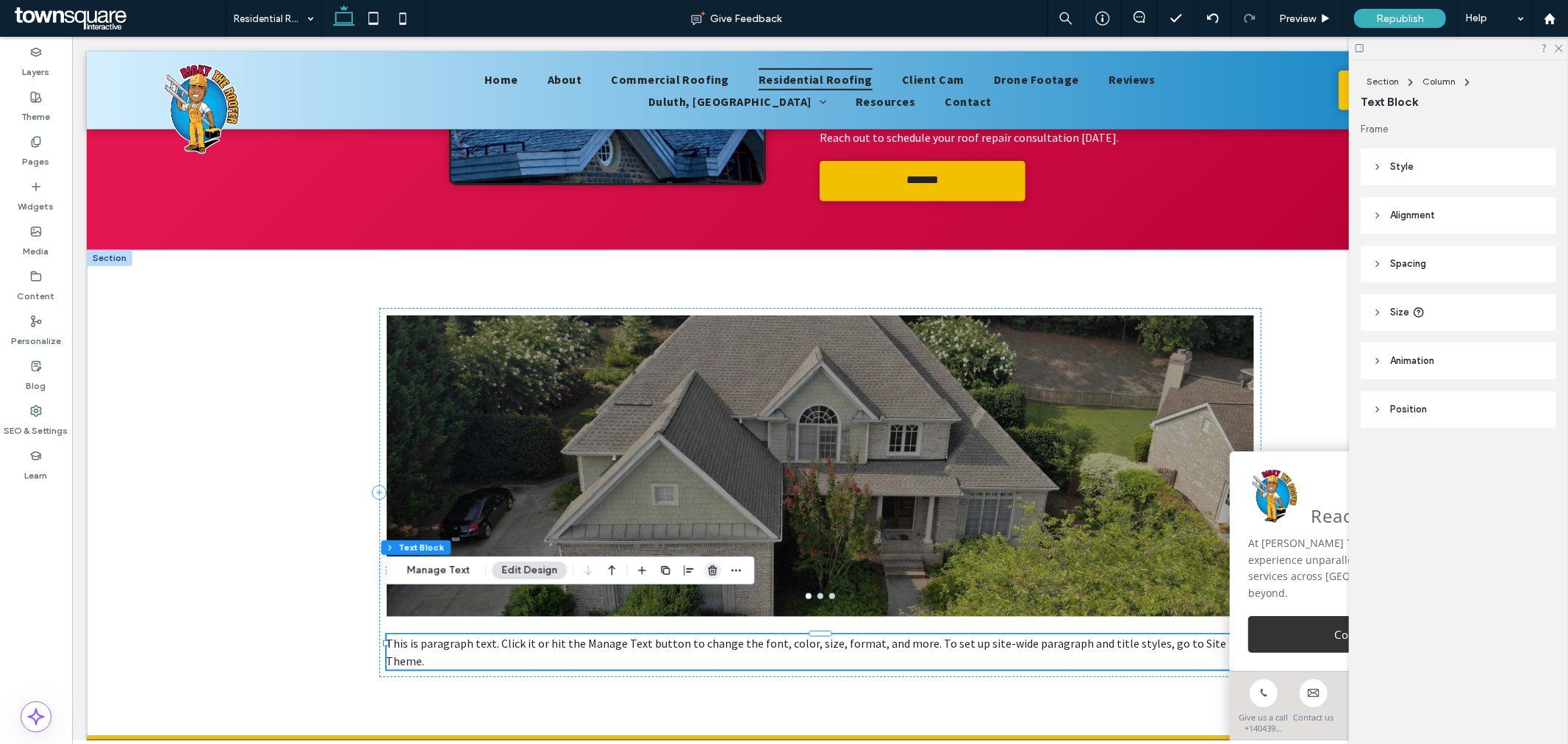
click at [712, 575] on use "button" at bounding box center [712, 570] width 9 height 10
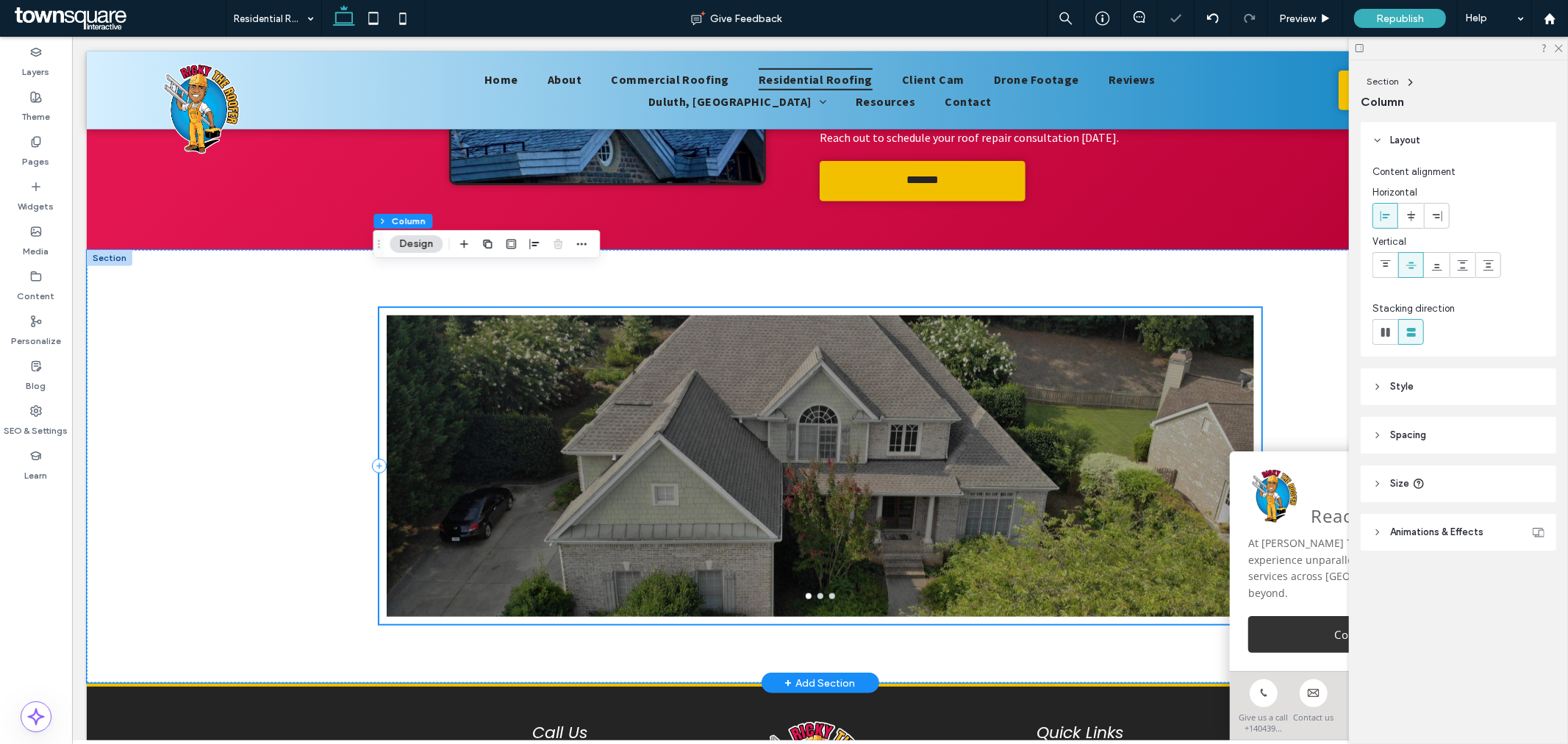
click at [1260, 462] on icon at bounding box center [1260, 465] width 1 height 6
type input "**"
type input "***"
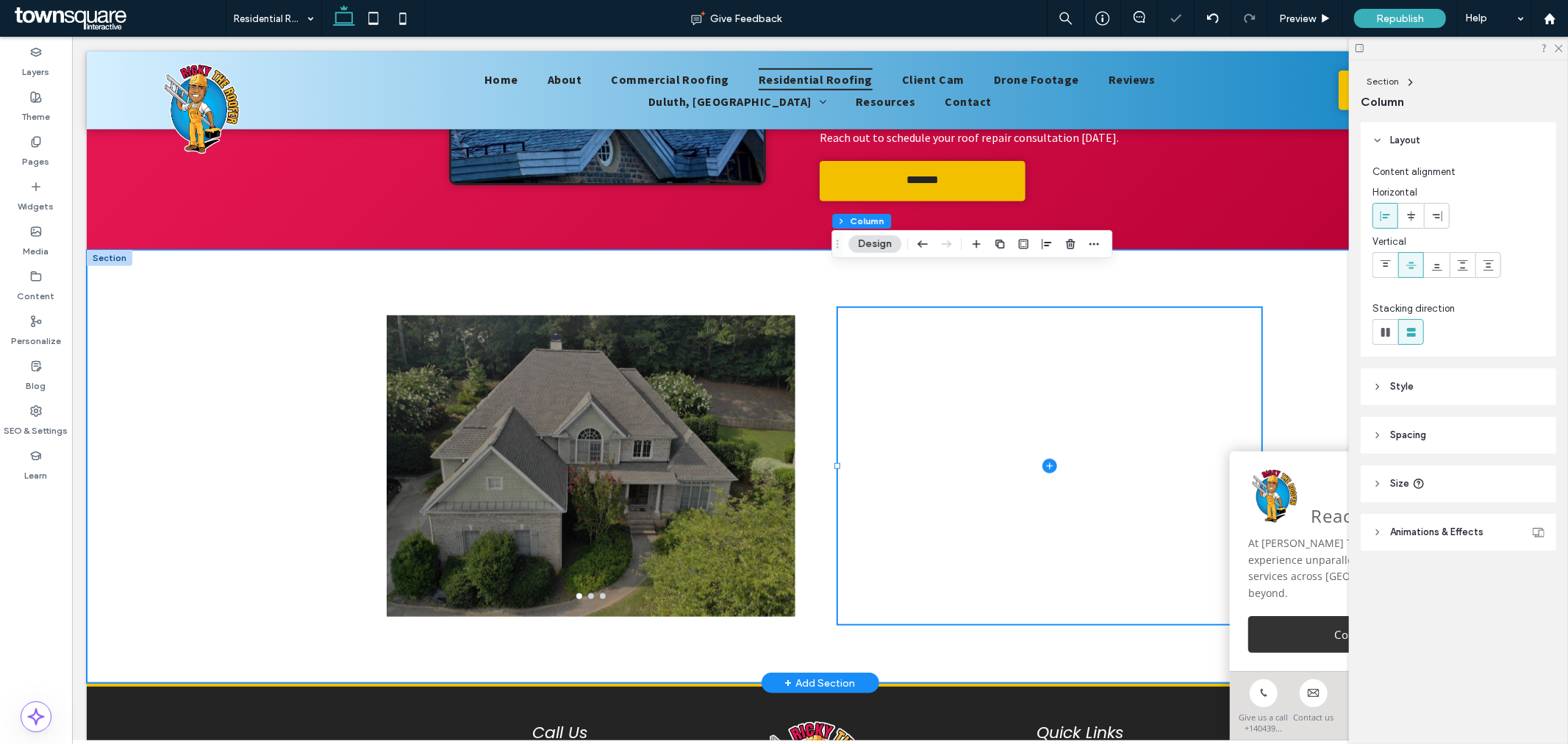
click at [1047, 620] on div "a a a a" at bounding box center [819, 466] width 882 height 434
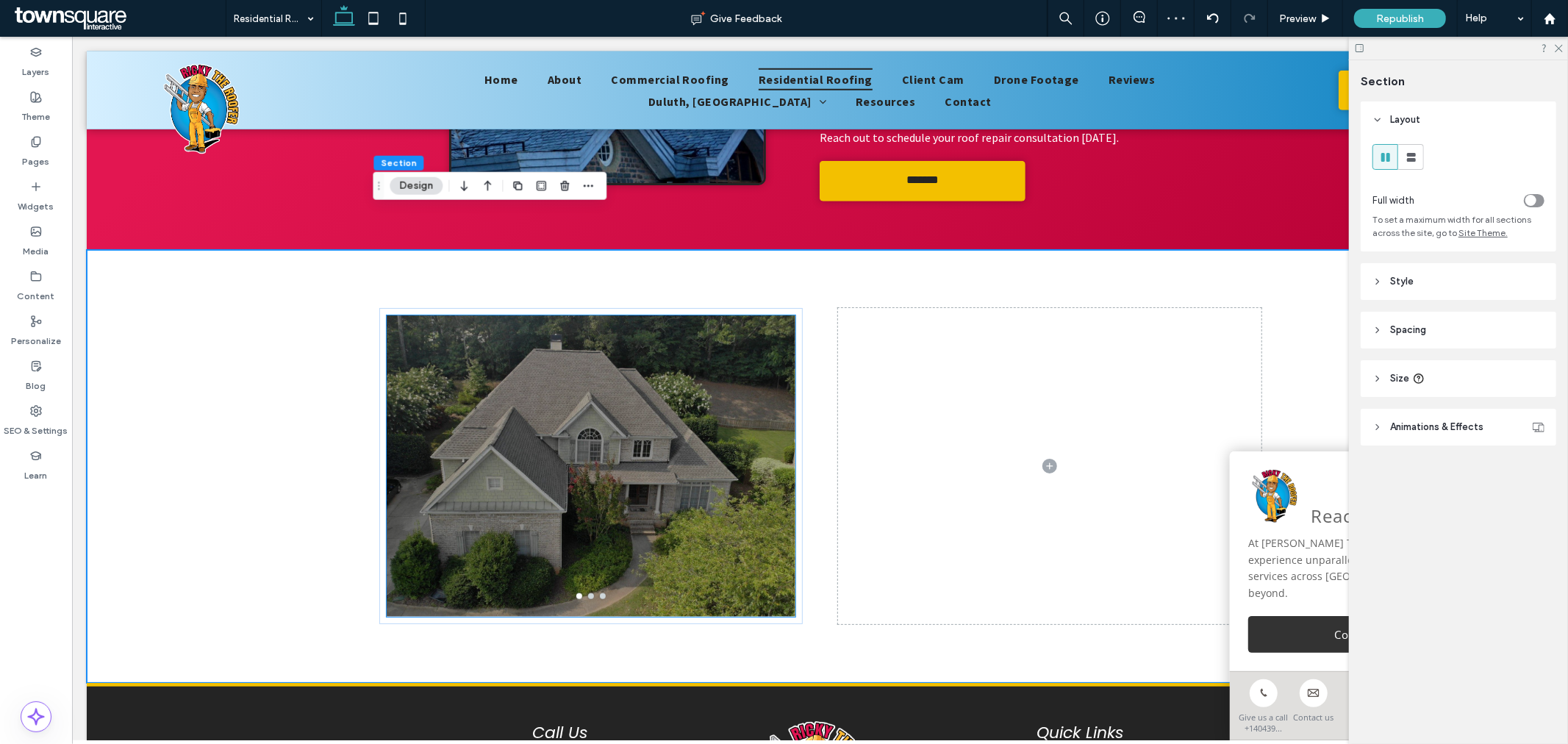
click at [666, 428] on div at bounding box center [590, 474] width 408 height 232
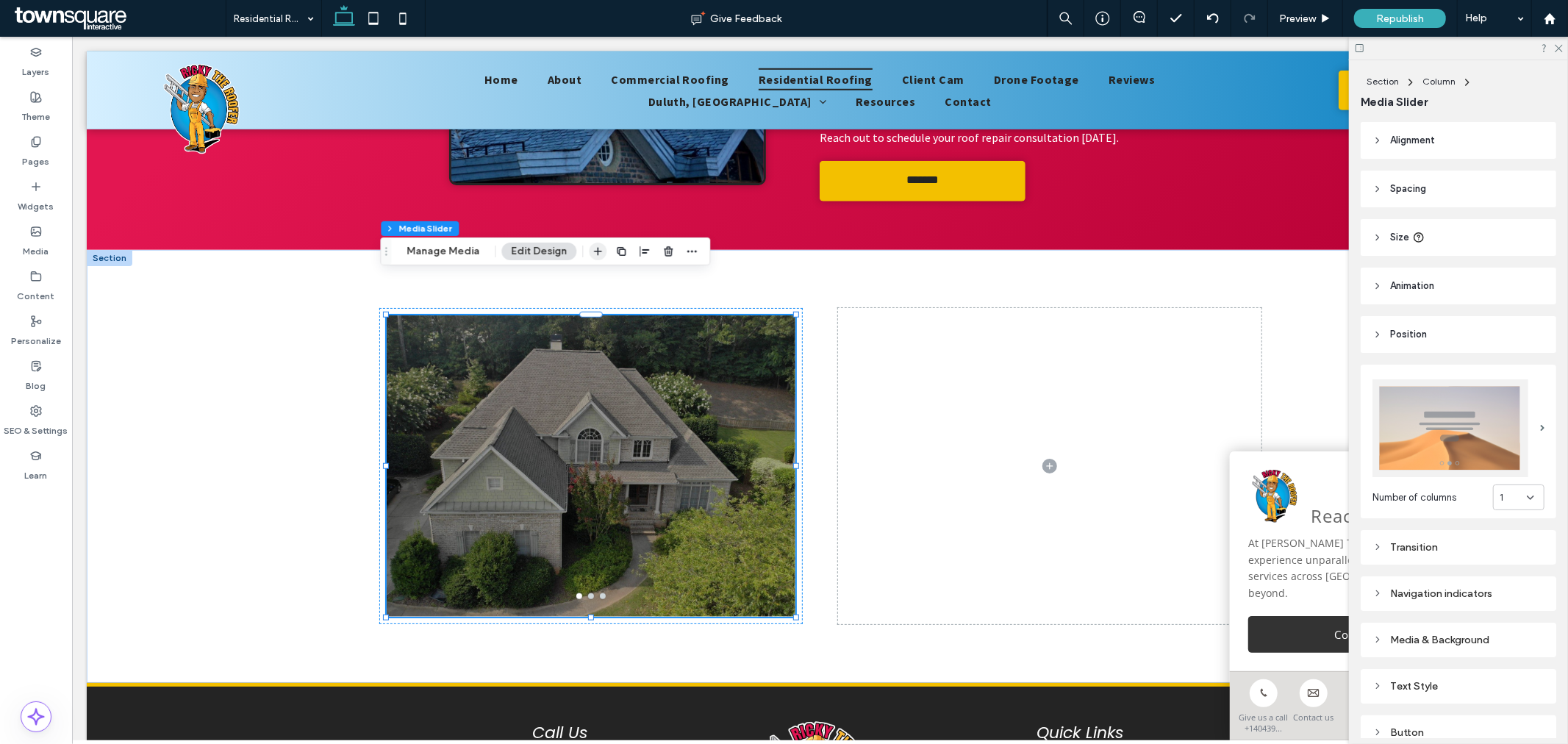
click at [592, 258] on span "button" at bounding box center [597, 252] width 18 height 18
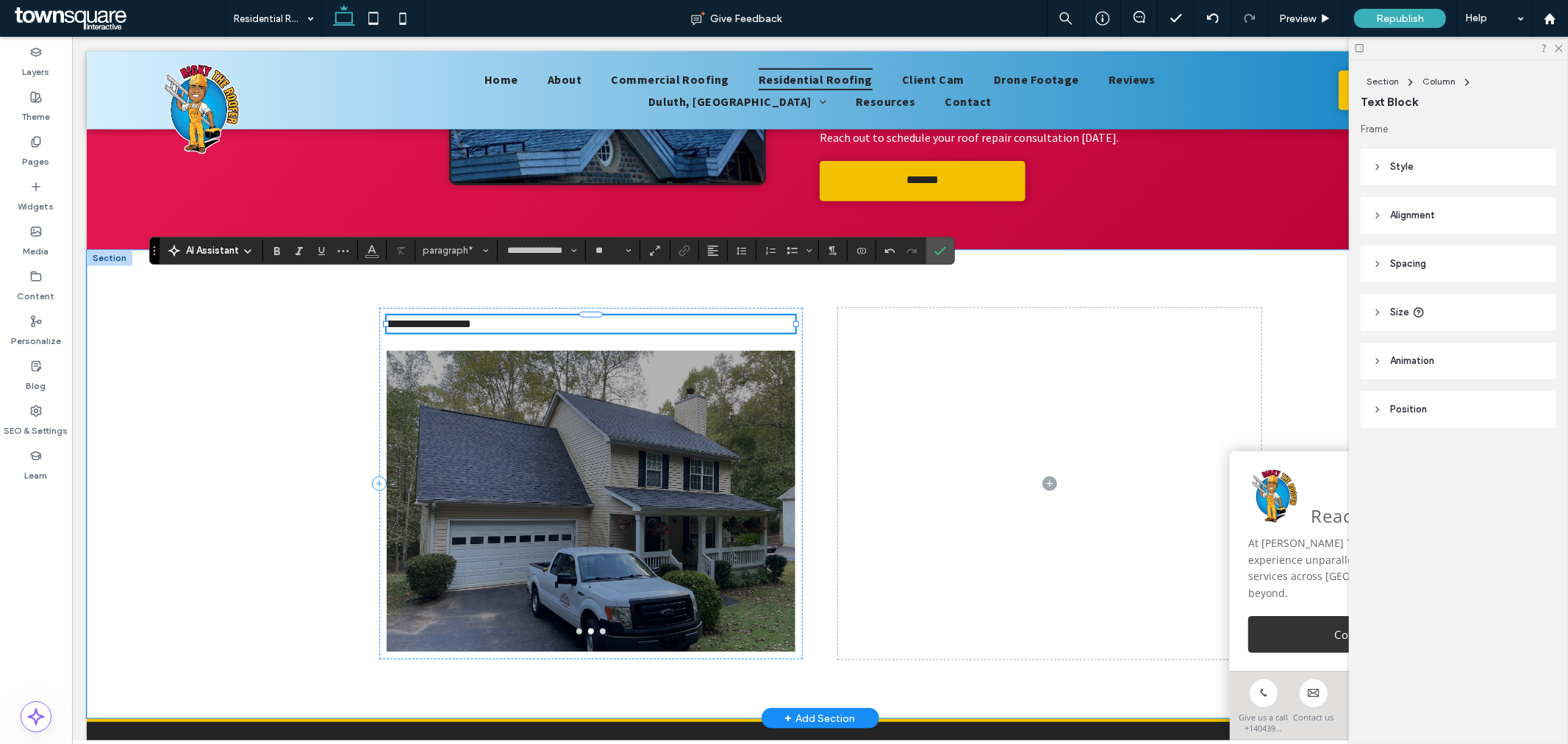
click at [471, 317] on span "**********" at bounding box center [429, 323] width 85 height 11
click at [468, 254] on span "paragraph" at bounding box center [452, 250] width 57 height 11
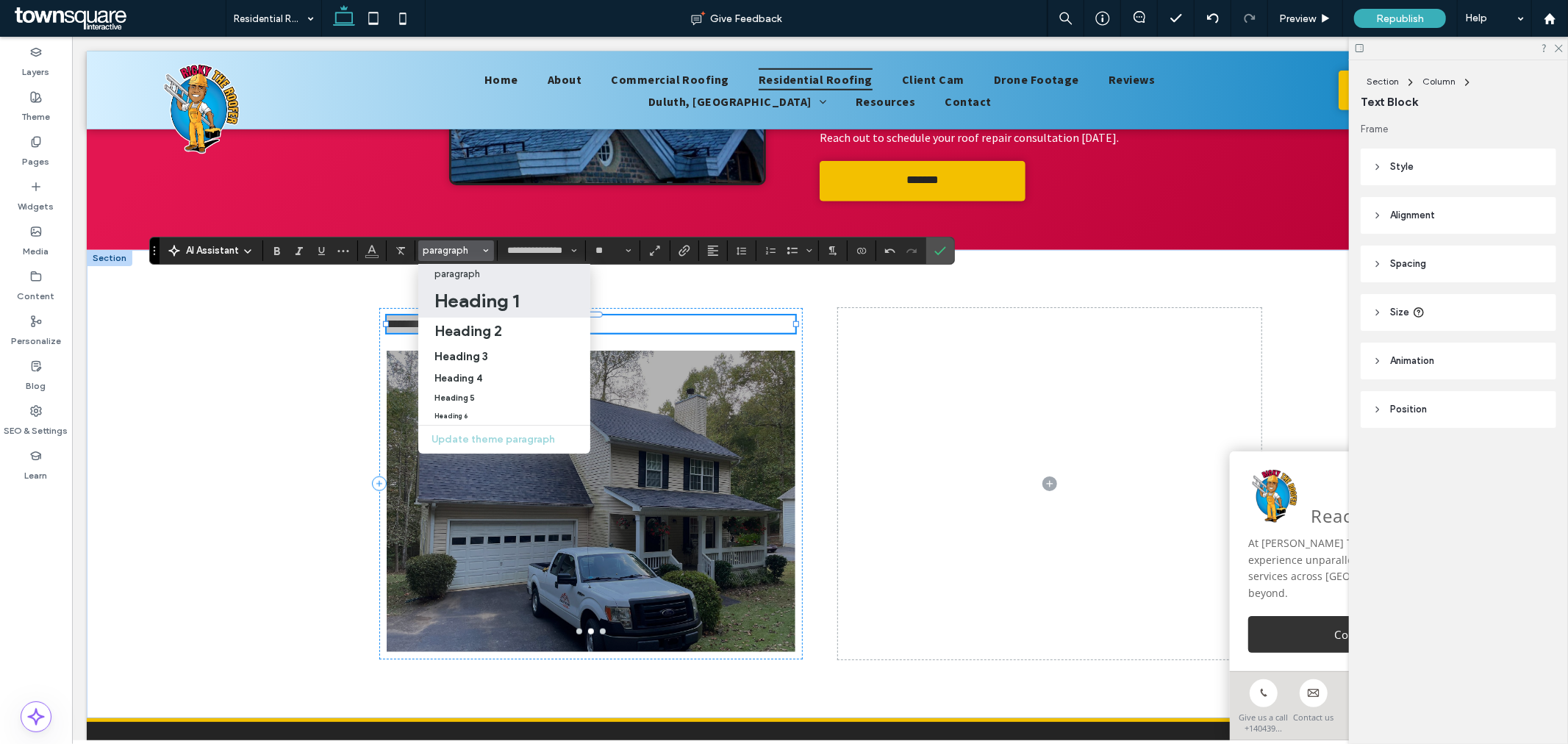
click at [482, 297] on h1 "Heading 1" at bounding box center [476, 300] width 84 height 23
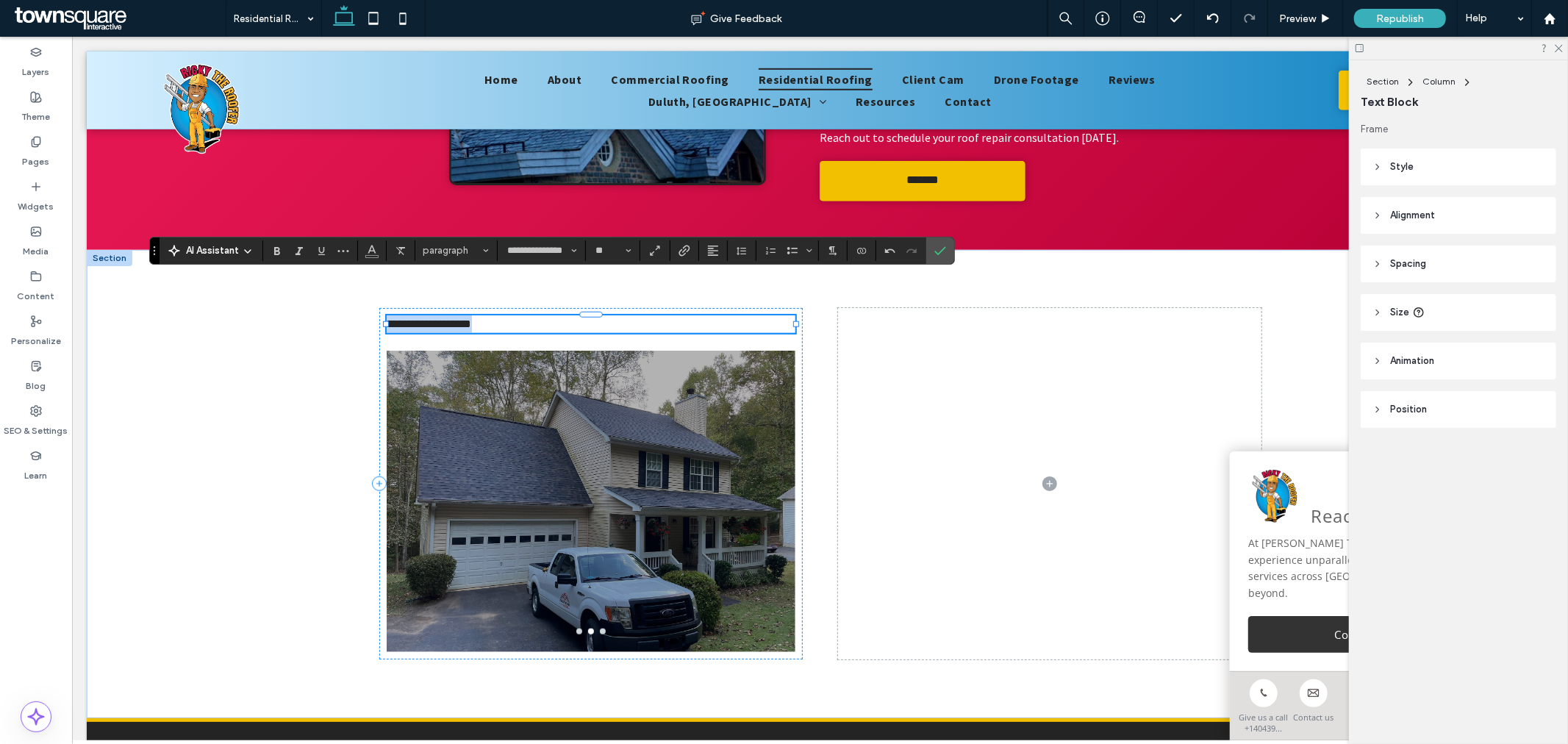
type input "*****"
type input "**"
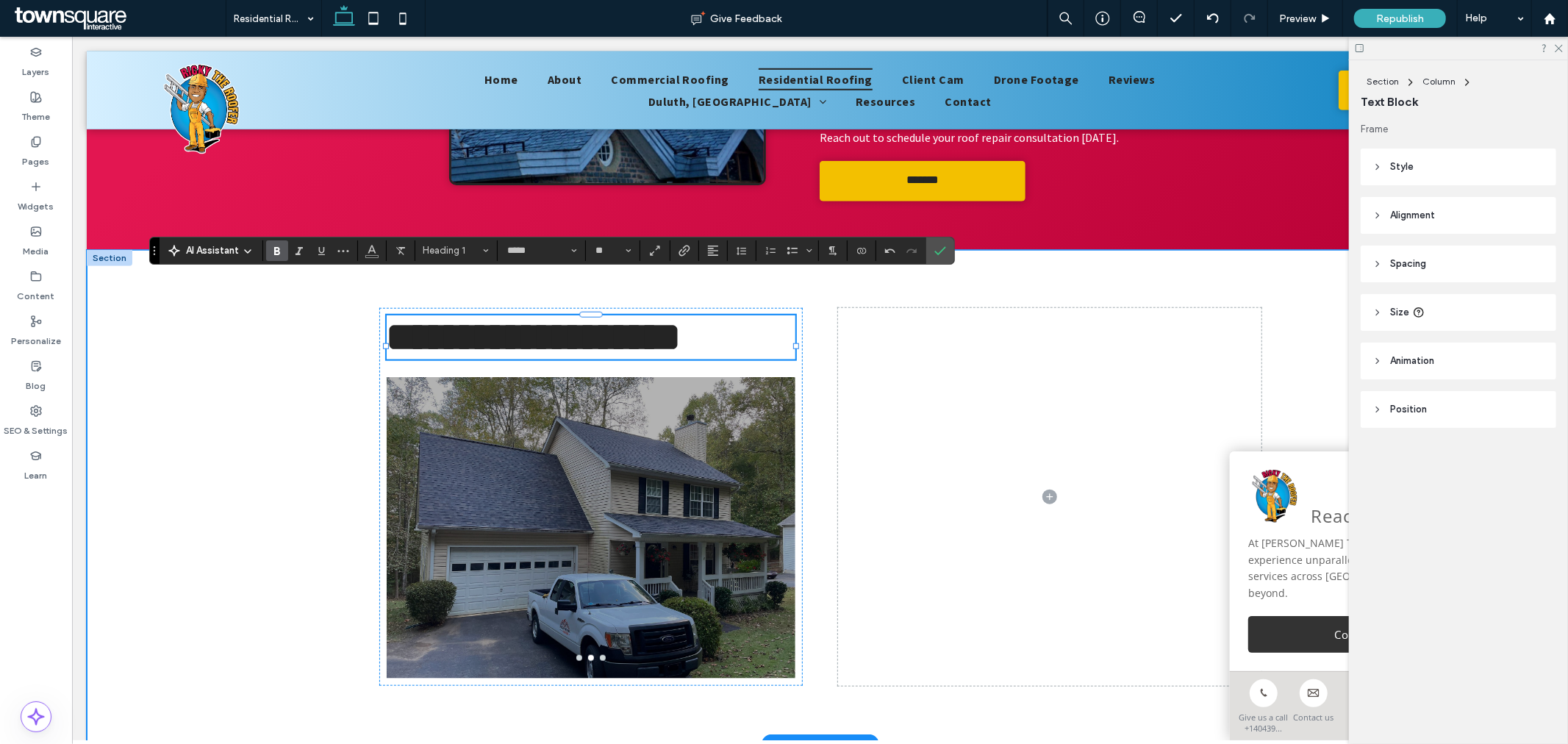
click at [812, 412] on div "**********" at bounding box center [819, 497] width 882 height 495
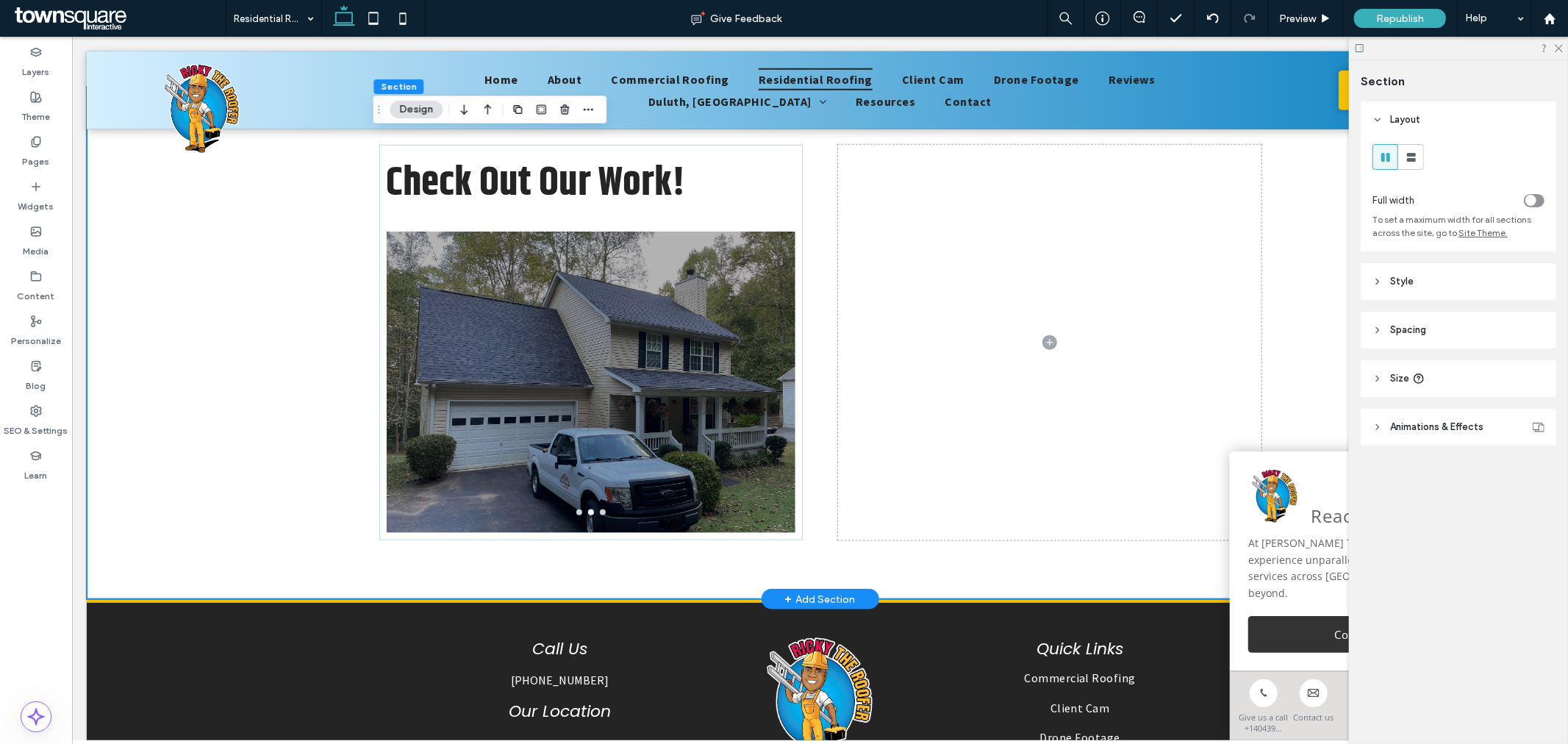
scroll to position [1061, 0]
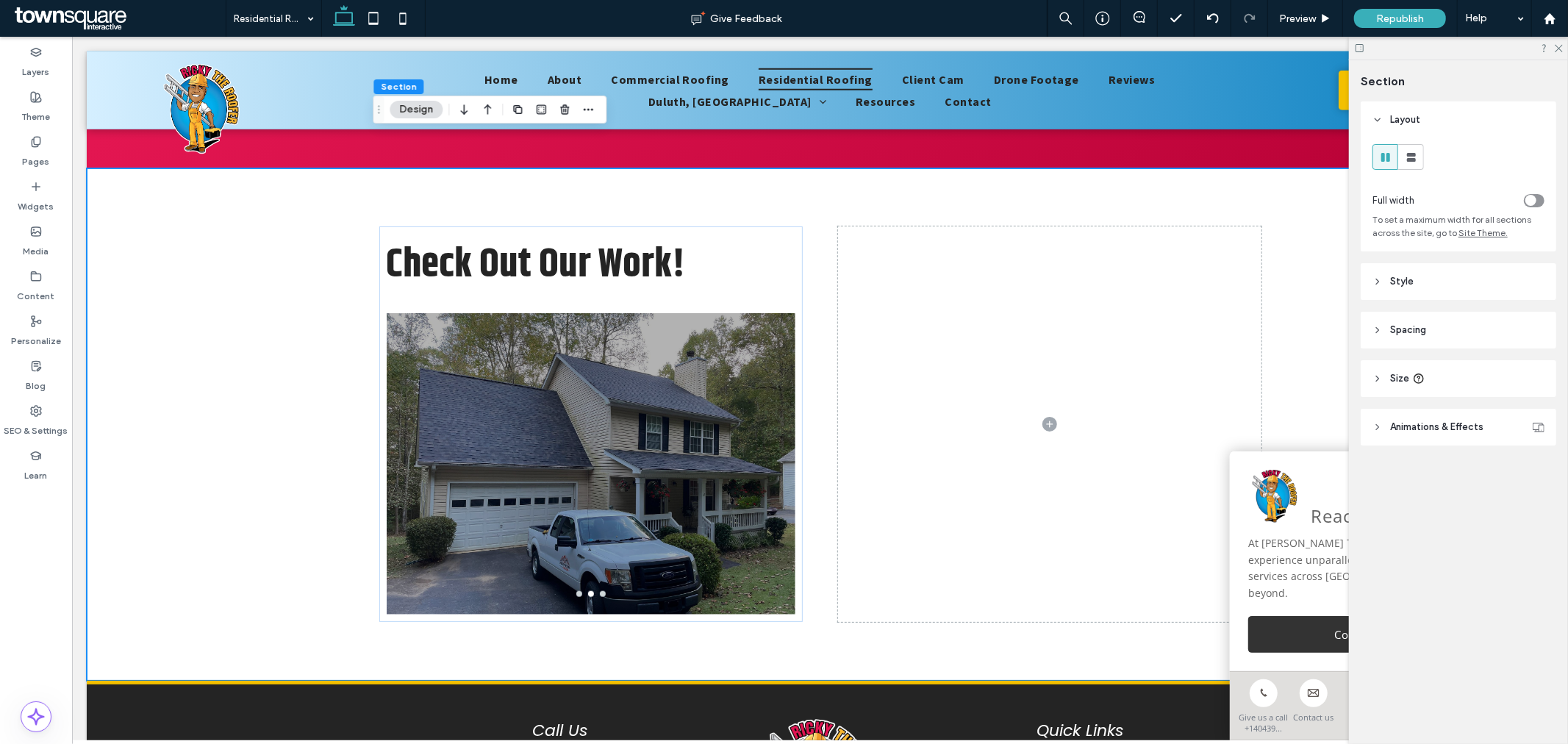
click at [1537, 205] on div "toggle" at bounding box center [1534, 201] width 21 height 13
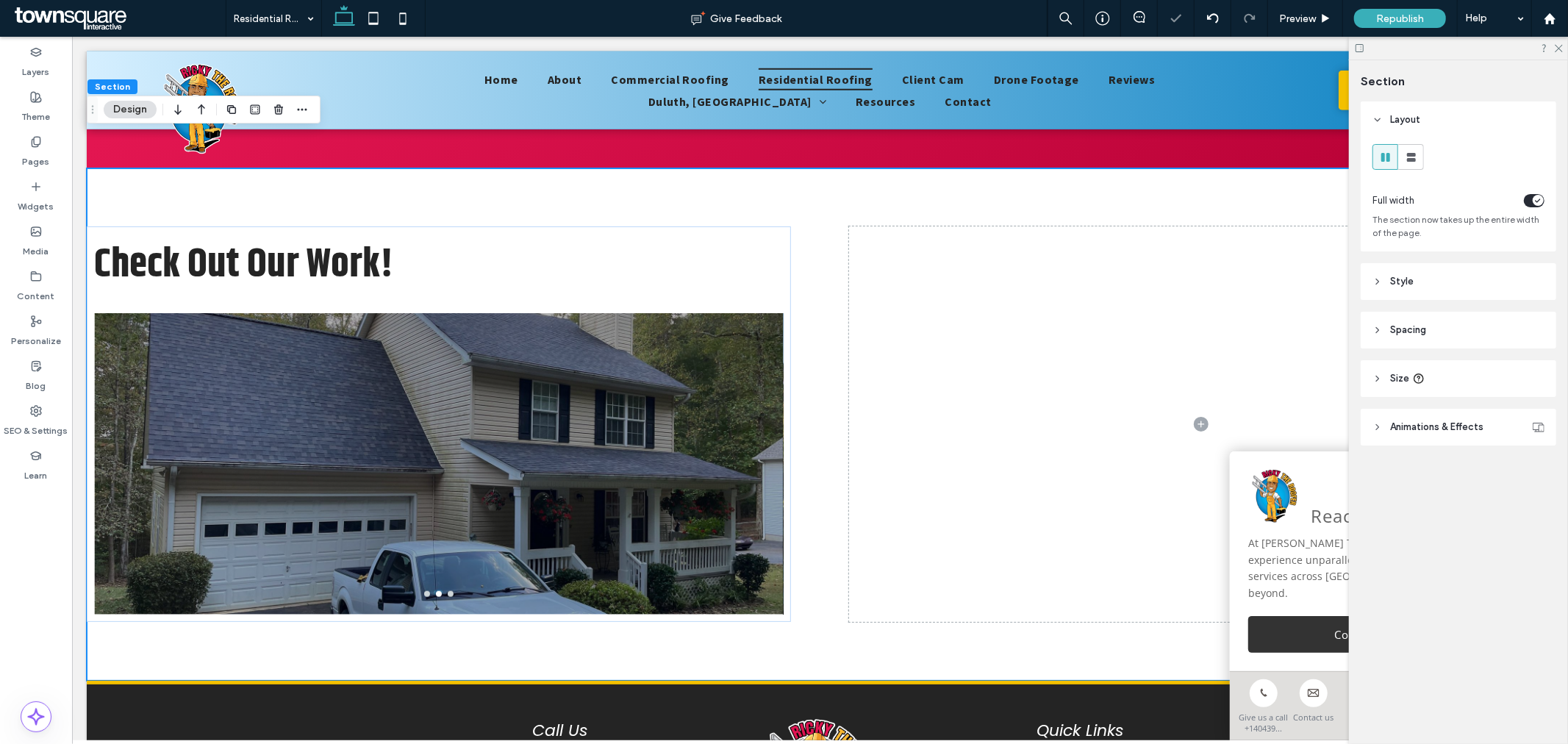
click at [1537, 205] on div "toggle" at bounding box center [1537, 200] width 11 height 11
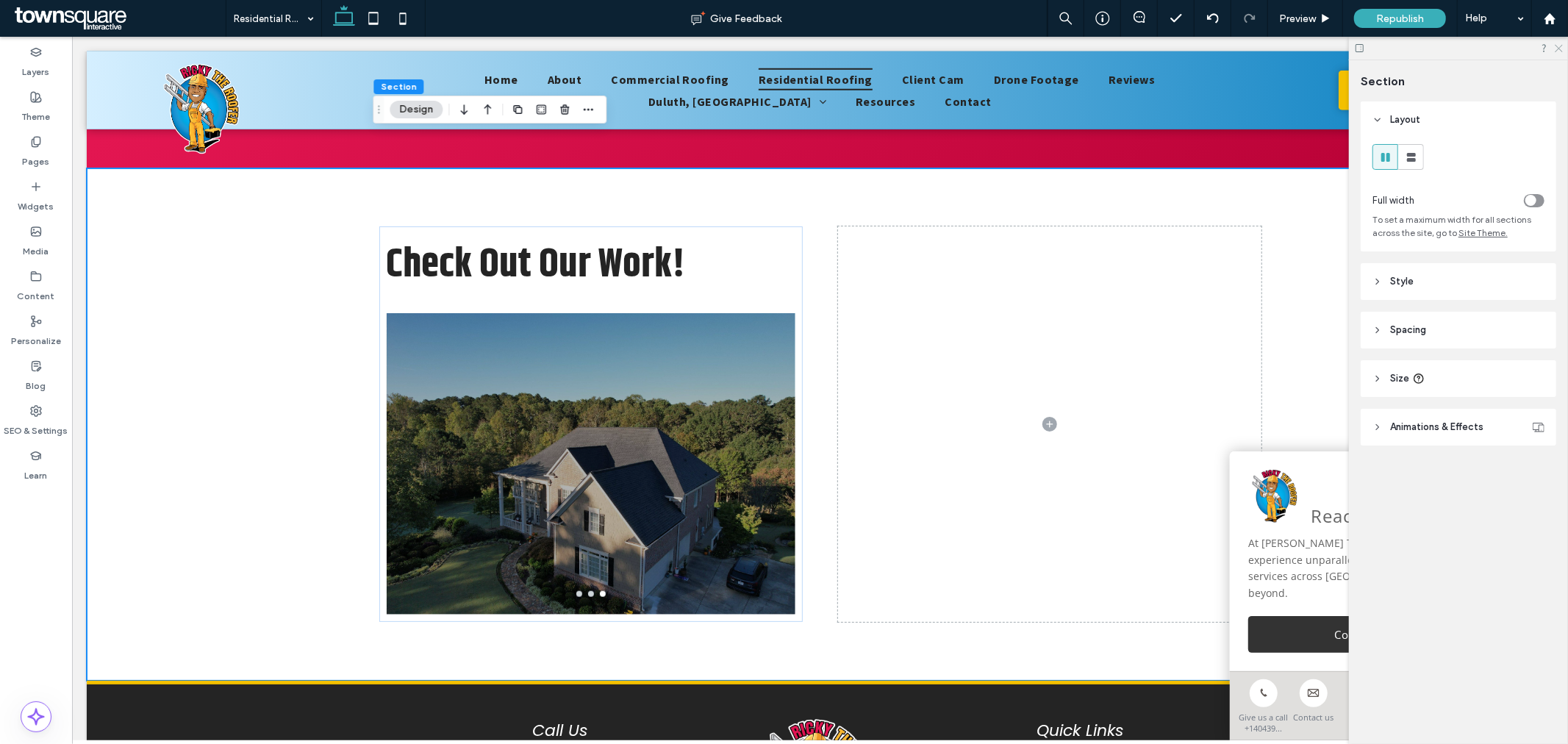
click at [1561, 49] on icon at bounding box center [1558, 47] width 10 height 10
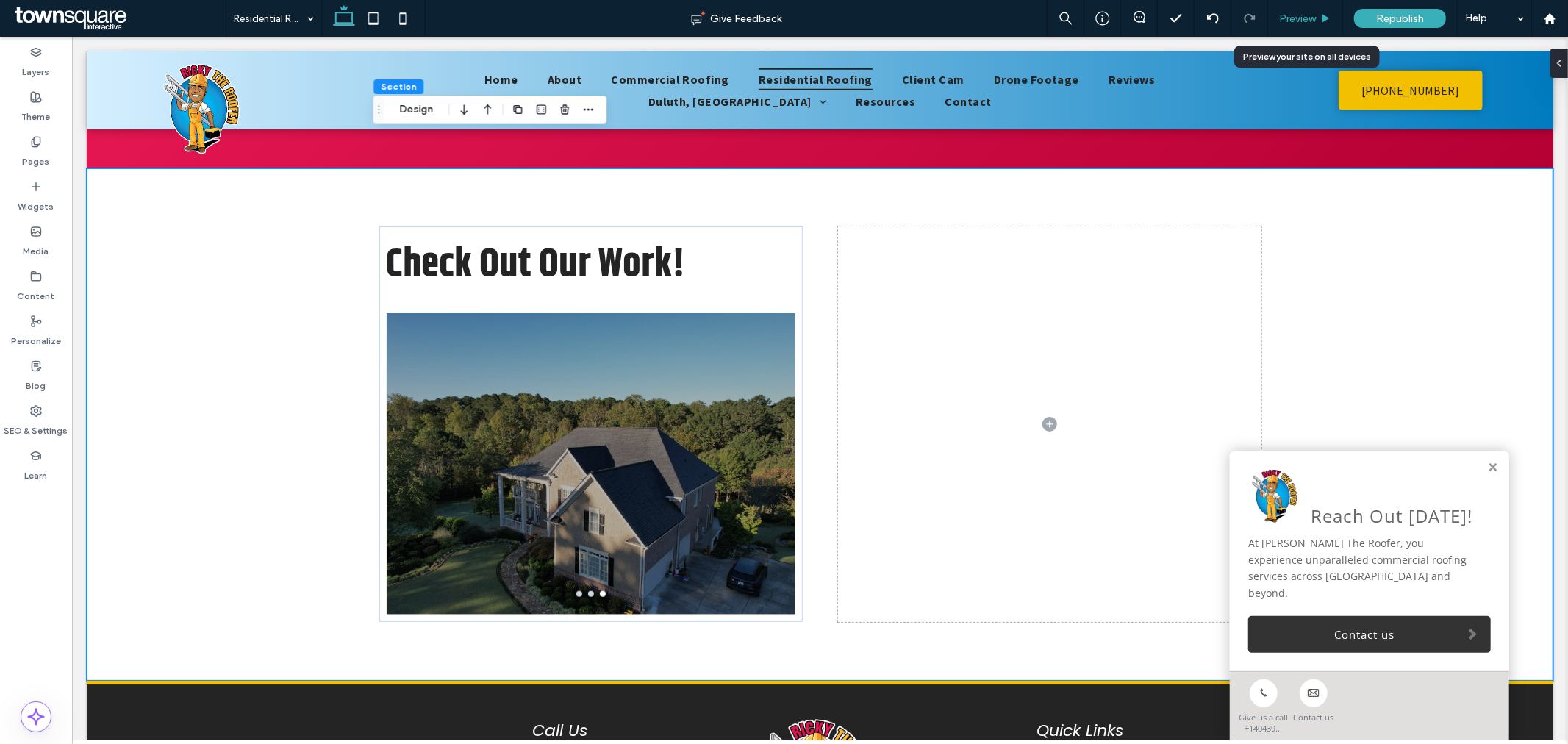
click at [1320, 13] on icon at bounding box center [1325, 19] width 11 height 11
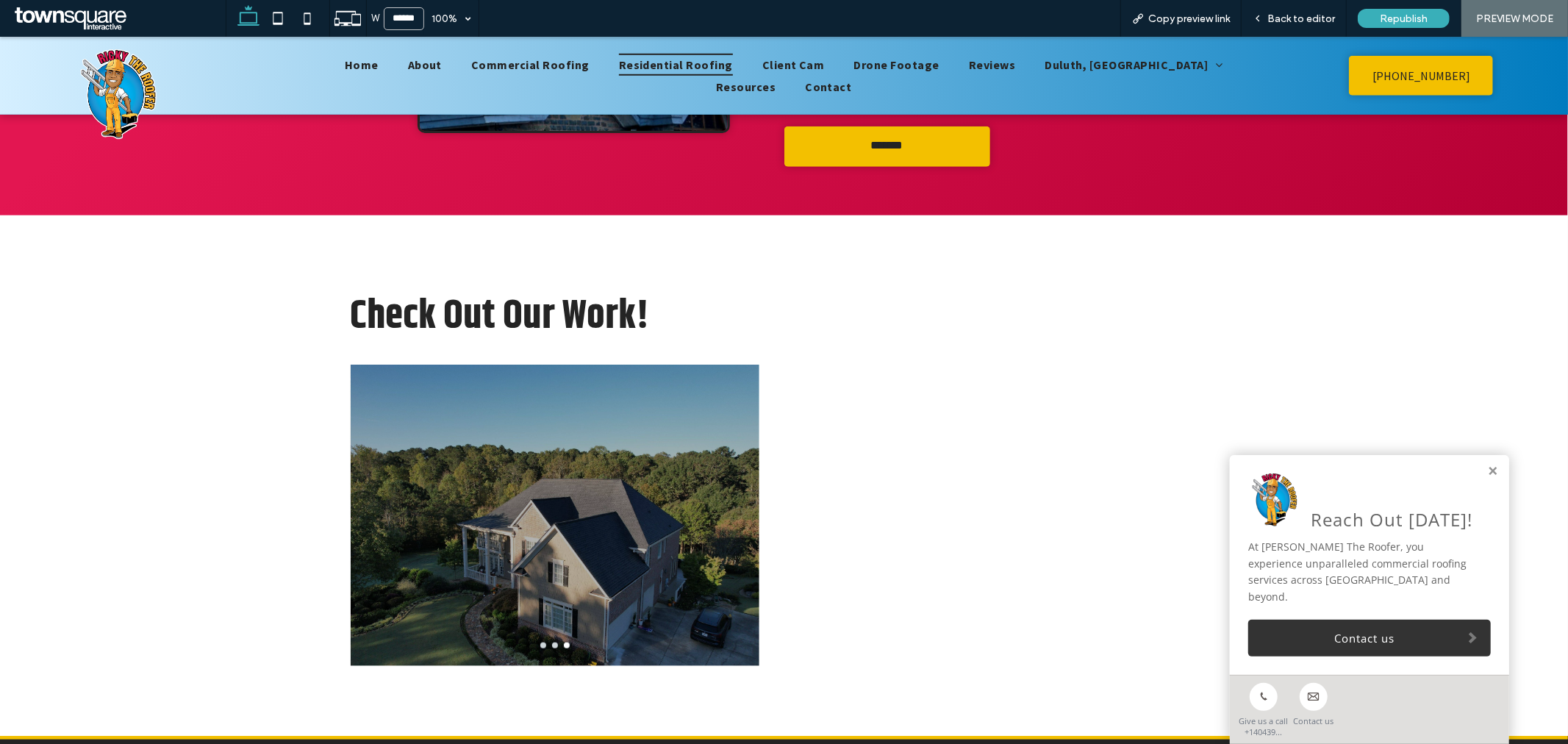
scroll to position [1011, 0]
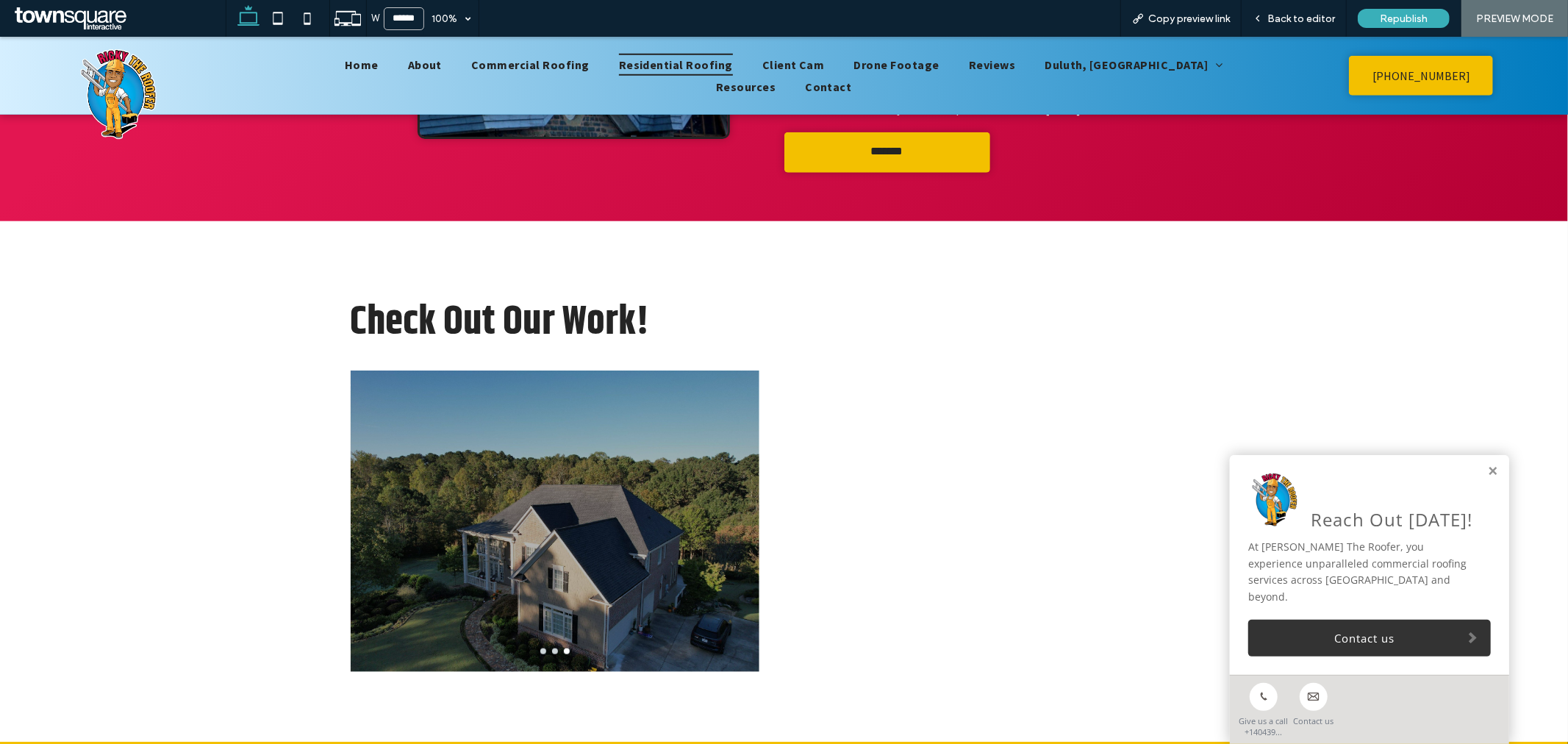
click at [718, 483] on div at bounding box center [555, 530] width 408 height 232
click at [550, 648] on div at bounding box center [555, 651] width 408 height 6
click at [552, 648] on button "go to slide 2" at bounding box center [555, 651] width 6 height 6
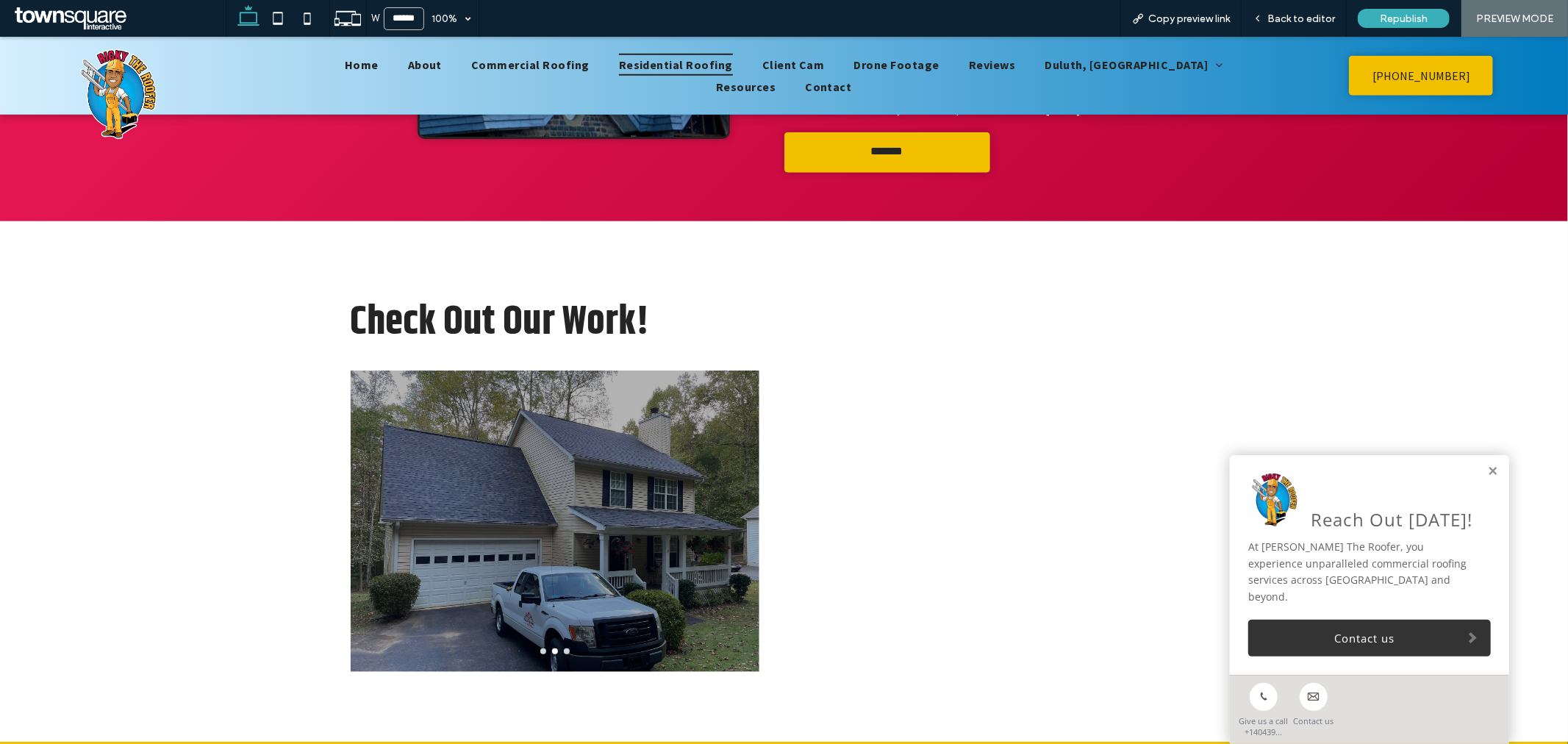
click at [540, 648] on button "go to slide 1" at bounding box center [543, 651] width 6 height 6
click at [1316, 13] on span "Back to editor" at bounding box center [1301, 19] width 68 height 13
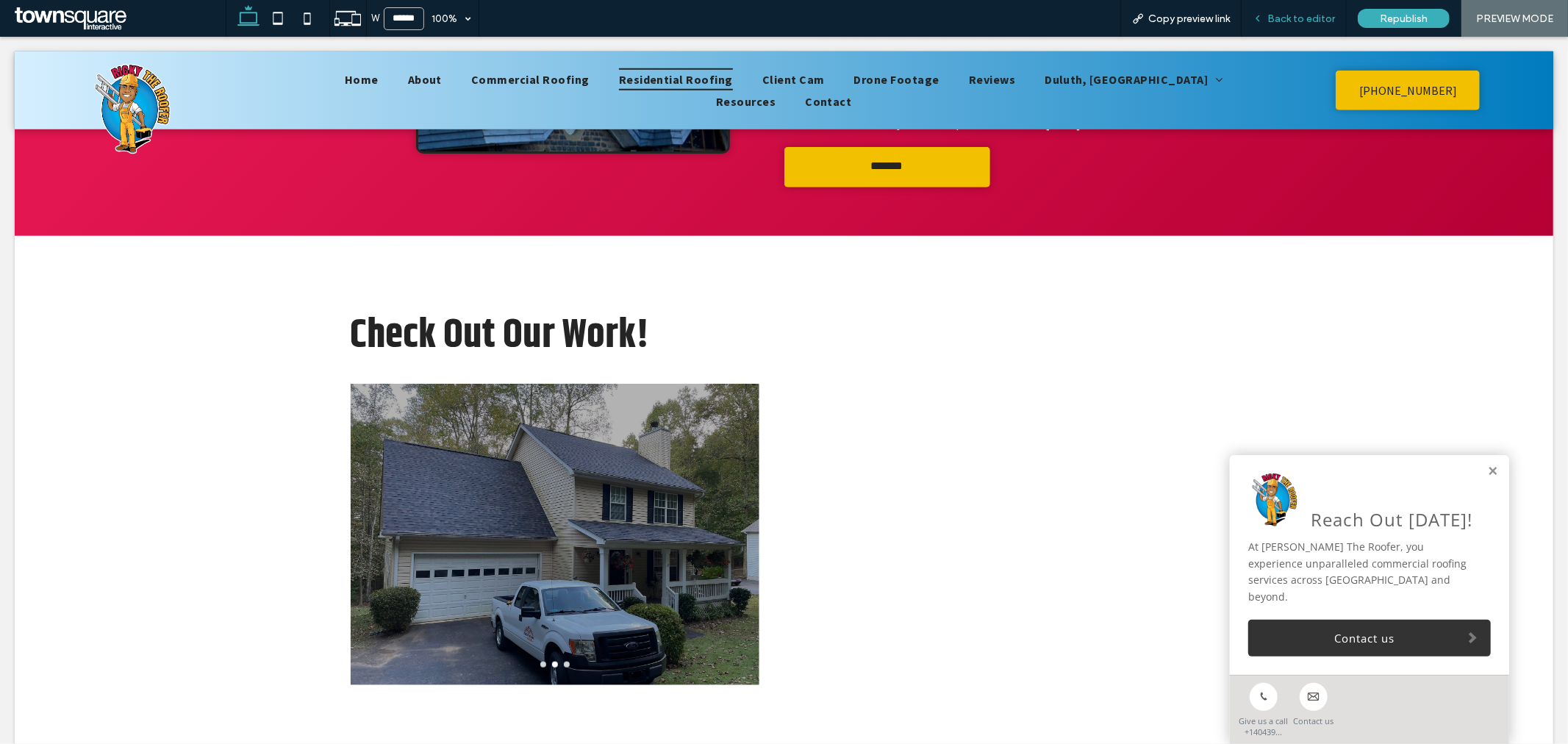
scroll to position [1026, 0]
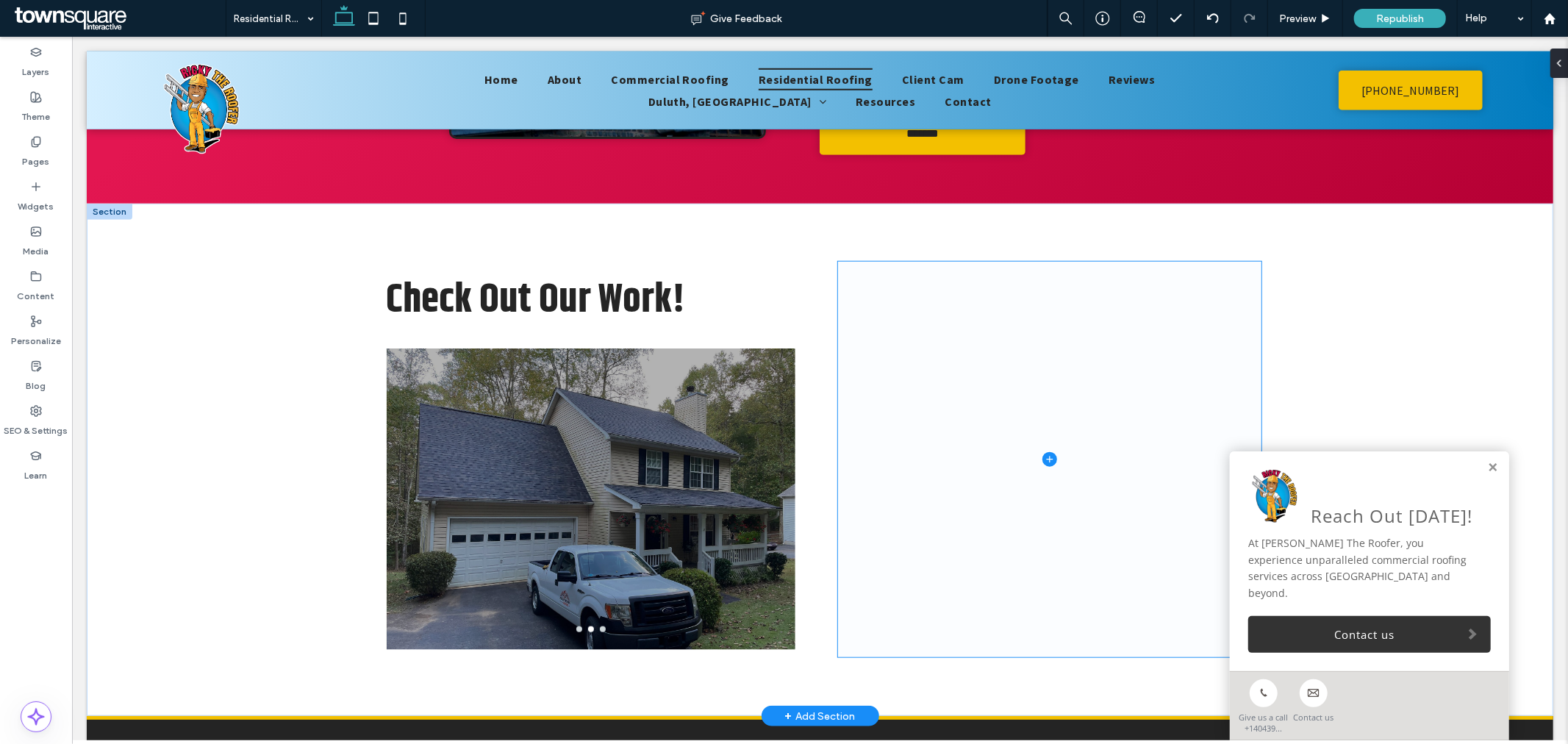
click at [1052, 297] on span at bounding box center [1048, 459] width 423 height 396
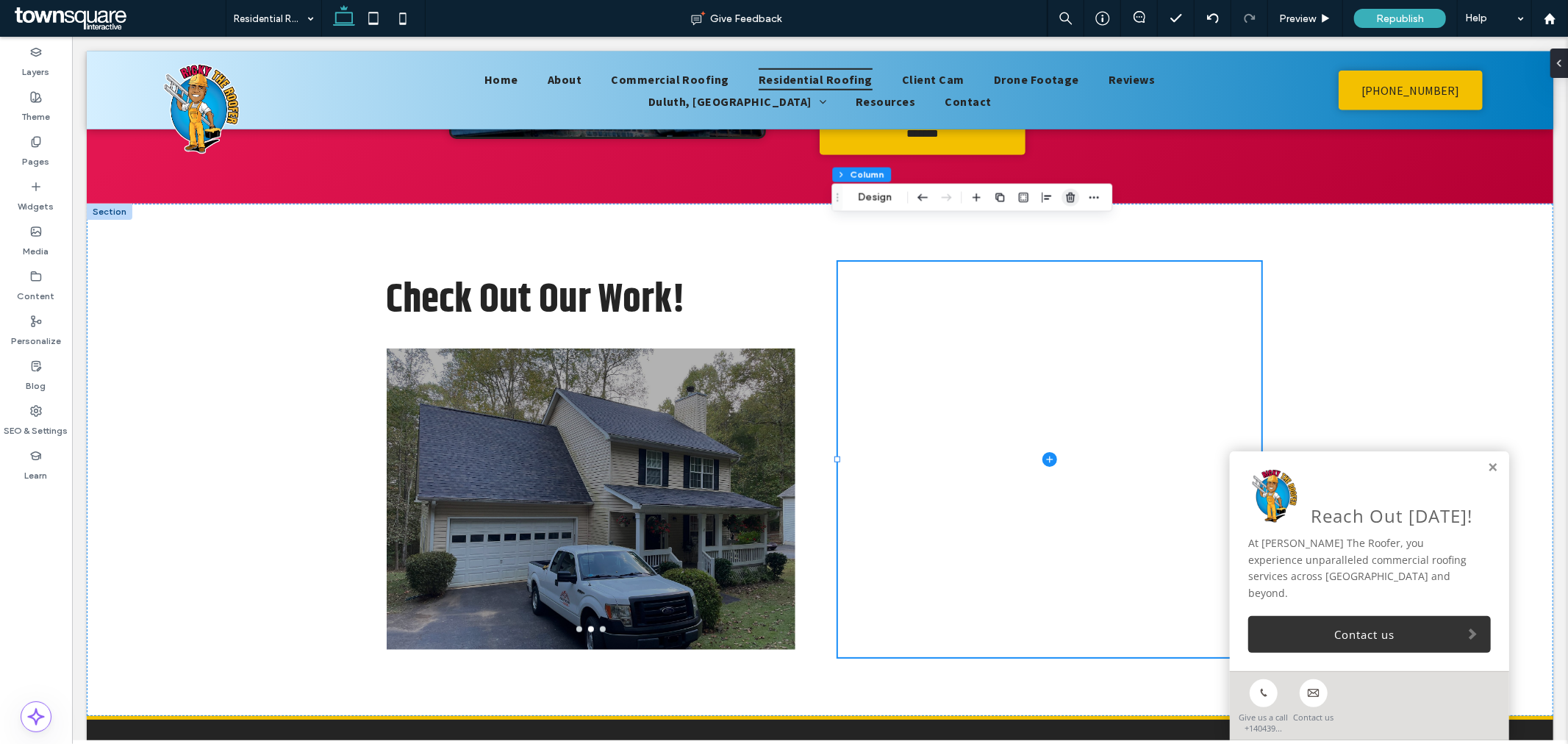
click at [1068, 196] on icon "button" at bounding box center [1070, 198] width 12 height 12
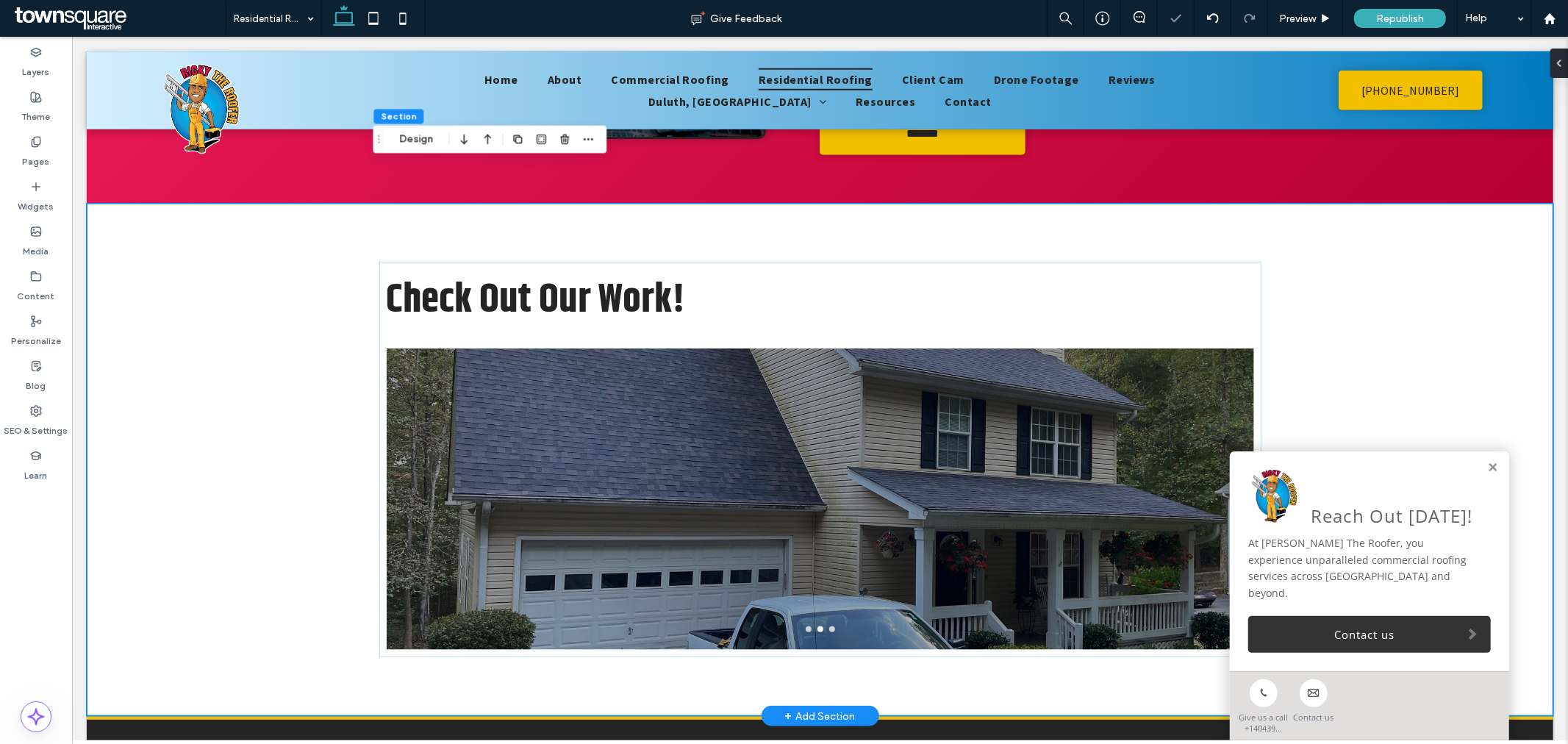
click at [859, 571] on div at bounding box center [820, 508] width 868 height 232
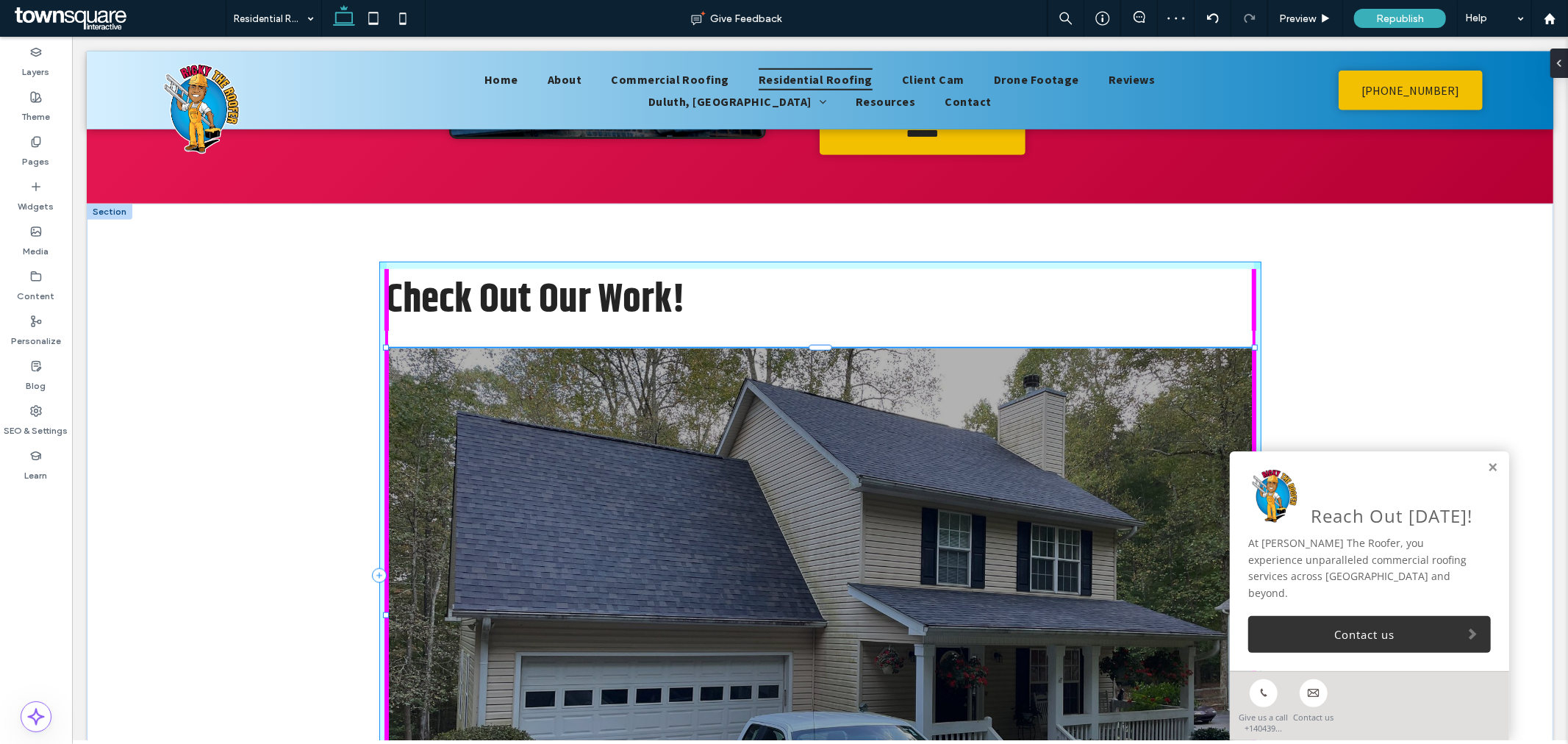
drag, startPoint x: 382, startPoint y: 606, endPoint x: 361, endPoint y: 722, distance: 117.9
click at [361, 722] on div "Check Out Our Work! a a a a 103% , 726px" at bounding box center [819, 576] width 1466 height 745
type input "***"
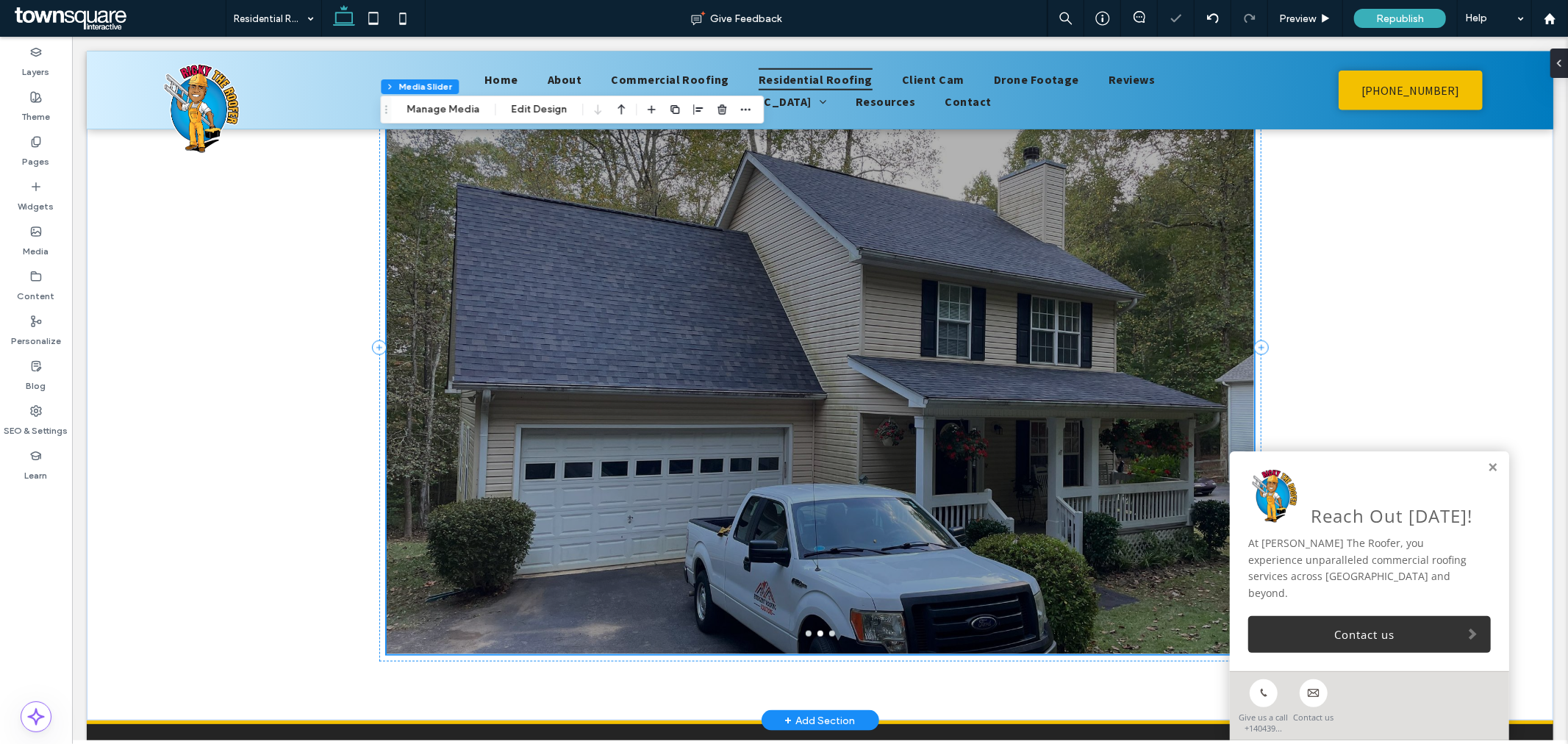
scroll to position [1108, 0]
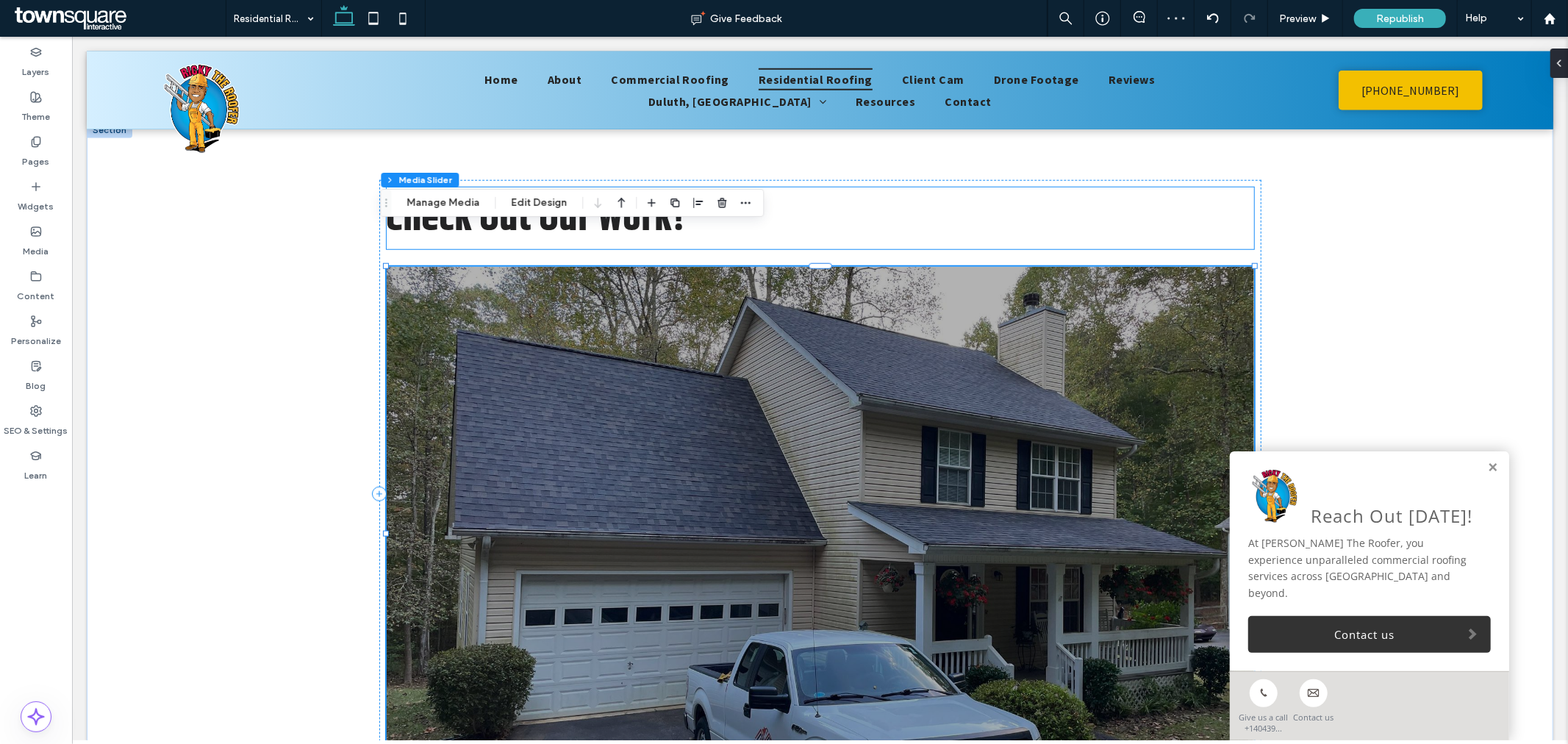
click at [632, 187] on span "Check Out Our Work!" at bounding box center [535, 217] width 299 height 62
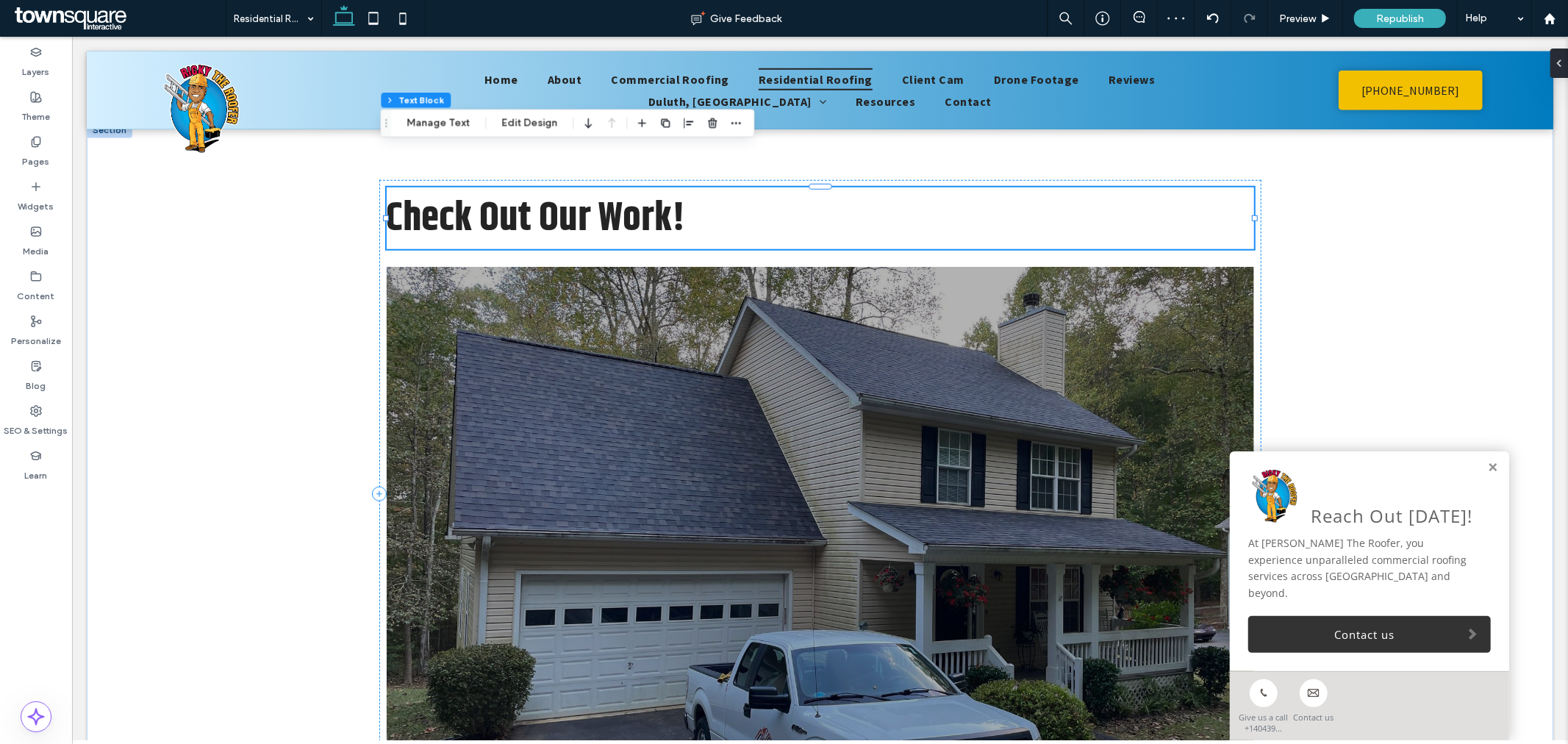
click at [632, 187] on span "Check Out Our Work!" at bounding box center [535, 217] width 299 height 62
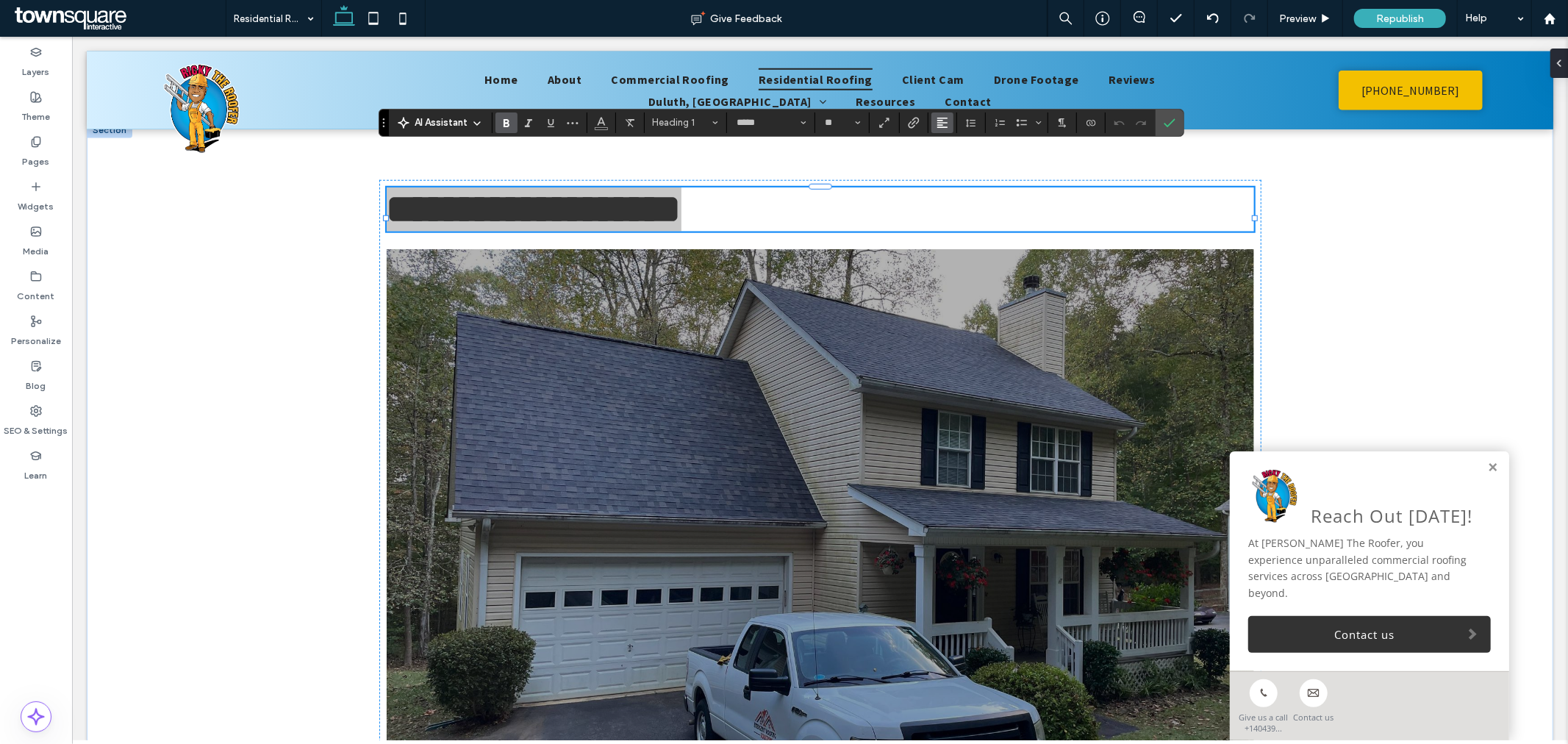
click at [938, 126] on use "Alignment" at bounding box center [942, 123] width 10 height 10
click at [954, 173] on icon "ui.textEditor.alignment.center" at bounding box center [953, 168] width 12 height 12
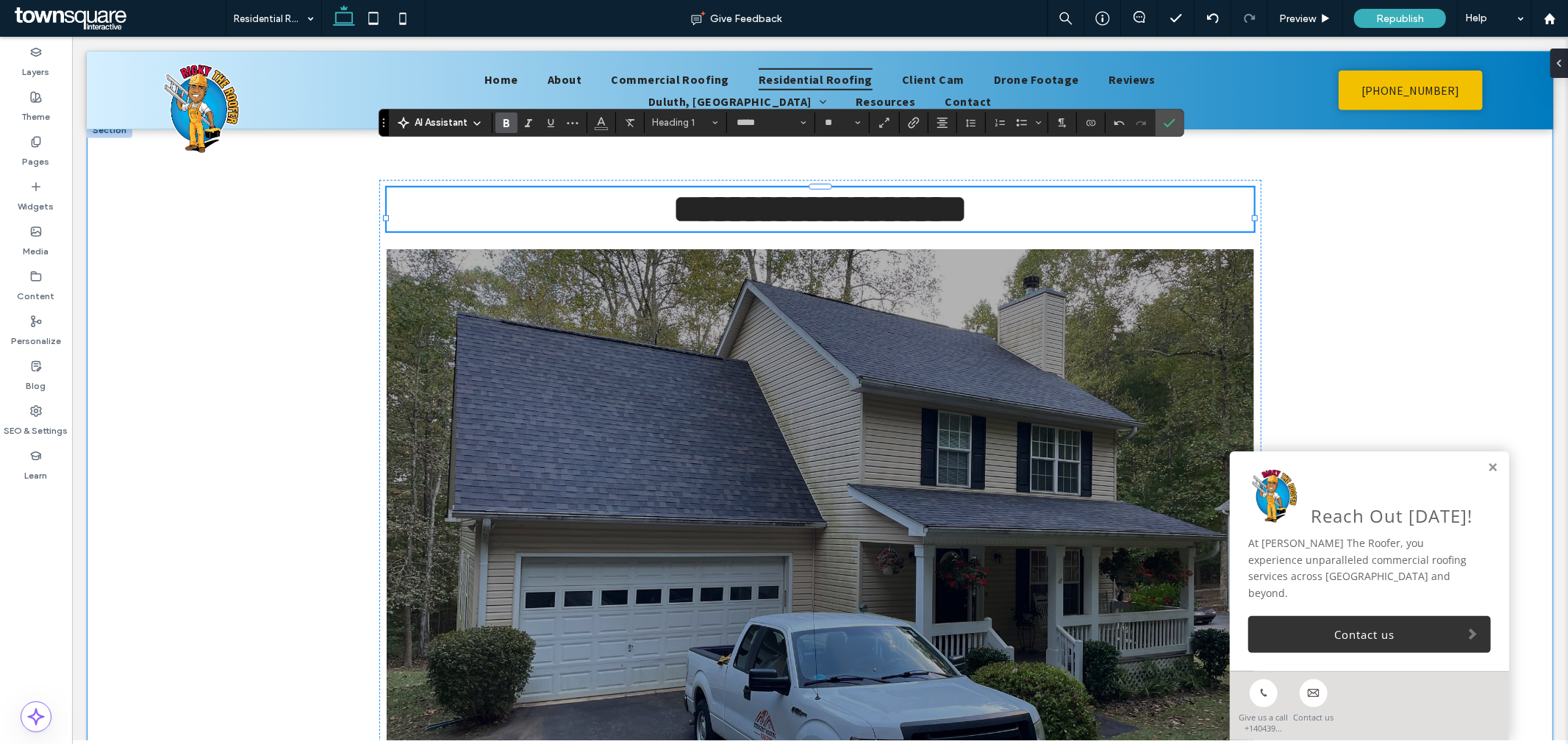
click at [1300, 299] on div "**********" at bounding box center [819, 485] width 1466 height 728
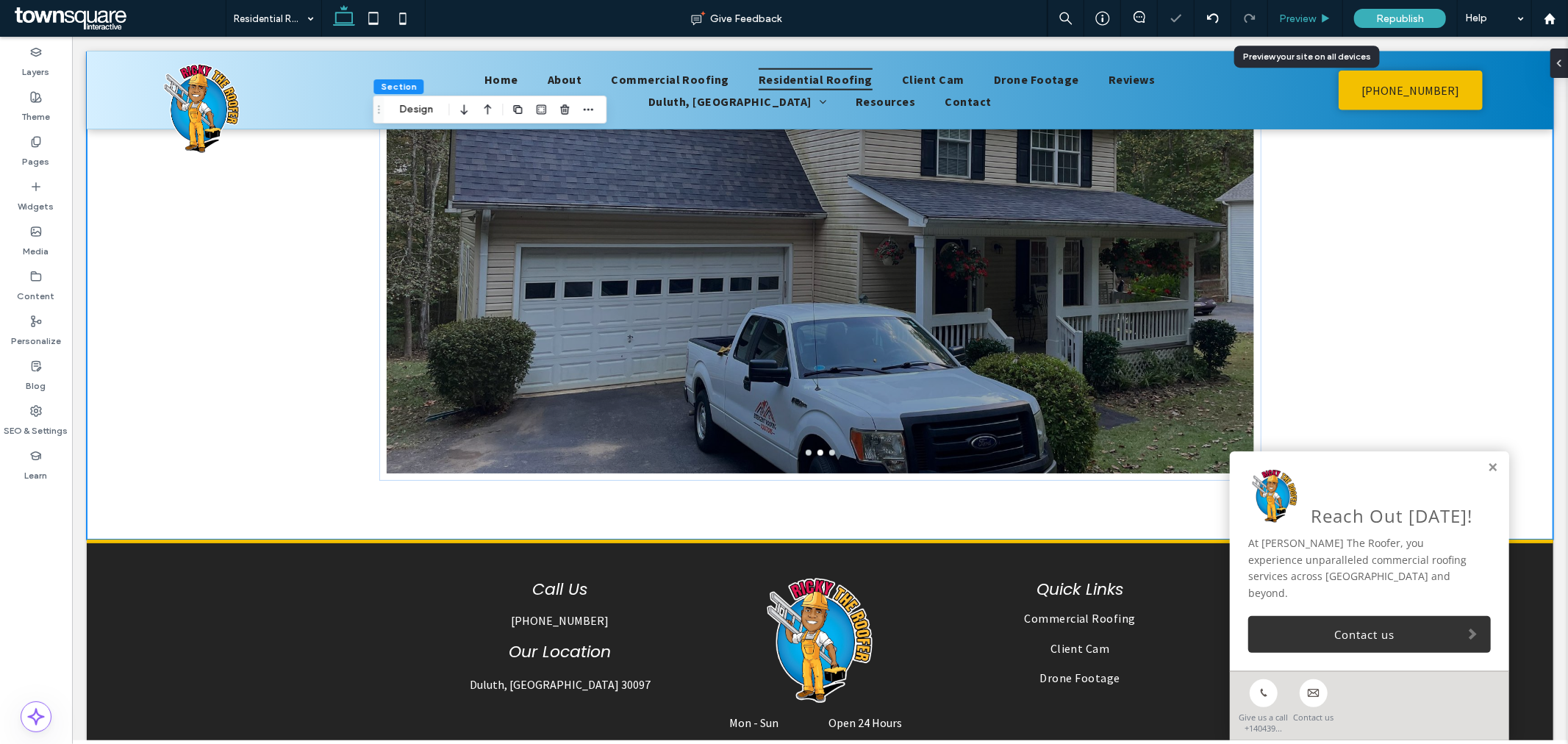
click at [1284, 16] on span "Preview" at bounding box center [1297, 19] width 37 height 13
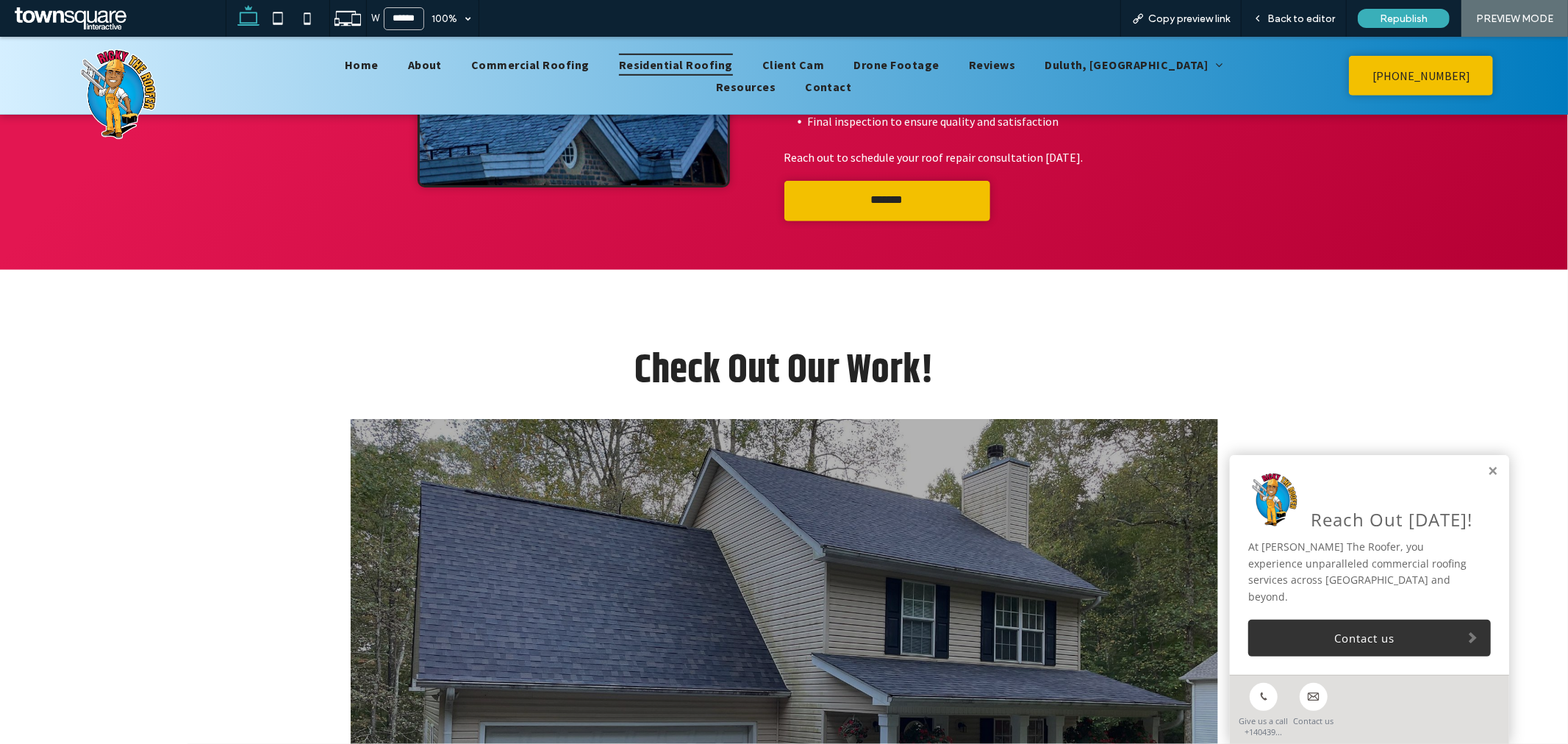
scroll to position [934, 0]
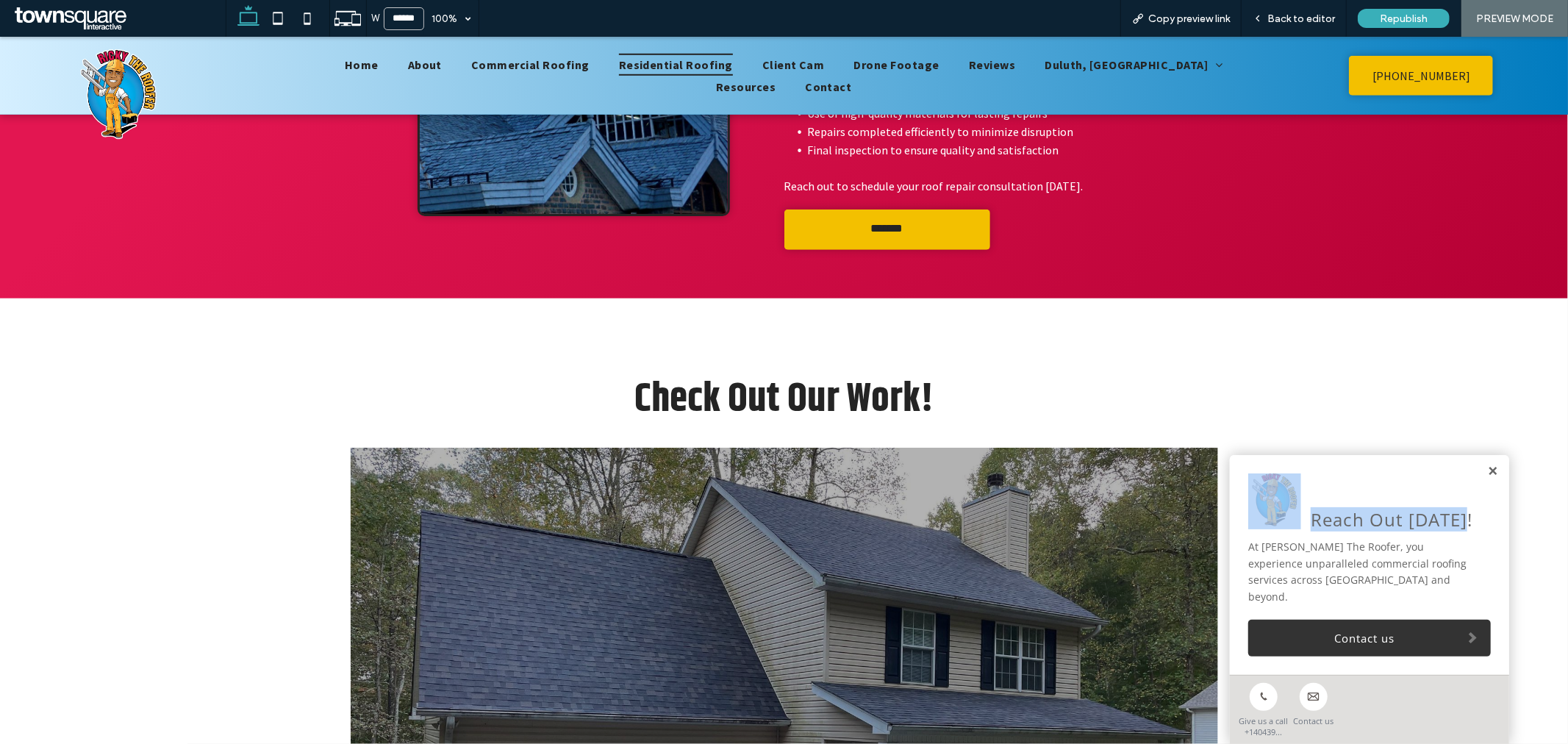
click at [1475, 488] on div "Reach Out Today! At Ricky The Roofer, you experience unparalleled commercial ro…" at bounding box center [1369, 564] width 279 height 220
click at [1487, 477] on link at bounding box center [1492, 471] width 11 height 13
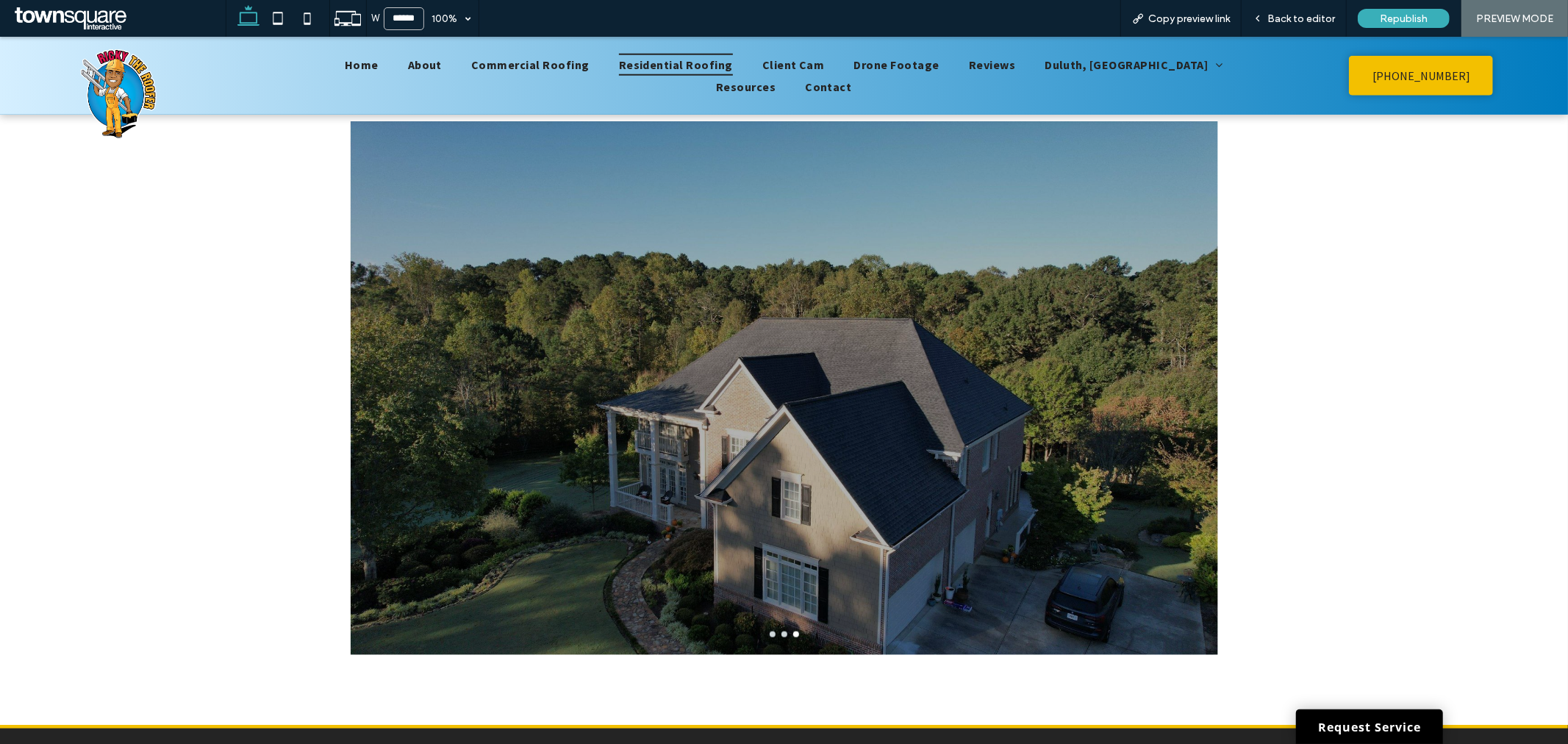
scroll to position [1342, 0]
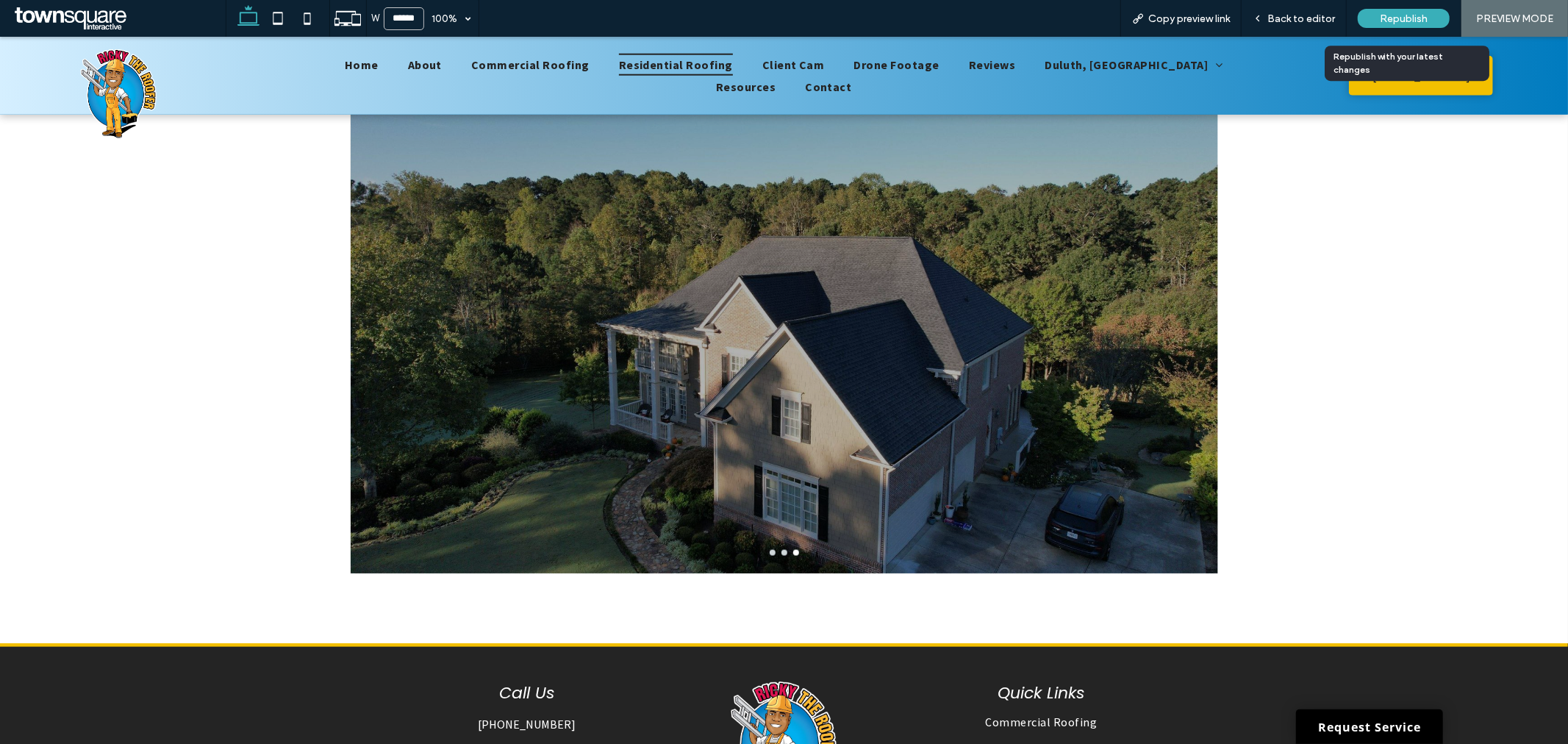
click at [1417, 21] on span "Republish" at bounding box center [1404, 19] width 48 height 13
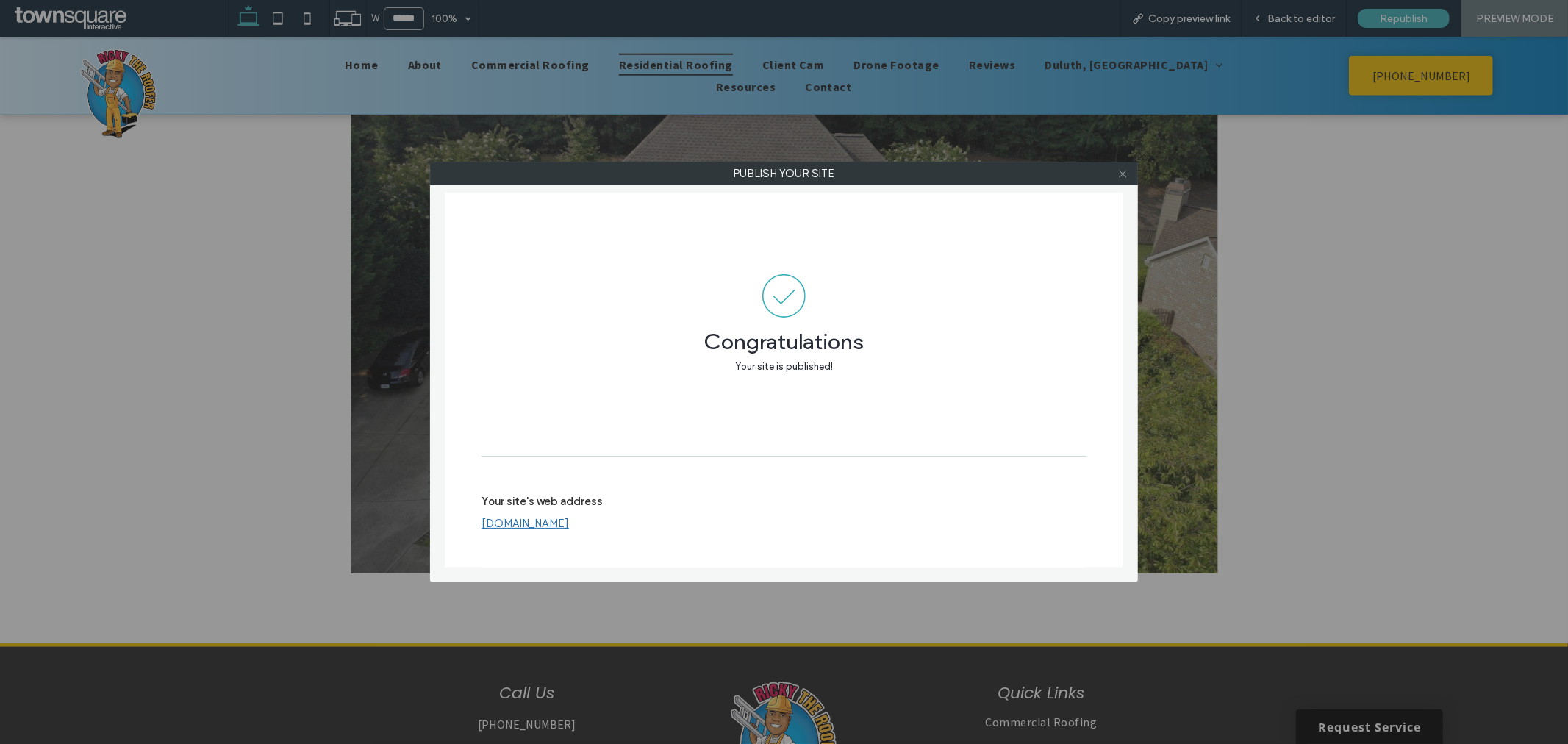
click at [1122, 175] on icon at bounding box center [1122, 173] width 11 height 11
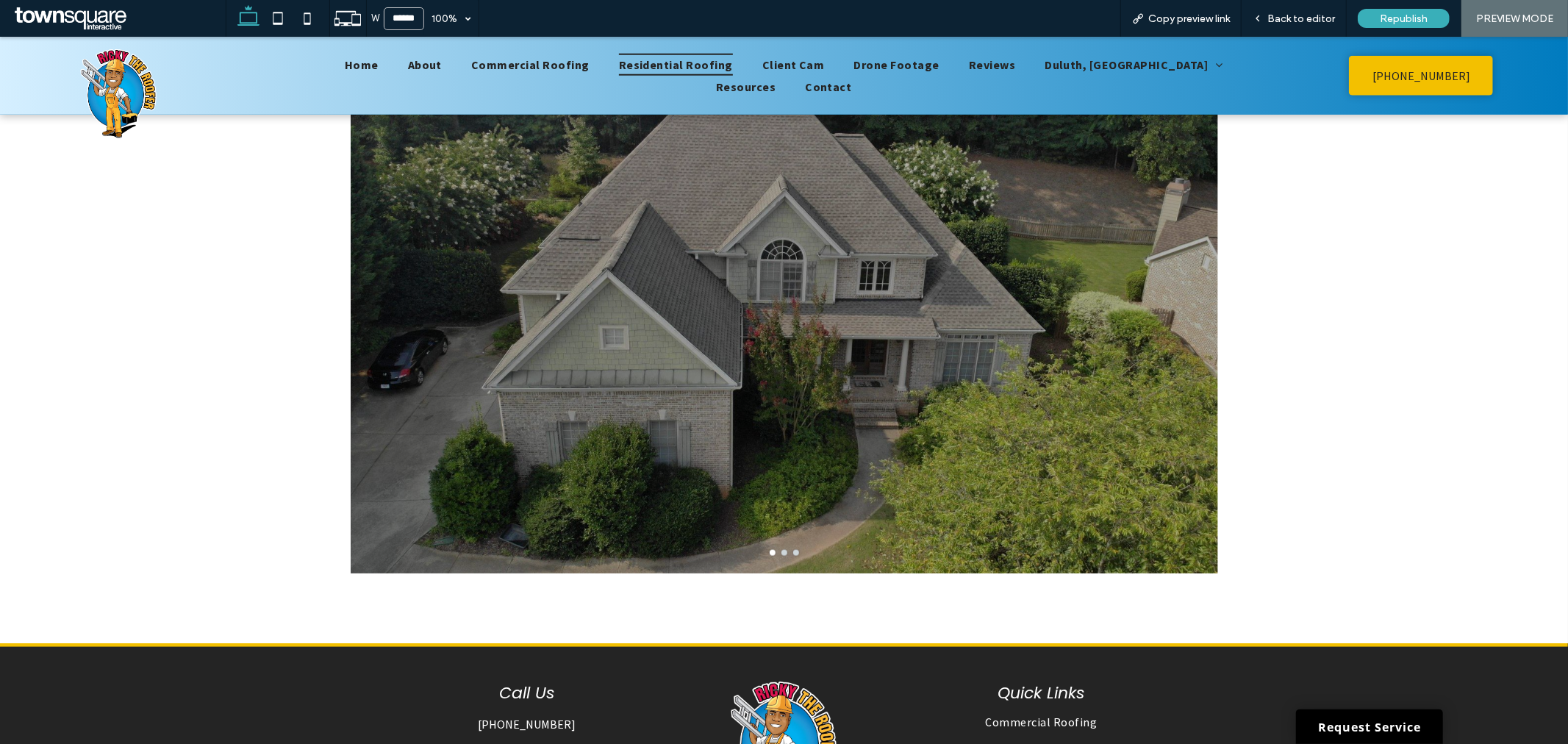
click at [96, 19] on span at bounding box center [118, 18] width 214 height 29
